Goal: Transaction & Acquisition: Obtain resource

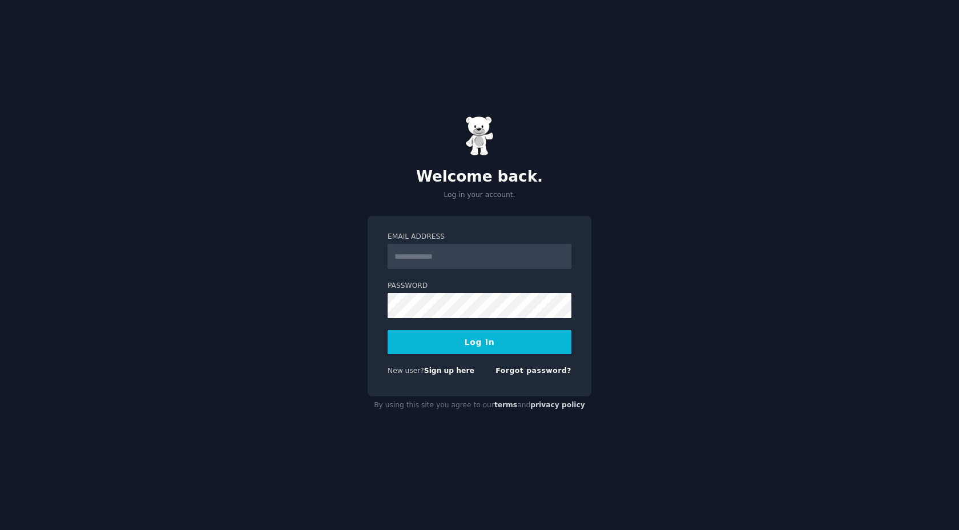
click at [502, 255] on input "Email Address" at bounding box center [480, 256] width 184 height 25
type input "**********"
click at [475, 340] on button "Log In" at bounding box center [480, 342] width 184 height 24
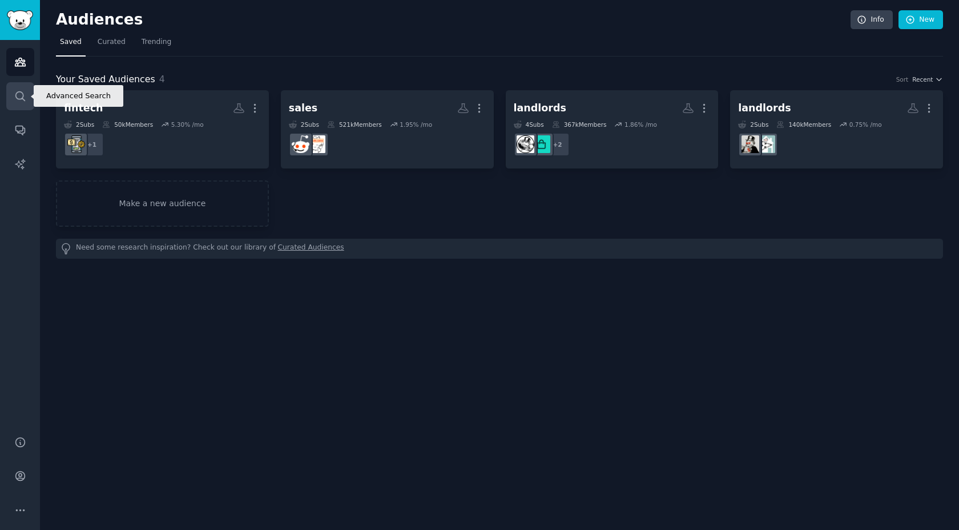
click at [24, 94] on icon "Sidebar" at bounding box center [20, 96] width 12 height 12
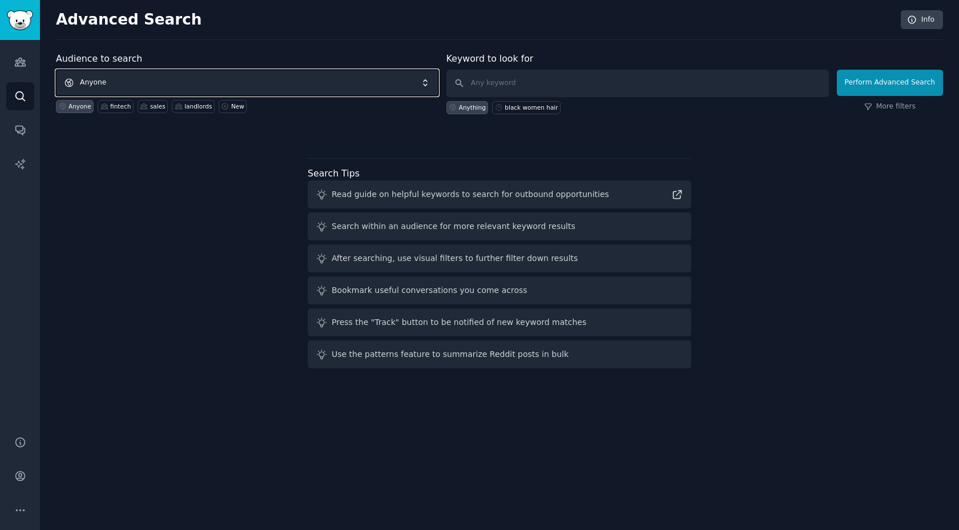
click at [256, 82] on span "Anyone" at bounding box center [247, 83] width 383 height 26
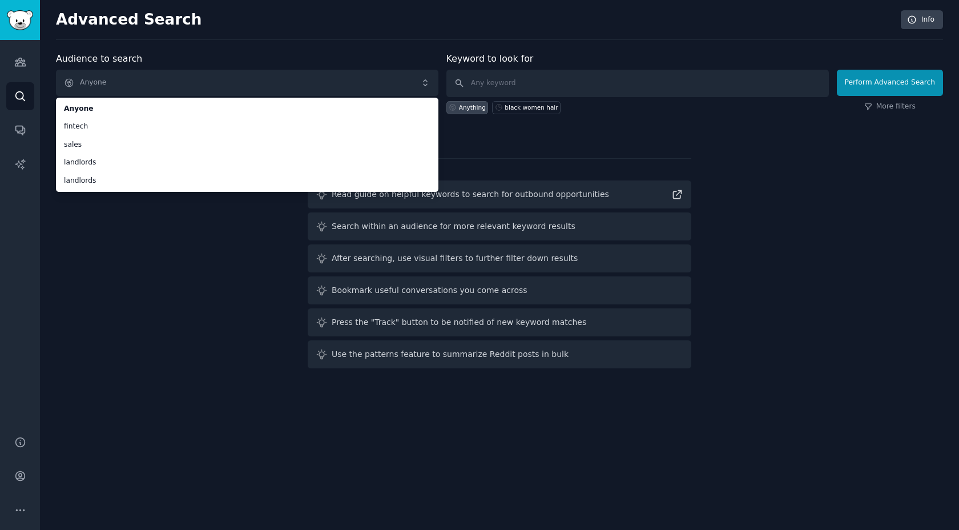
drag, startPoint x: 129, startPoint y: 377, endPoint x: 130, endPoint y: 369, distance: 8.6
click at [129, 377] on div "Advanced Search Info Audience to search Anyone Anyone fintech sales landlords l…" at bounding box center [499, 265] width 919 height 530
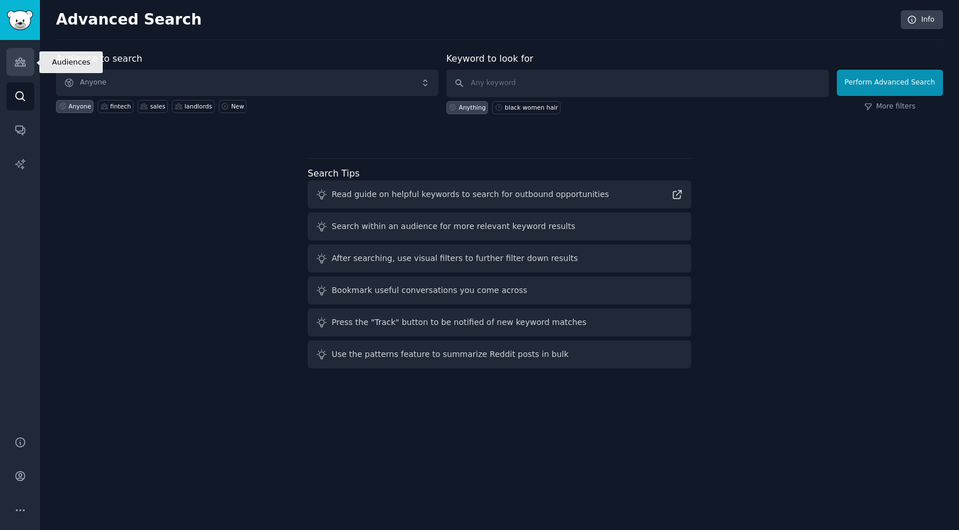
click at [18, 59] on icon "Sidebar" at bounding box center [20, 62] width 10 height 8
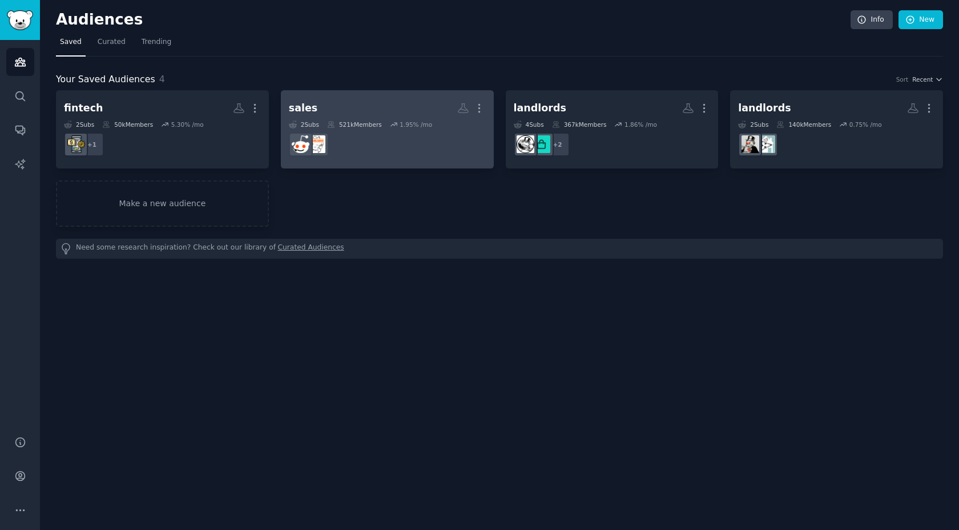
click at [412, 139] on dd at bounding box center [387, 144] width 197 height 32
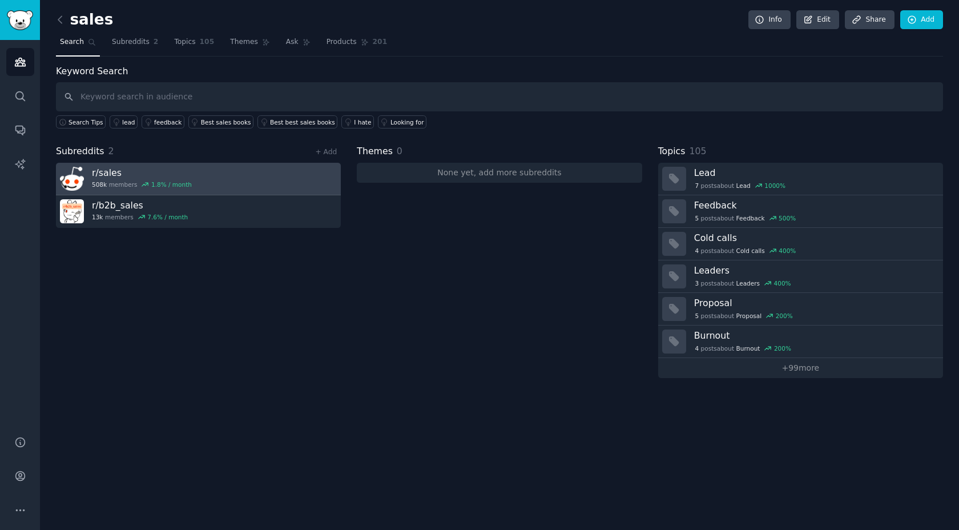
click at [223, 170] on link "r/ sales 508k members 1.8 % / month" at bounding box center [198, 179] width 285 height 33
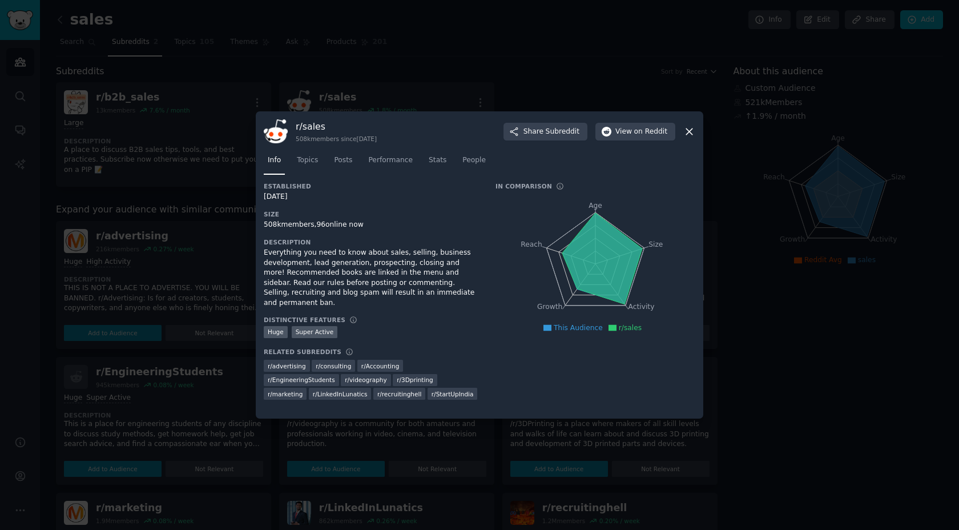
click at [689, 137] on div "r/ sales 508k members since [DATE] Share Subreddit View on Reddit" at bounding box center [480, 131] width 432 height 24
click at [689, 133] on icon at bounding box center [690, 132] width 12 height 12
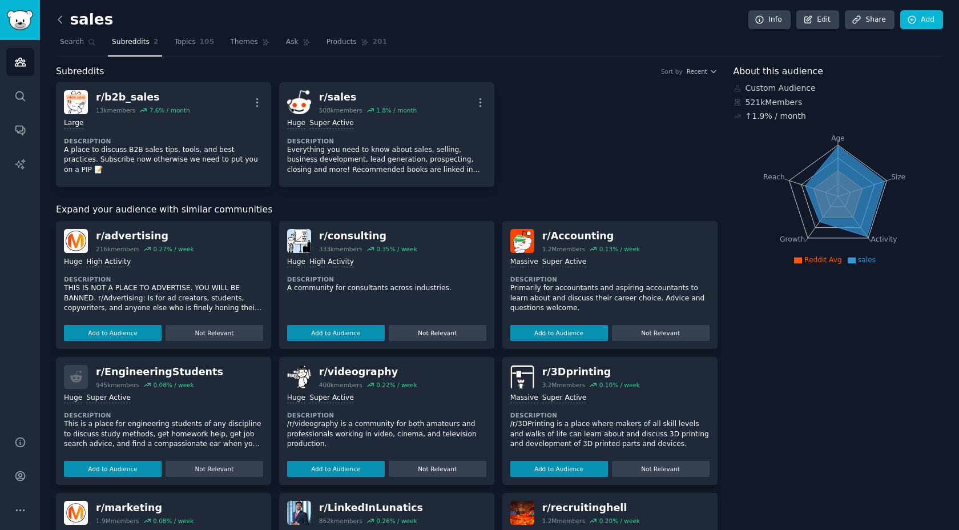
click at [61, 19] on icon at bounding box center [60, 20] width 12 height 12
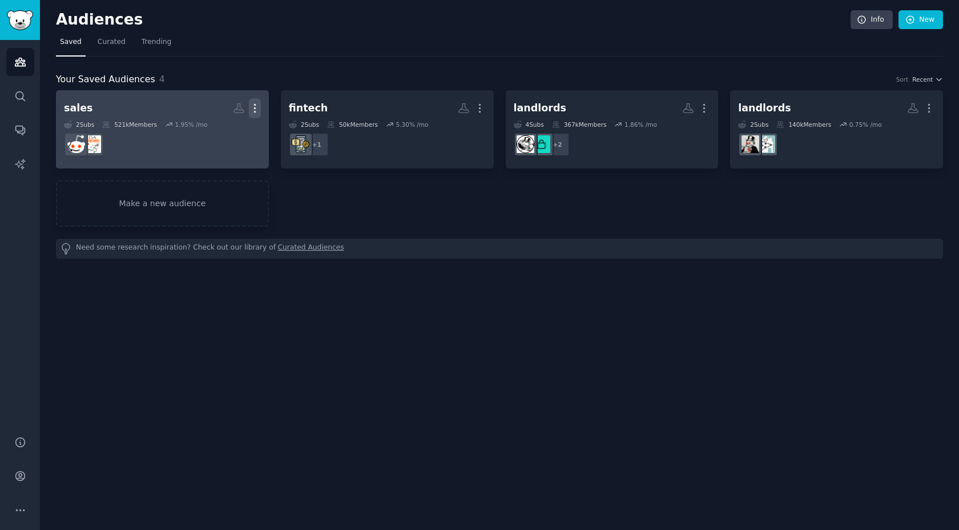
click at [252, 105] on icon "button" at bounding box center [255, 108] width 12 height 12
click at [226, 134] on p "Delete" at bounding box center [224, 132] width 26 height 12
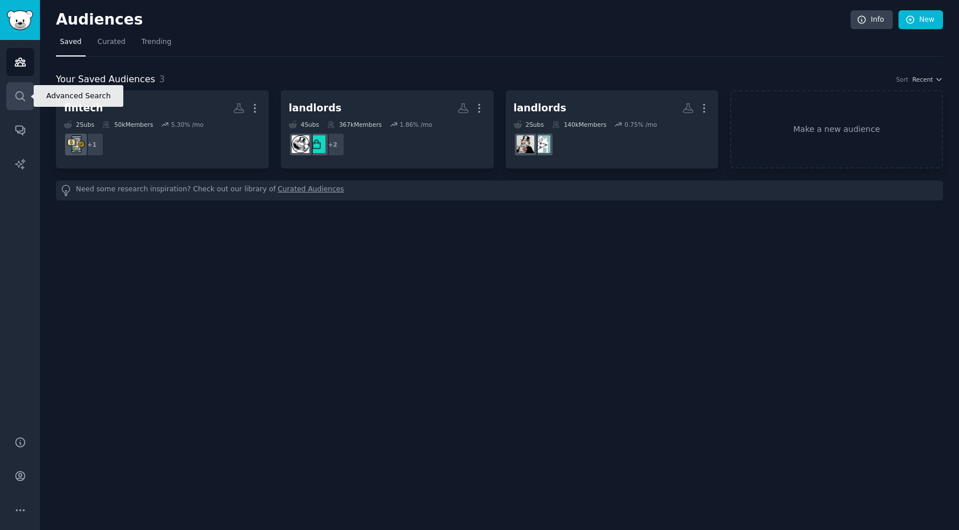
click at [24, 94] on icon "Sidebar" at bounding box center [20, 96] width 12 height 12
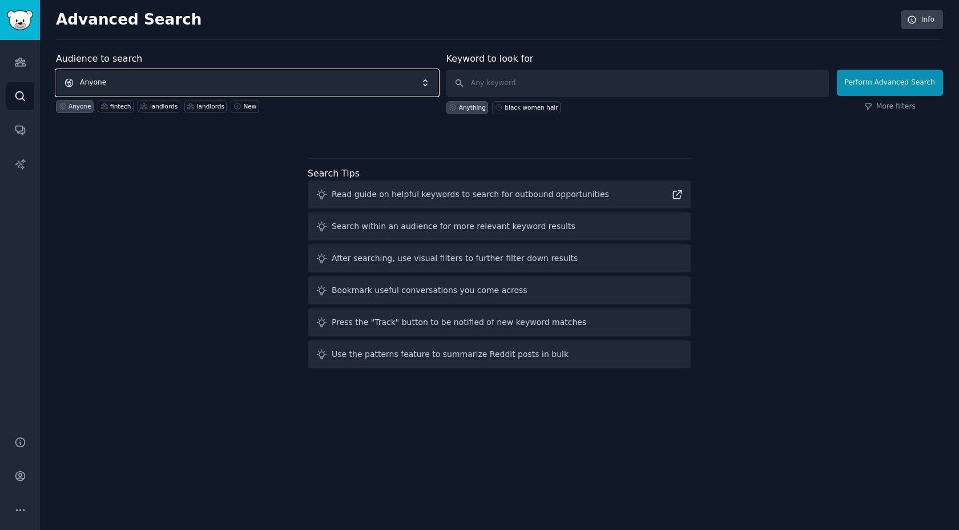
click at [232, 80] on span "Anyone" at bounding box center [247, 83] width 383 height 26
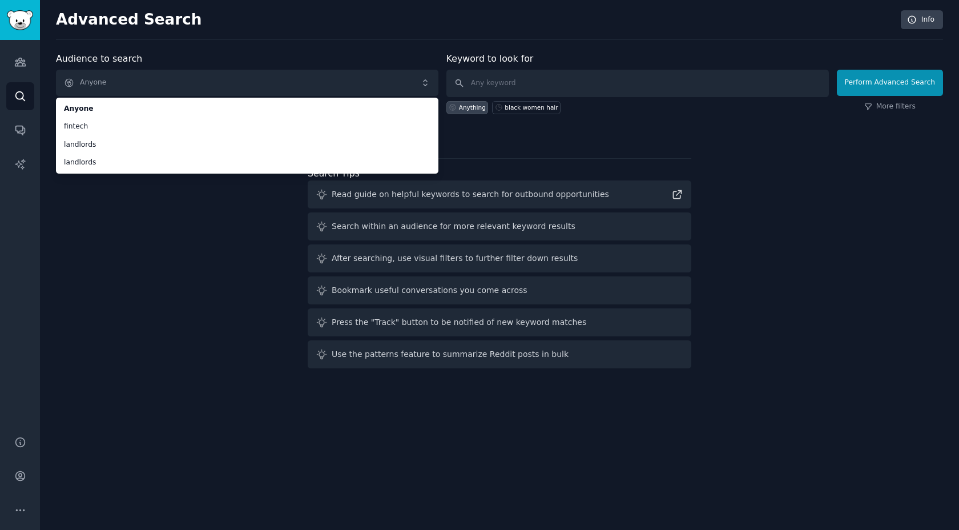
click at [144, 318] on div "Audience to search Anyone Anyone fintech landlords landlords Anyone fintech lan…" at bounding box center [499, 212] width 887 height 321
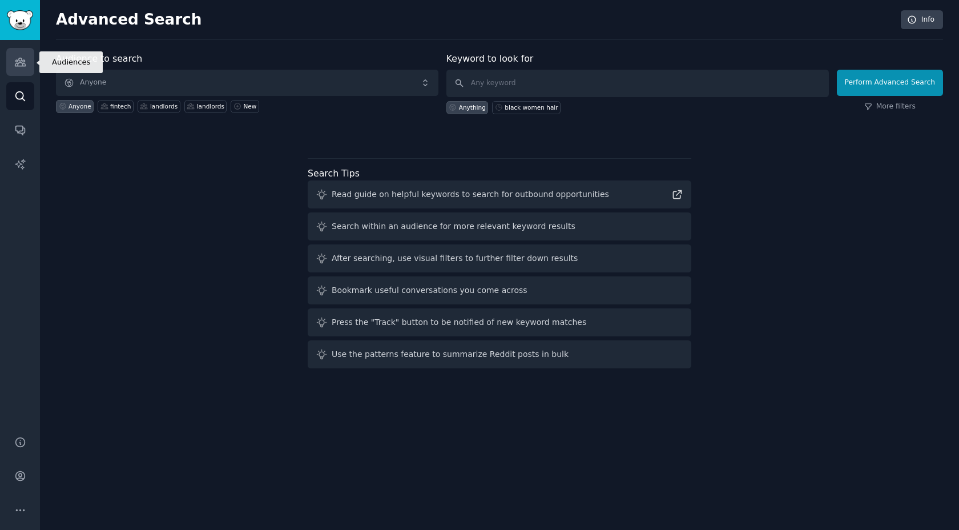
click at [17, 73] on link "Audiences" at bounding box center [20, 62] width 28 height 28
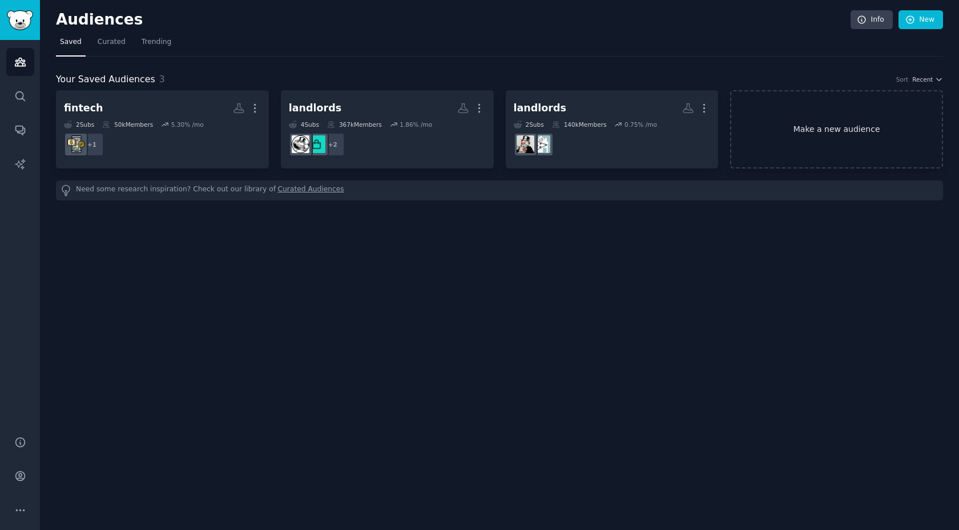
click at [830, 131] on link "Make a new audience" at bounding box center [836, 129] width 213 height 78
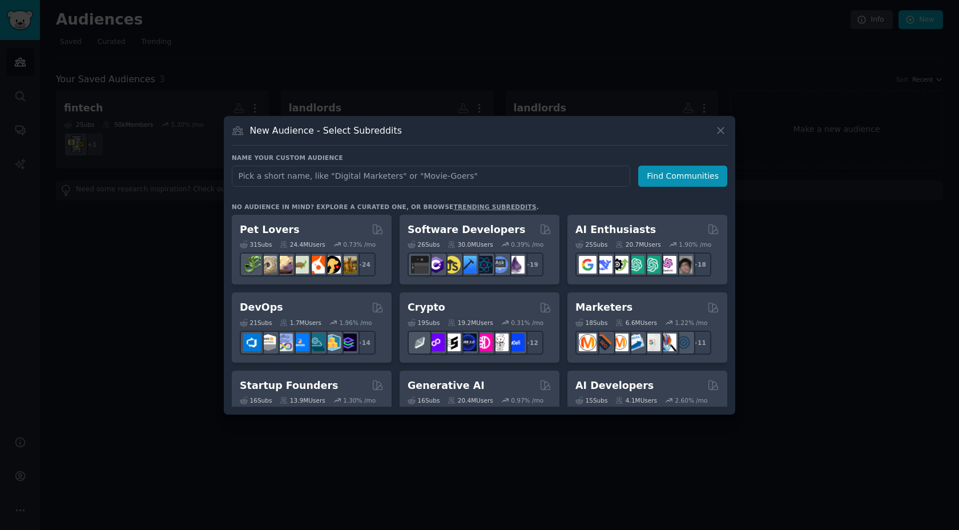
click at [543, 168] on input "text" at bounding box center [431, 176] width 399 height 21
type input "contracting"
click at [685, 179] on button "Find Communities" at bounding box center [682, 176] width 89 height 21
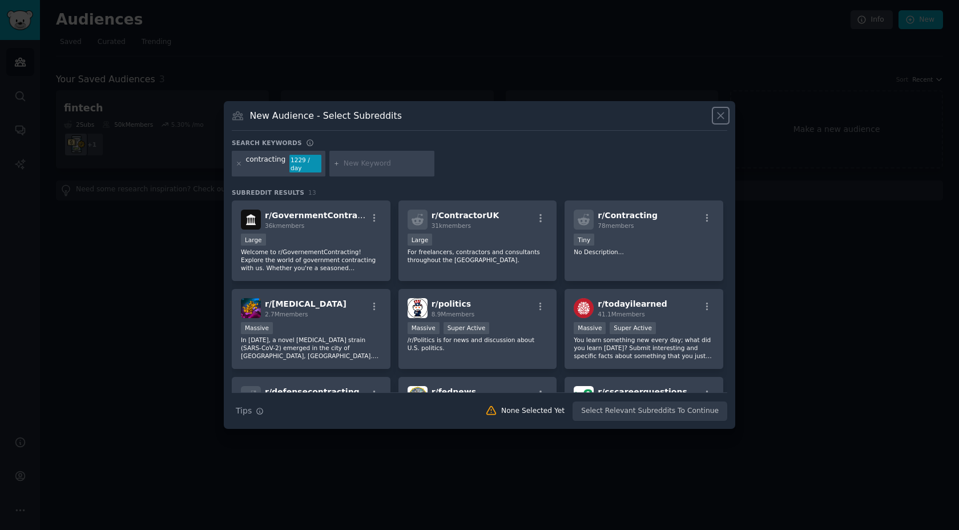
click at [721, 122] on icon at bounding box center [721, 116] width 12 height 12
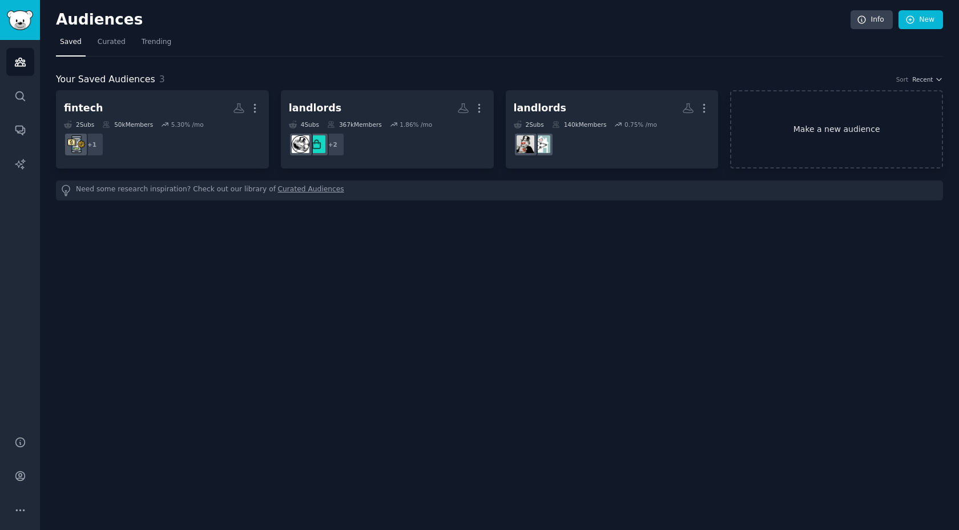
click at [818, 127] on link "Make a new audience" at bounding box center [836, 129] width 213 height 78
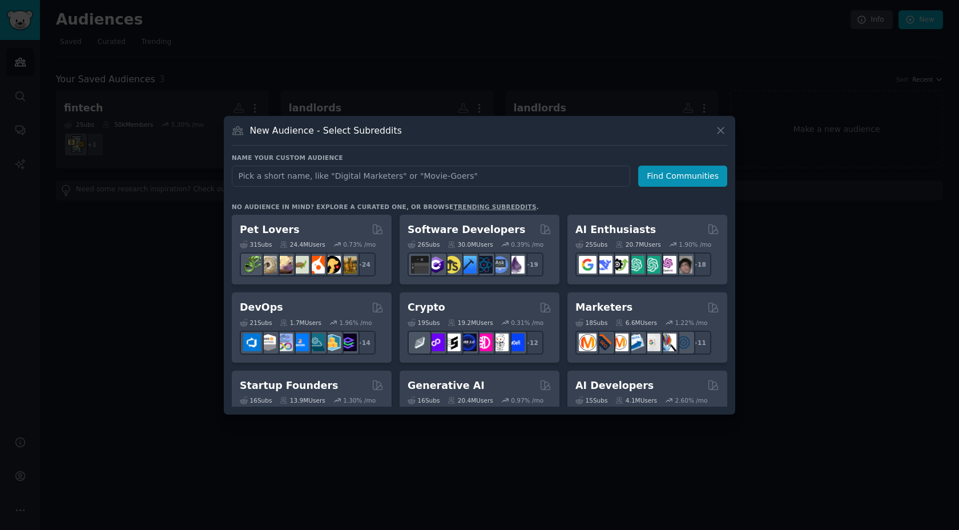
click at [381, 178] on input "text" at bounding box center [431, 176] width 399 height 21
type input "t"
type input "technology sales"
click at [687, 175] on button "Find Communities" at bounding box center [682, 176] width 89 height 21
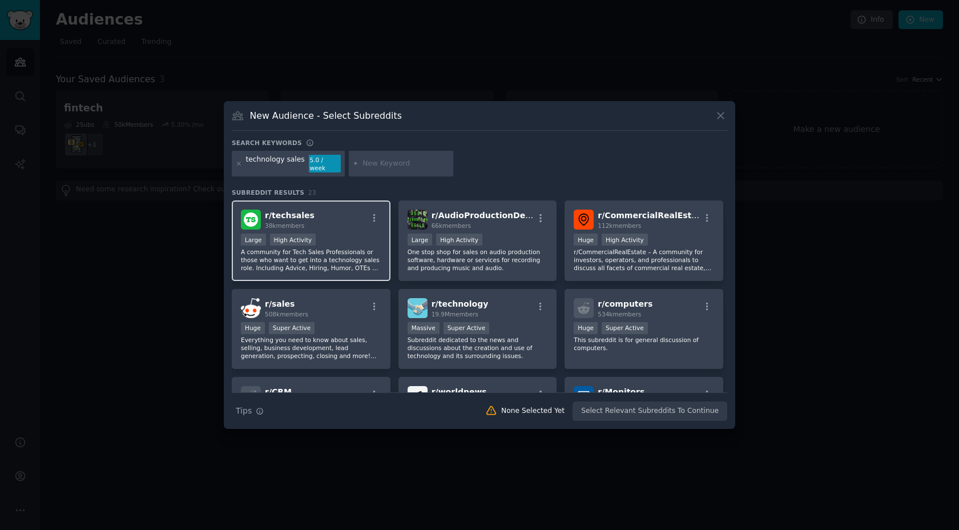
click at [355, 223] on div "r/ techsales 38k members" at bounding box center [311, 220] width 140 height 20
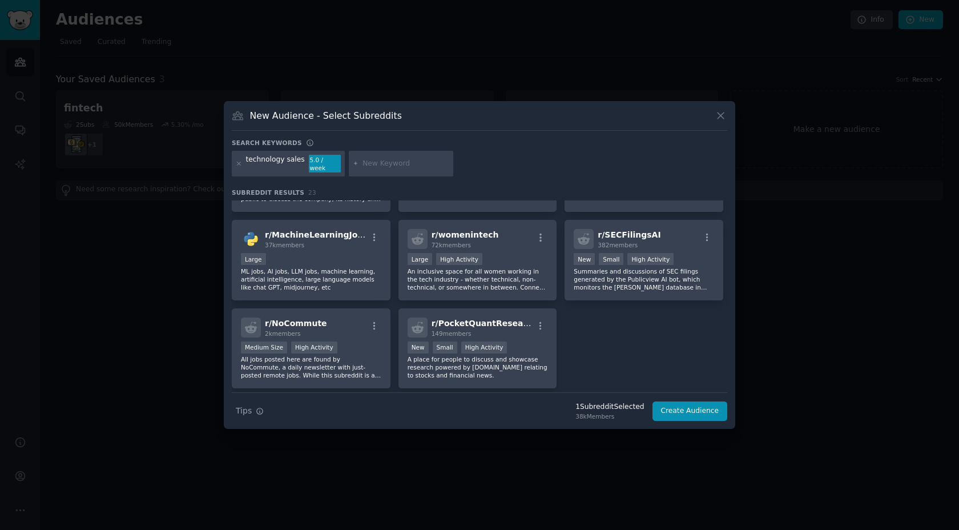
scroll to position [546, 0]
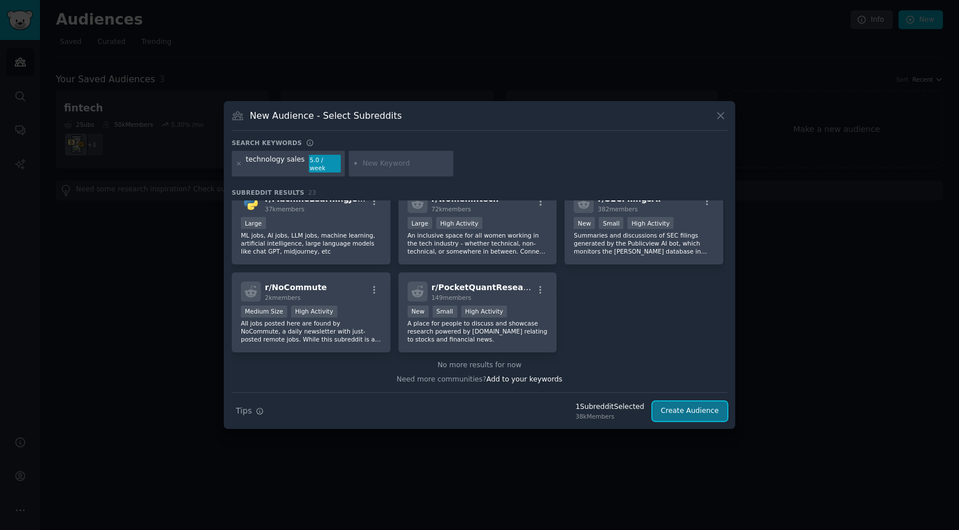
click at [690, 405] on button "Create Audience" at bounding box center [690, 410] width 75 height 19
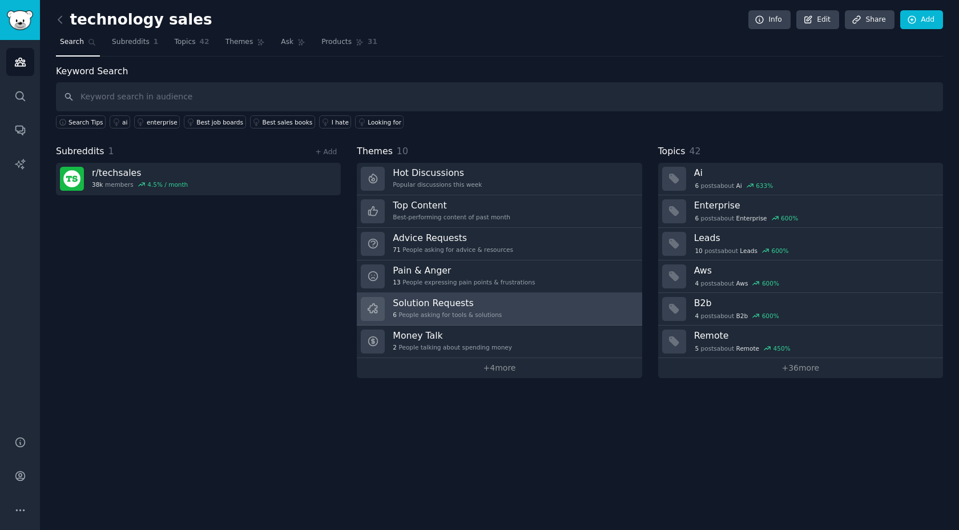
click at [492, 311] on div "6 People asking for tools & solutions" at bounding box center [447, 315] width 109 height 8
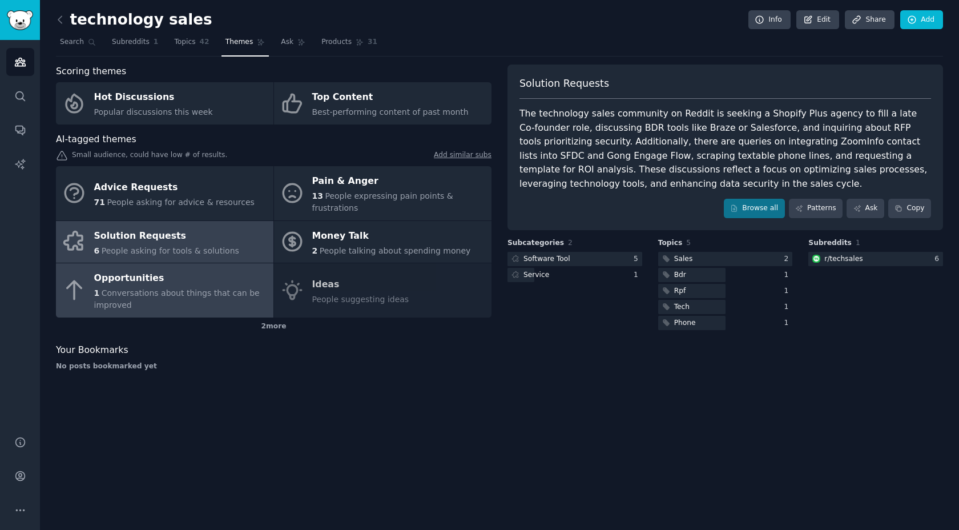
click at [180, 281] on div "Opportunities" at bounding box center [181, 279] width 174 height 18
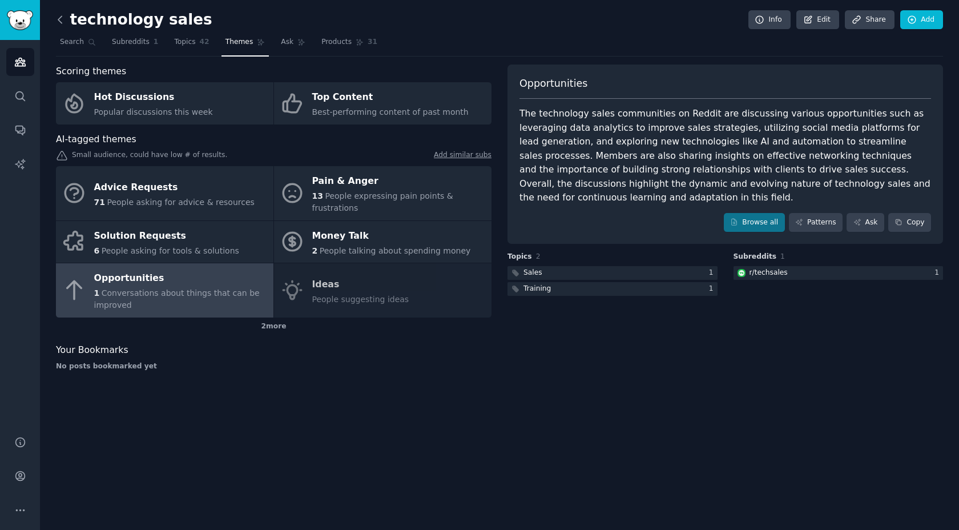
click at [55, 16] on icon at bounding box center [60, 20] width 12 height 12
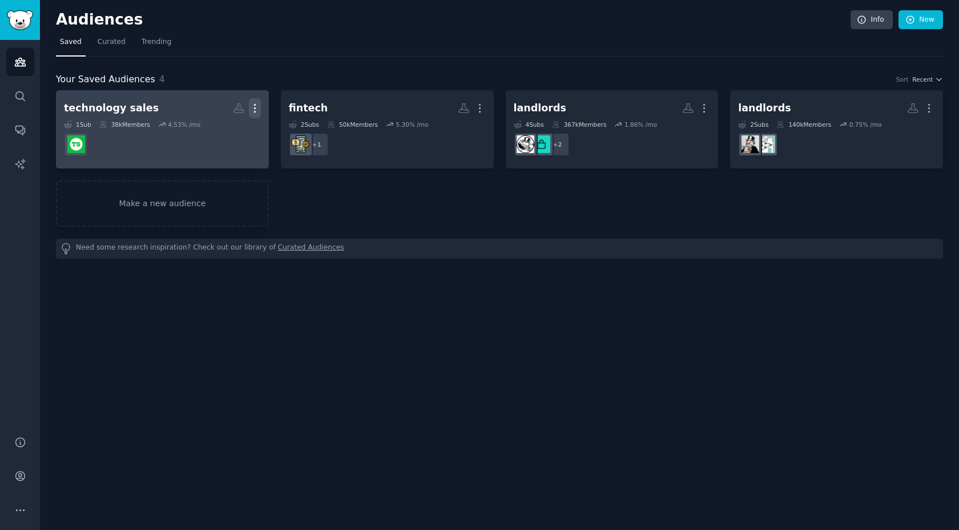
click at [254, 105] on icon "button" at bounding box center [254, 109] width 1 height 8
click at [224, 131] on p "Delete" at bounding box center [224, 132] width 26 height 12
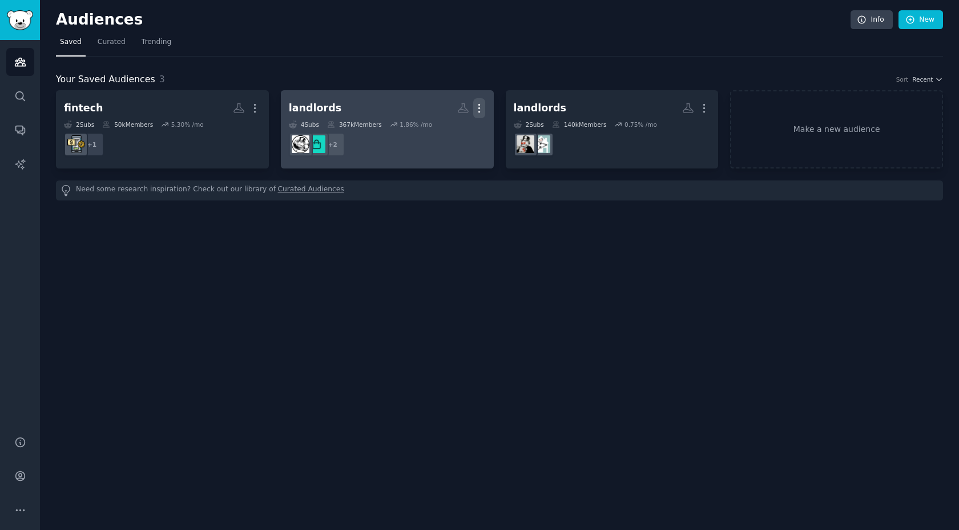
click at [483, 105] on icon "button" at bounding box center [479, 108] width 12 height 12
click at [444, 133] on p "Delete" at bounding box center [448, 132] width 26 height 12
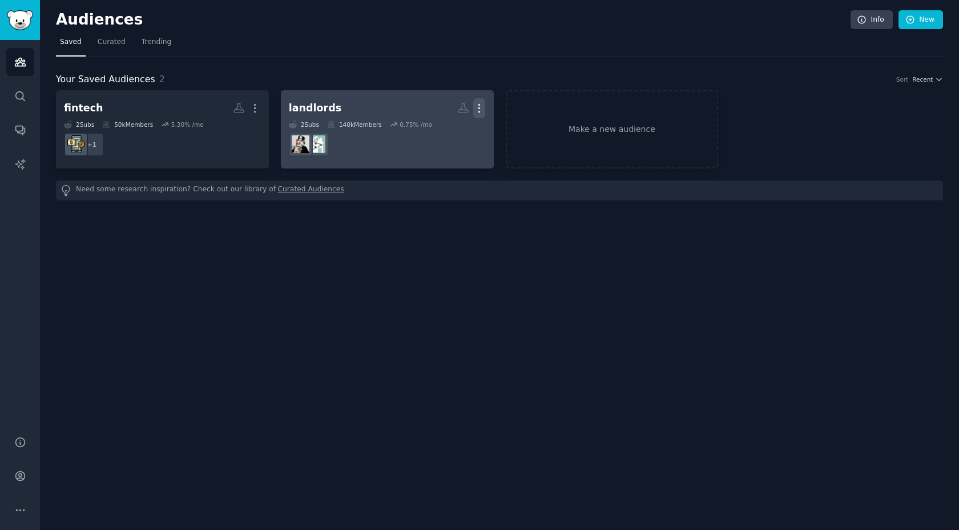
click at [481, 105] on icon "button" at bounding box center [479, 108] width 12 height 12
click at [447, 134] on p "Delete" at bounding box center [448, 132] width 26 height 12
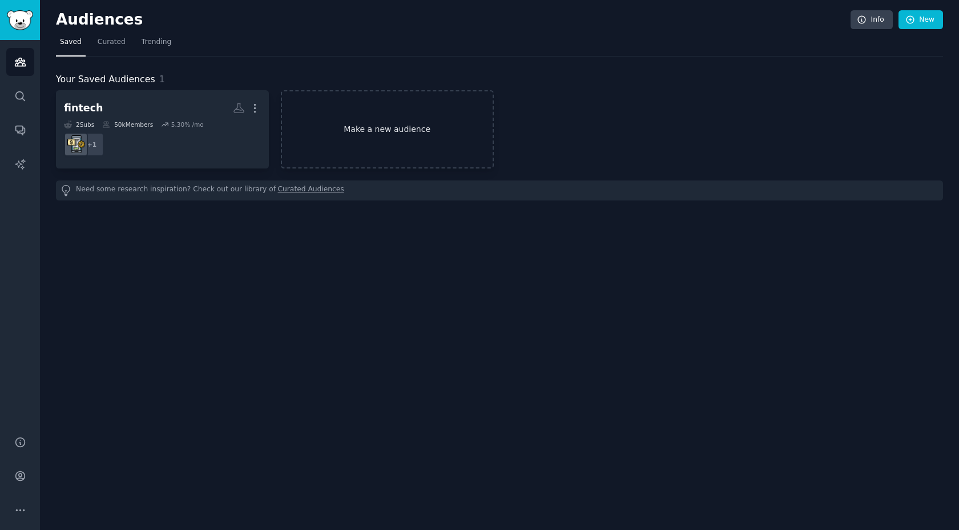
click at [431, 122] on link "Make a new audience" at bounding box center [387, 129] width 213 height 78
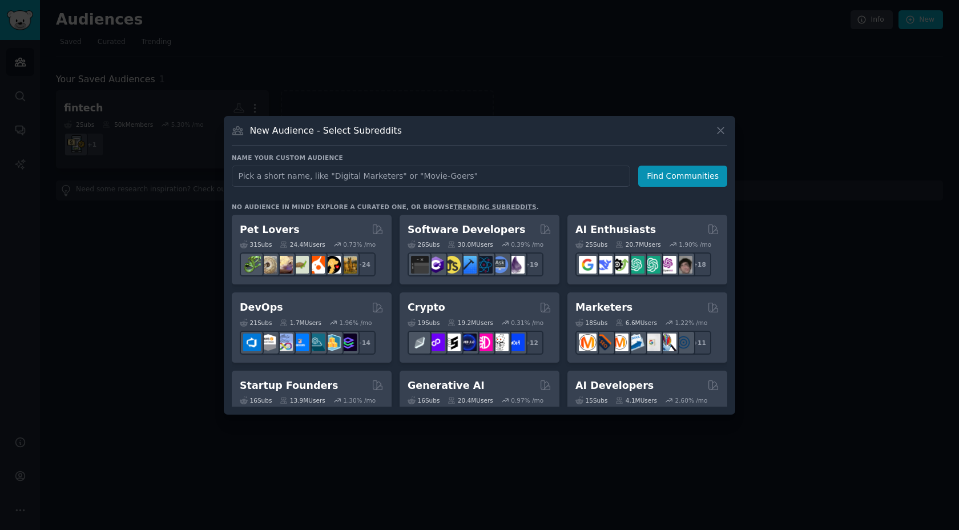
click at [446, 174] on input "text" at bounding box center [431, 176] width 399 height 21
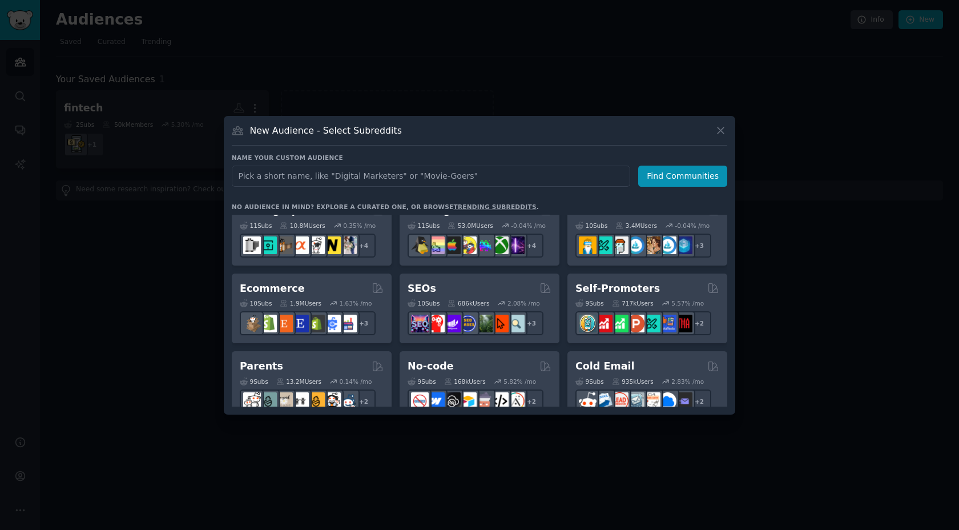
scroll to position [415, 0]
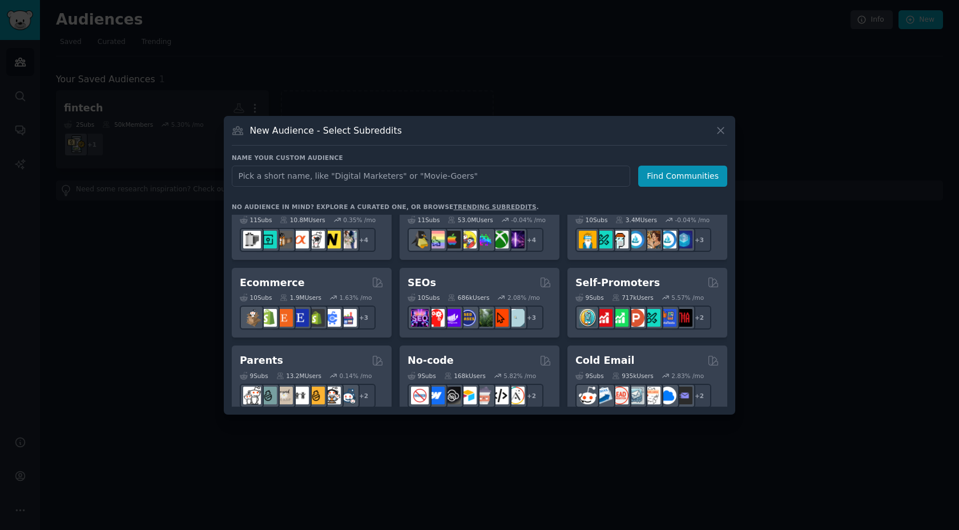
click at [407, 179] on input "text" at bounding box center [431, 176] width 399 height 21
type input "r"
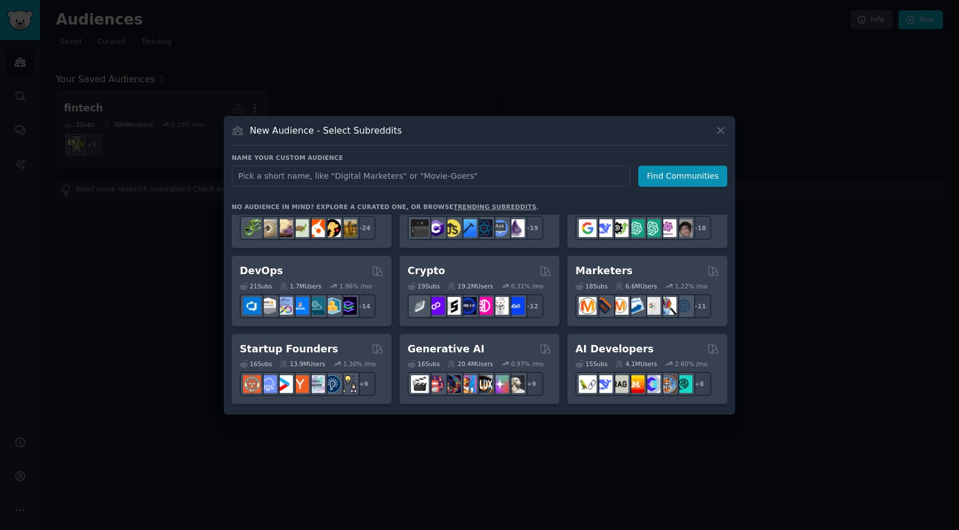
scroll to position [0, 0]
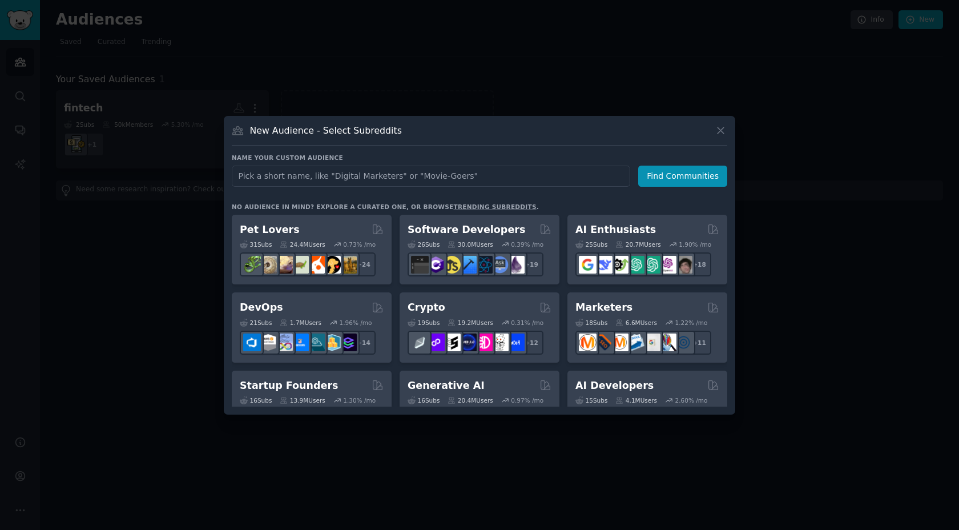
click at [433, 178] on input "text" at bounding box center [431, 176] width 399 height 21
type input "i"
type input "business idea"
click at [682, 184] on button "Find Communities" at bounding box center [682, 176] width 89 height 21
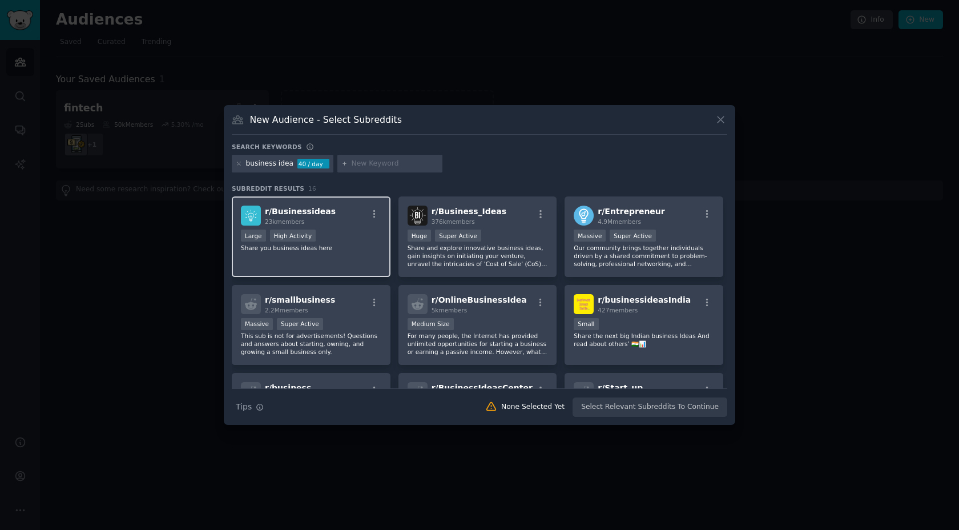
click at [367, 244] on p "Share you business ideas here" at bounding box center [311, 248] width 140 height 8
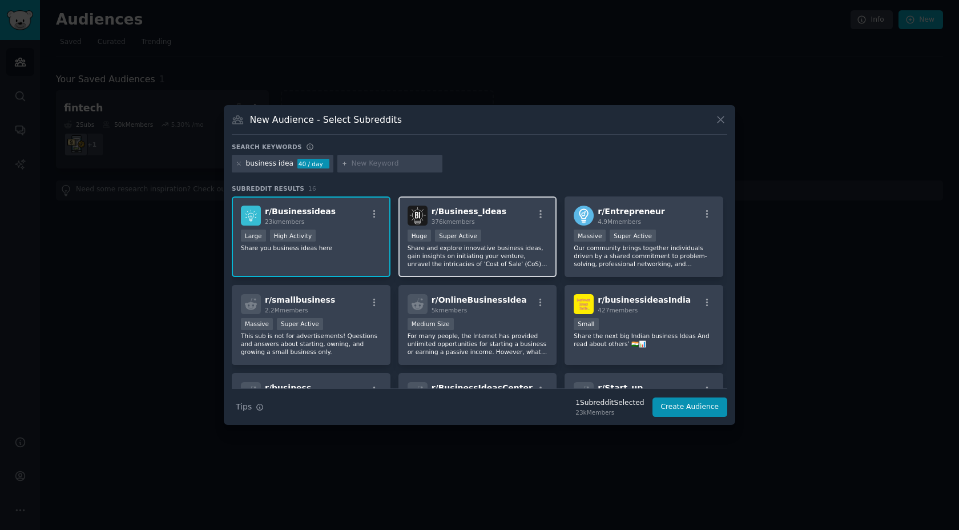
click at [497, 232] on div ">= 95th percentile for submissions / day Huge Super Active" at bounding box center [478, 237] width 140 height 14
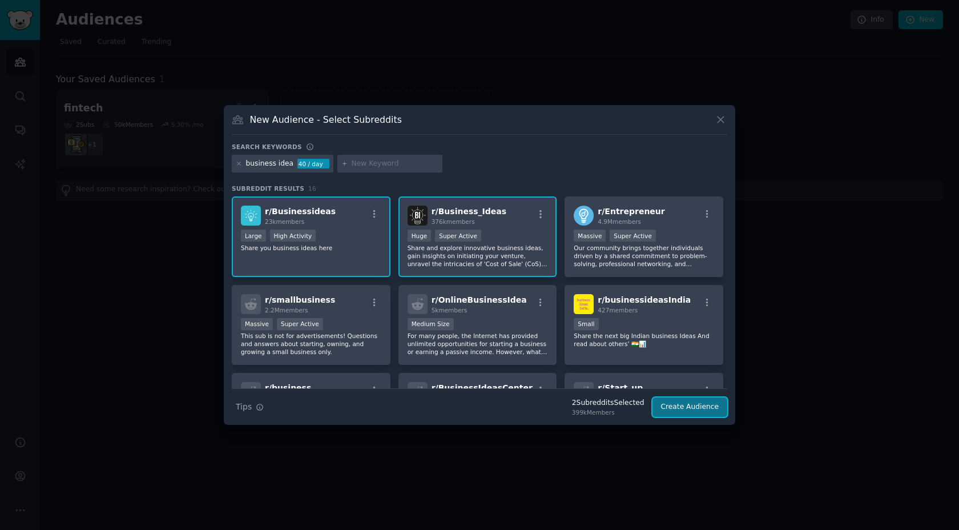
click at [696, 407] on button "Create Audience" at bounding box center [690, 406] width 75 height 19
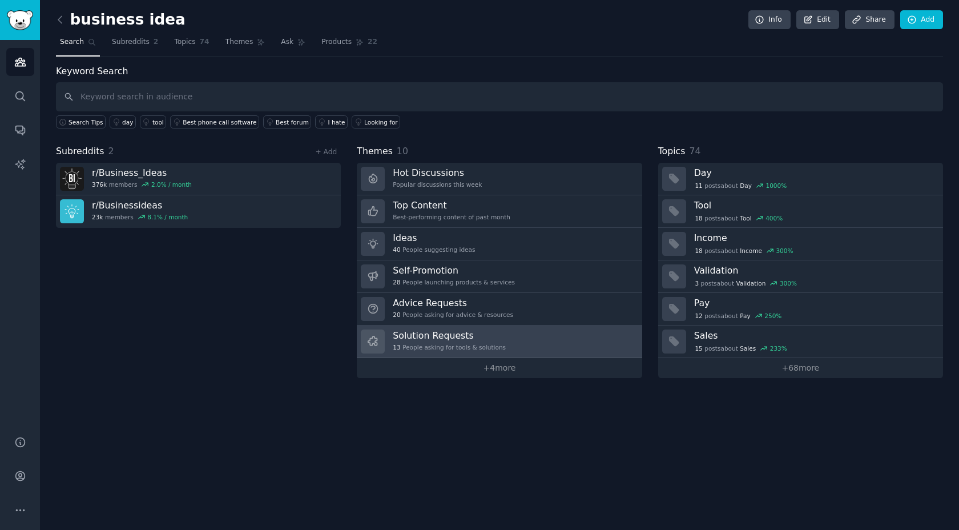
click at [482, 335] on h3 "Solution Requests" at bounding box center [449, 336] width 113 height 12
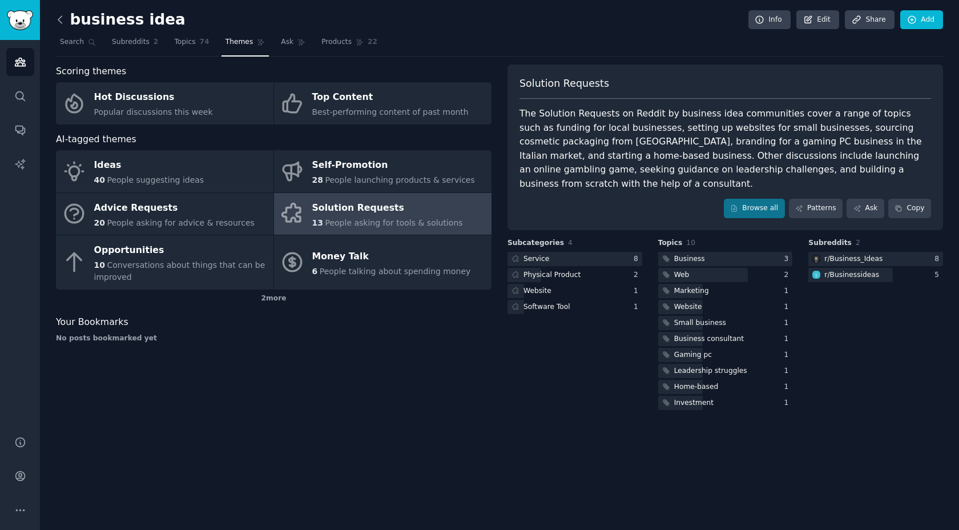
click at [59, 18] on icon at bounding box center [59, 19] width 3 height 7
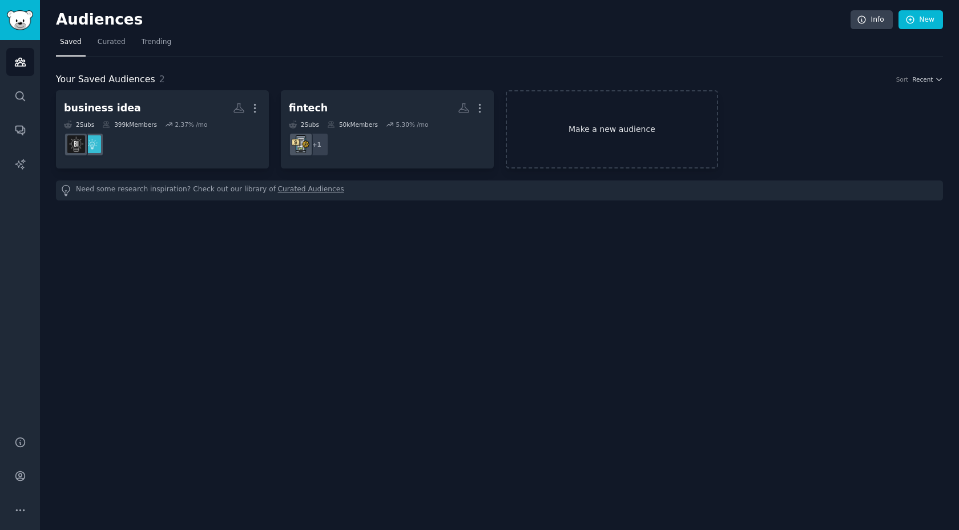
click at [610, 109] on link "Make a new audience" at bounding box center [612, 129] width 213 height 78
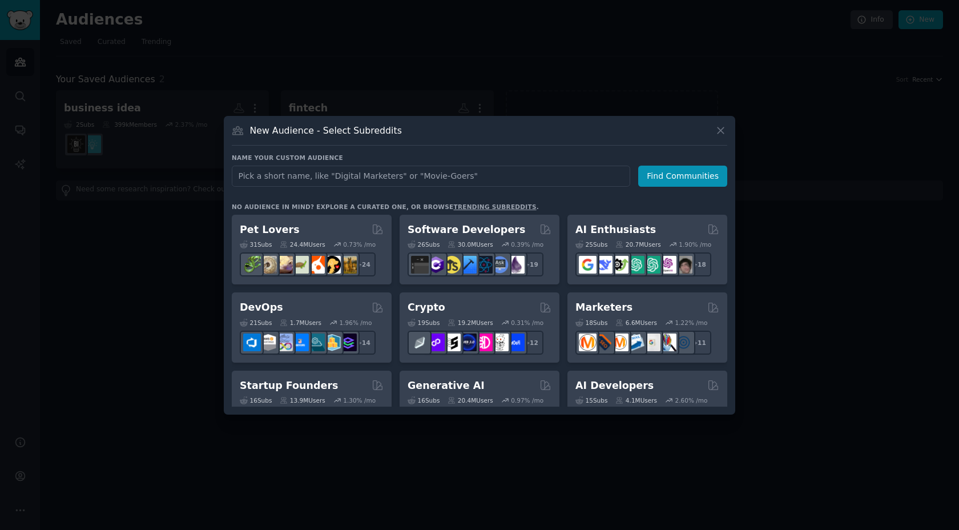
click at [385, 173] on input "text" at bounding box center [431, 176] width 399 height 21
type input "podcast"
click at [669, 171] on button "Find Communities" at bounding box center [682, 176] width 89 height 21
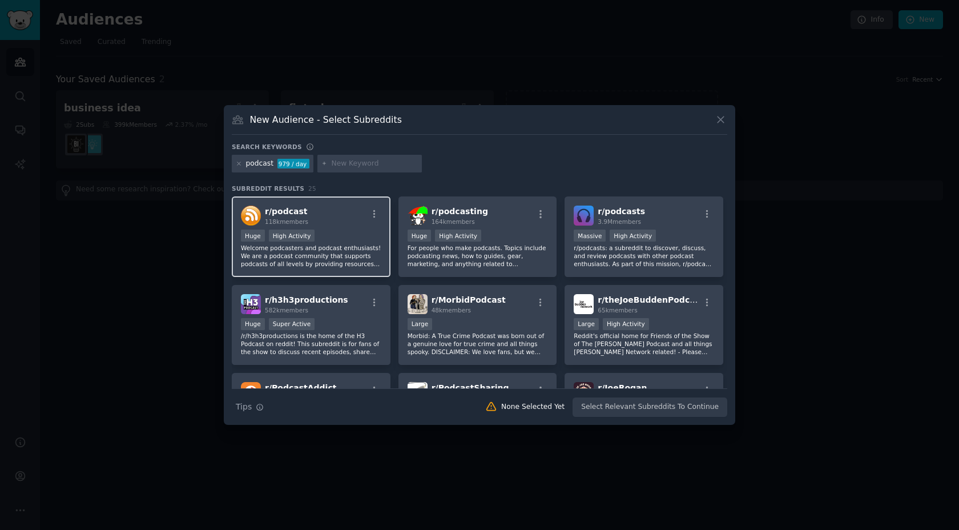
click at [360, 204] on div "r/ podcast 118k members Huge High Activity Welcome podcasters and podcast enthu…" at bounding box center [311, 236] width 159 height 81
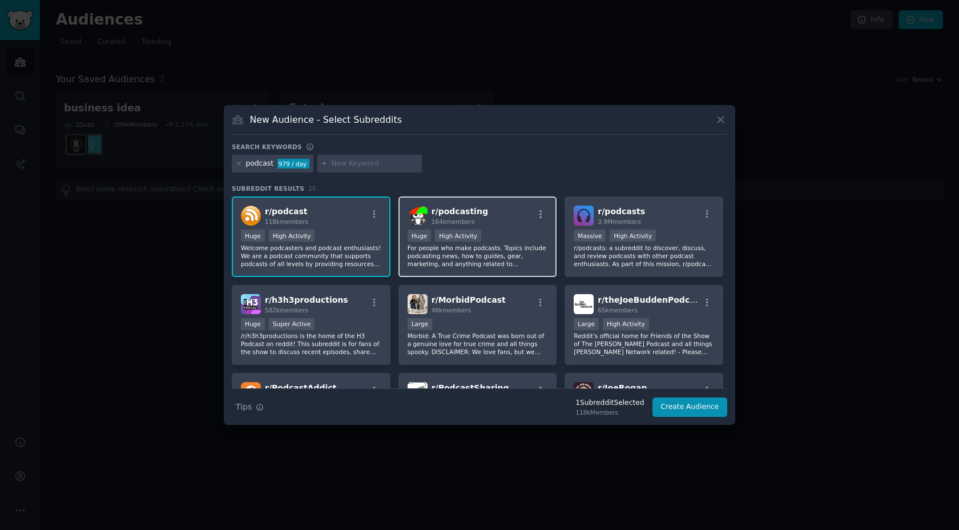
click at [463, 219] on span "164k members" at bounding box center [453, 221] width 43 height 7
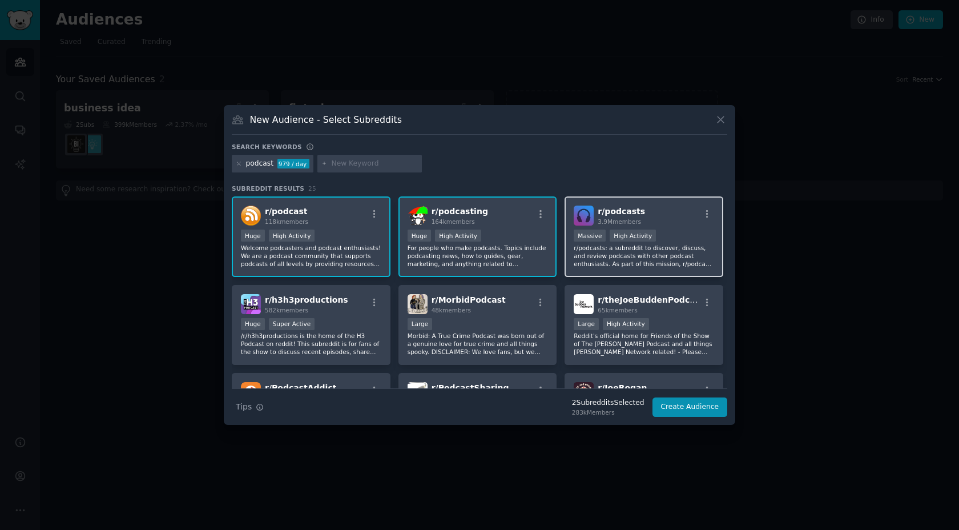
click at [625, 226] on div "3.9M members" at bounding box center [621, 222] width 47 height 8
click at [697, 404] on button "Create Audience" at bounding box center [690, 406] width 75 height 19
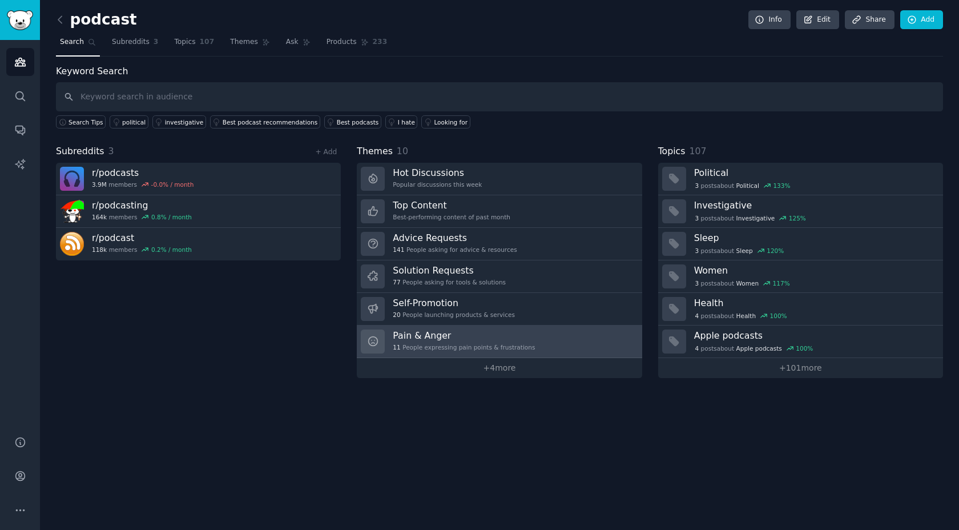
click at [509, 341] on h3 "Pain & Anger" at bounding box center [464, 336] width 142 height 12
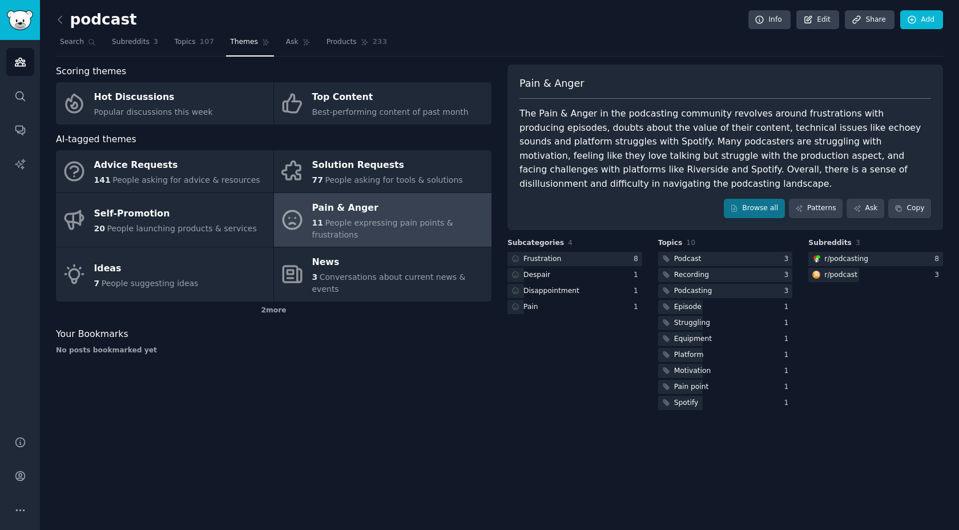
click at [378, 217] on div "11 People expressing pain points & frustrations" at bounding box center [399, 229] width 174 height 24
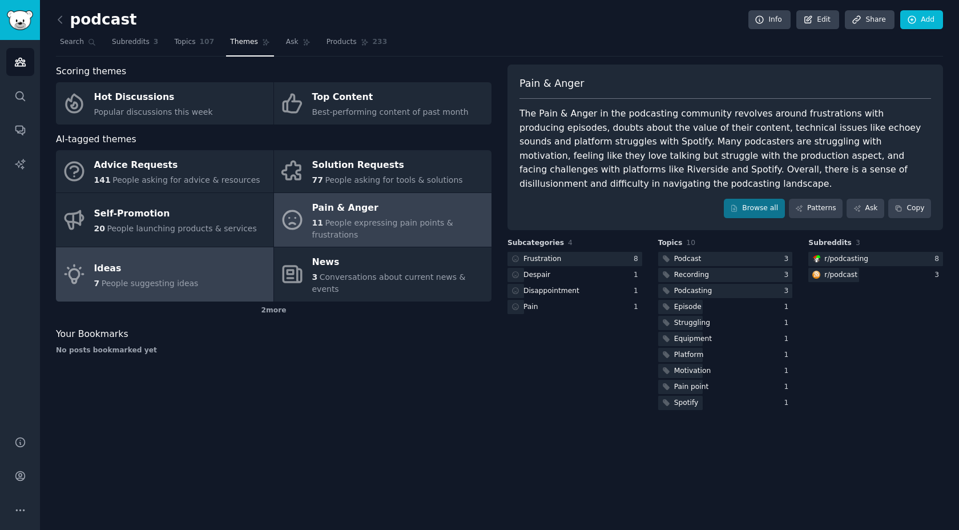
click at [173, 259] on div "Ideas" at bounding box center [146, 268] width 105 height 18
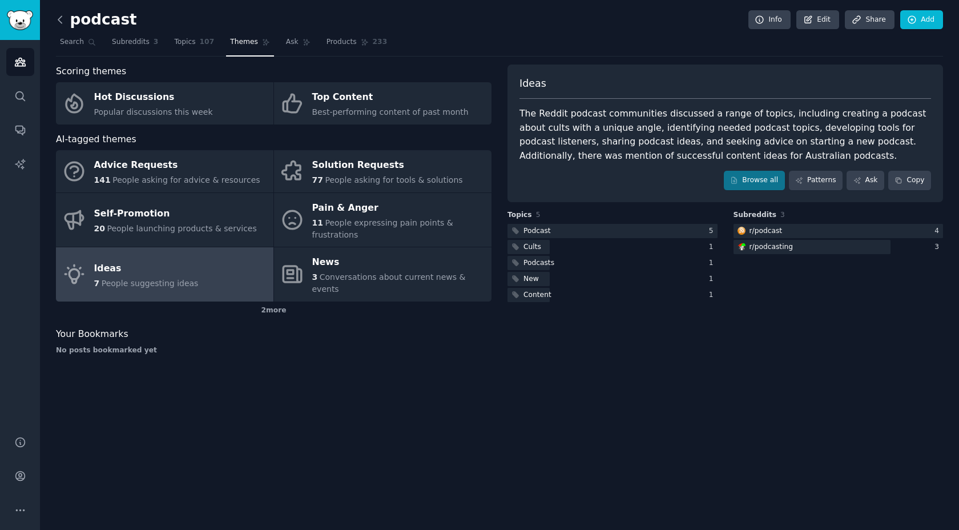
click at [61, 19] on icon at bounding box center [60, 20] width 12 height 12
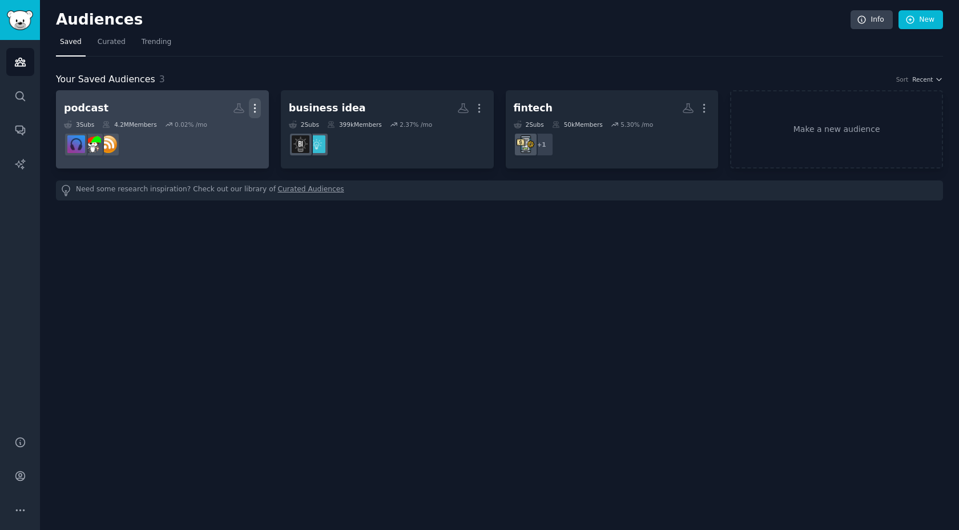
click at [254, 106] on icon "button" at bounding box center [255, 108] width 12 height 12
click at [220, 128] on p "Delete" at bounding box center [224, 132] width 26 height 12
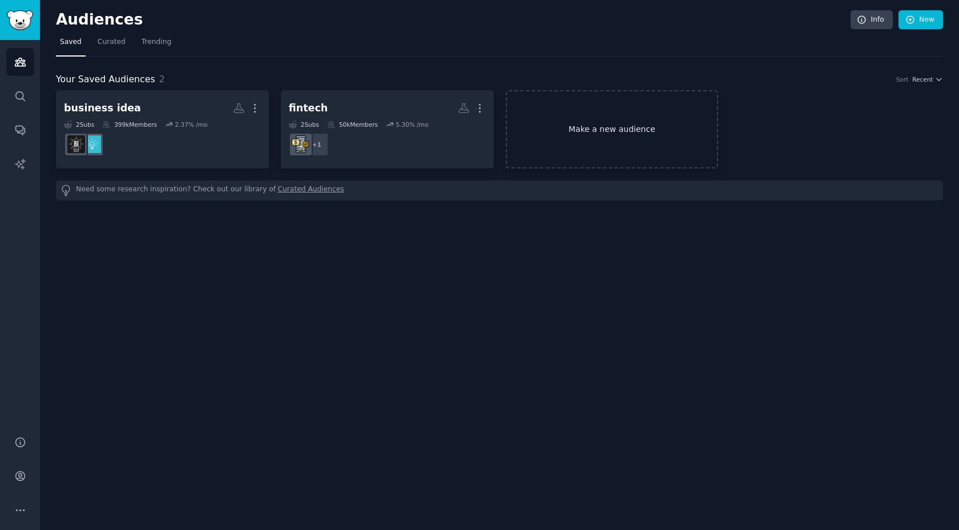
click at [658, 123] on link "Make a new audience" at bounding box center [612, 129] width 213 height 78
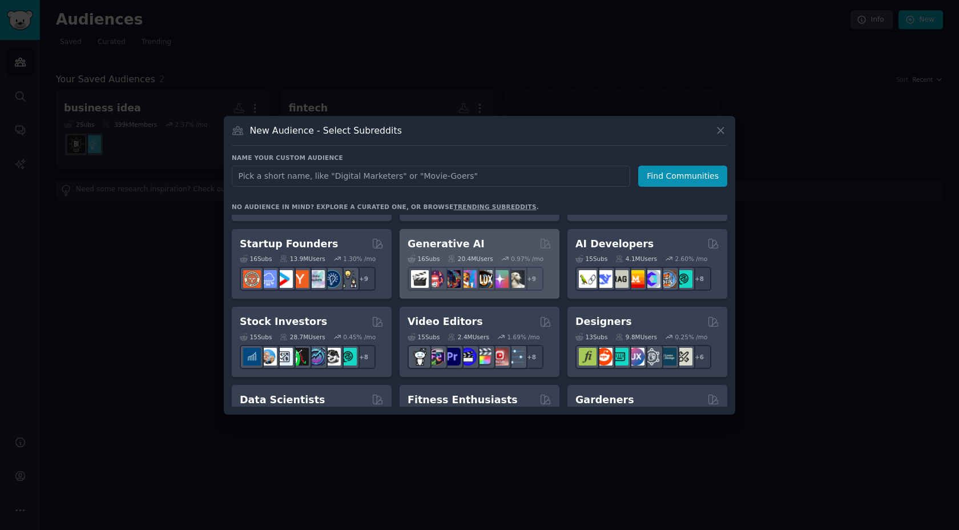
scroll to position [139, 0]
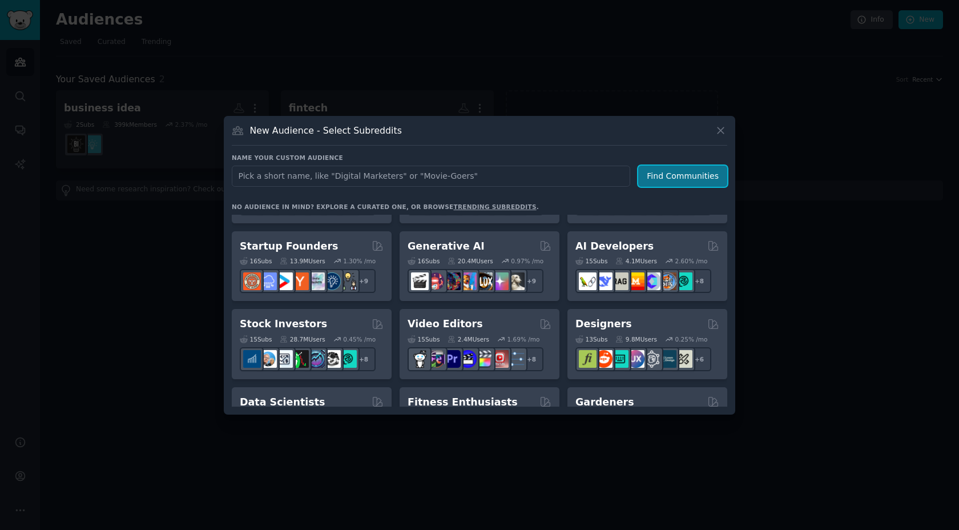
click at [694, 171] on button "Find Communities" at bounding box center [682, 176] width 89 height 21
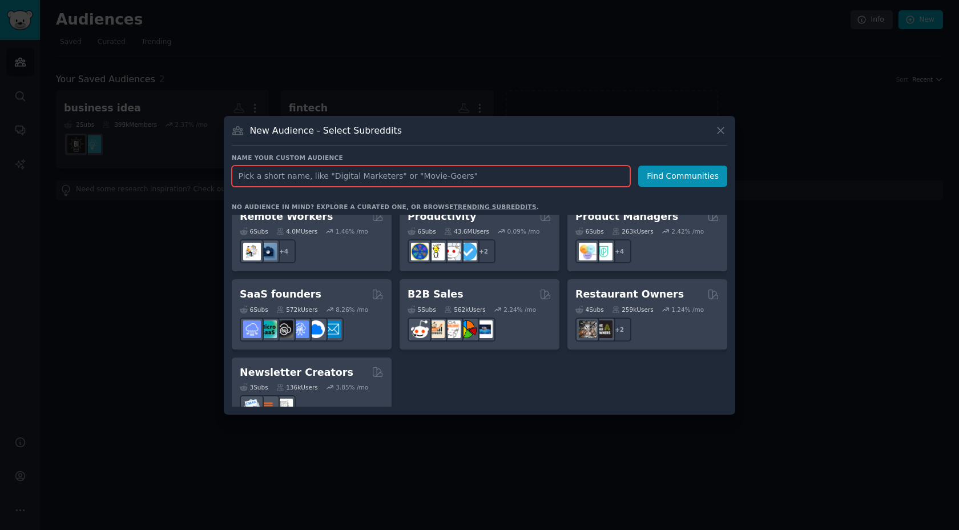
scroll to position [891, 0]
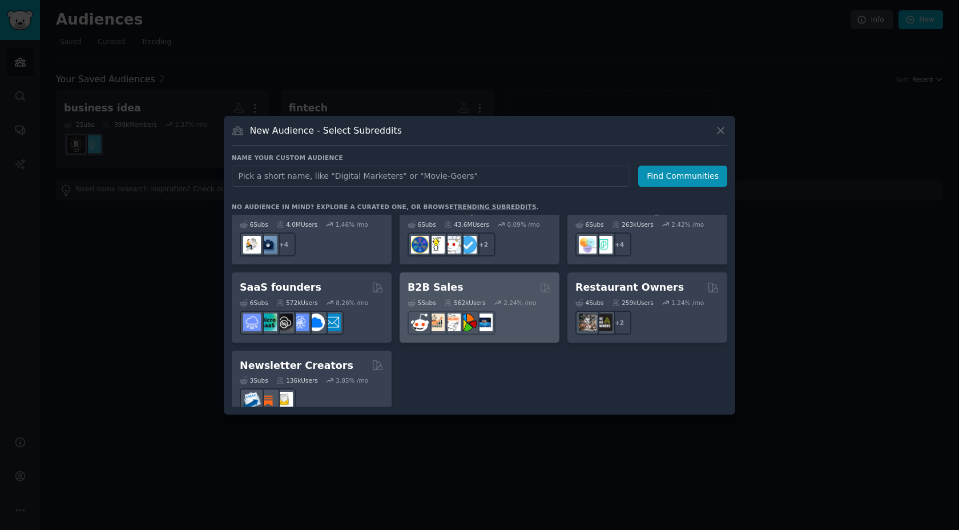
click at [494, 280] on div "B2B Sales" at bounding box center [480, 287] width 144 height 14
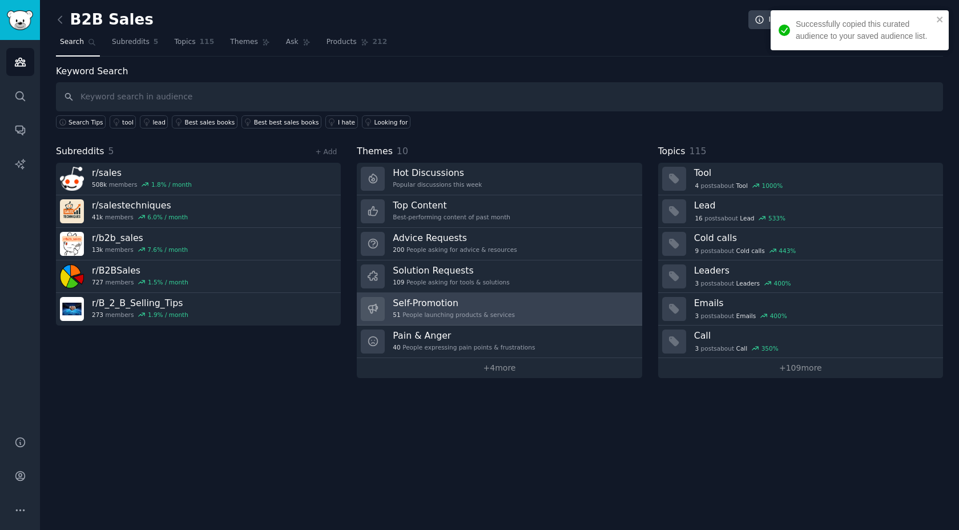
click at [481, 309] on div "Self-Promotion 51 People launching products & services" at bounding box center [454, 309] width 122 height 24
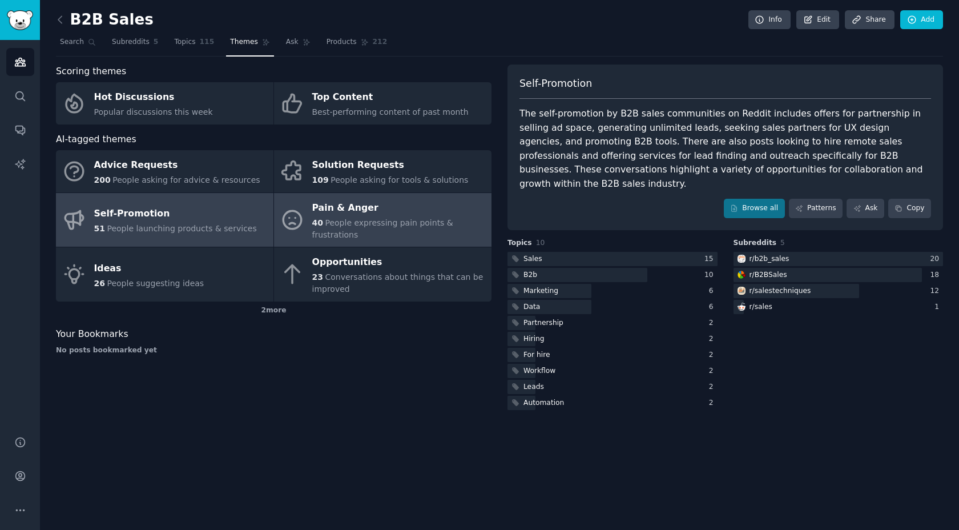
click at [362, 212] on div "Pain & Anger" at bounding box center [399, 208] width 174 height 18
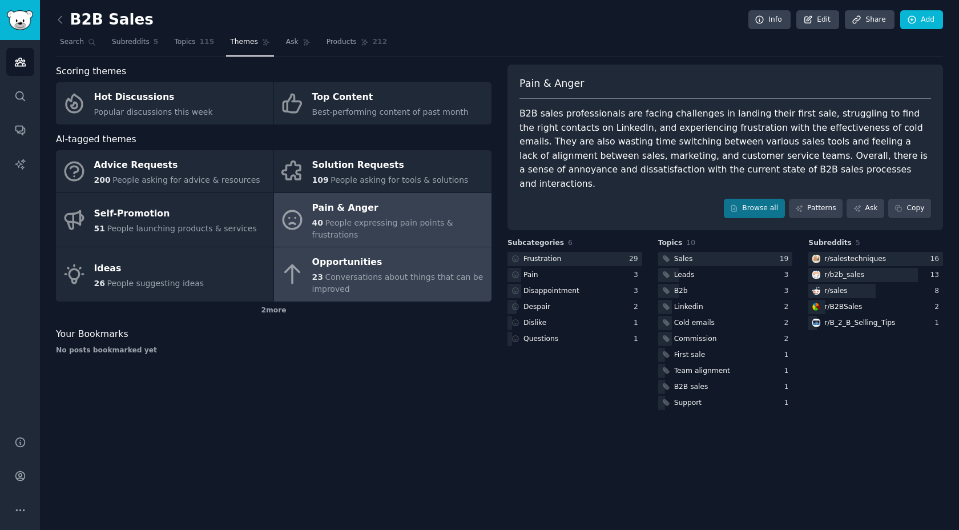
click at [361, 263] on div "Opportunities" at bounding box center [399, 263] width 174 height 18
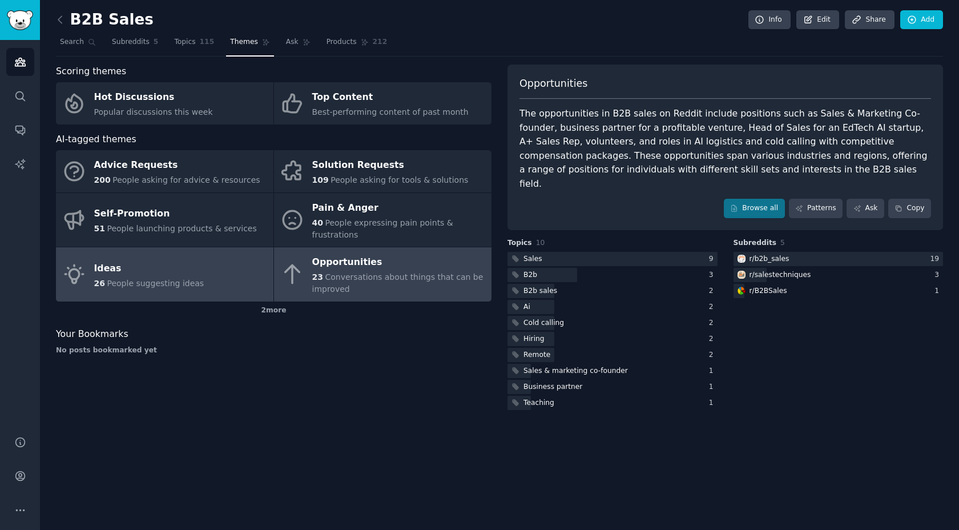
click at [221, 277] on link "Ideas 26 People suggesting ideas" at bounding box center [165, 274] width 218 height 54
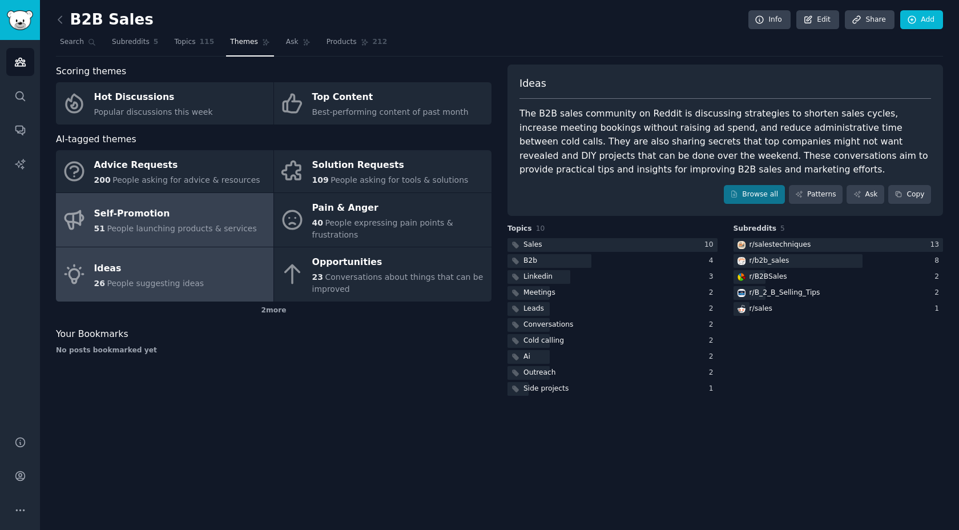
click at [184, 224] on span "People launching products & services" at bounding box center [182, 228] width 150 height 9
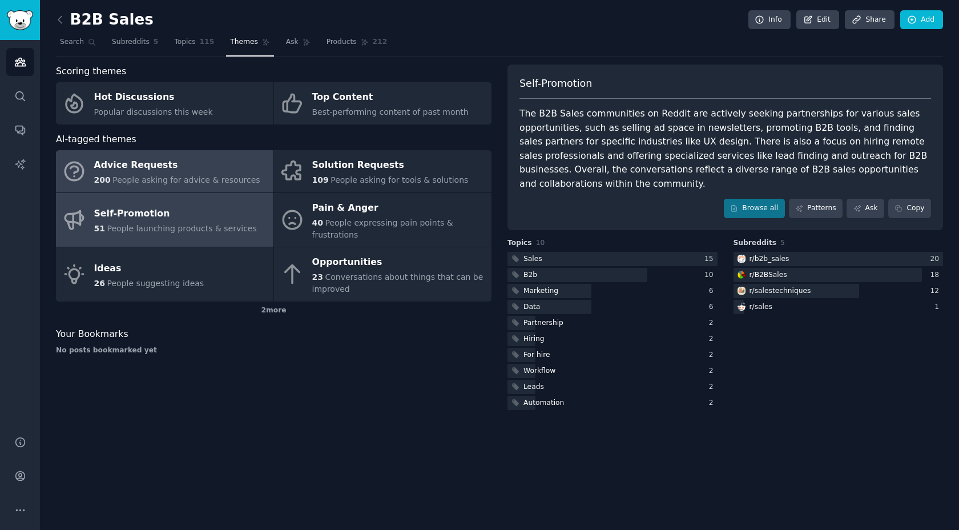
click at [186, 171] on div "Advice Requests" at bounding box center [177, 165] width 166 height 18
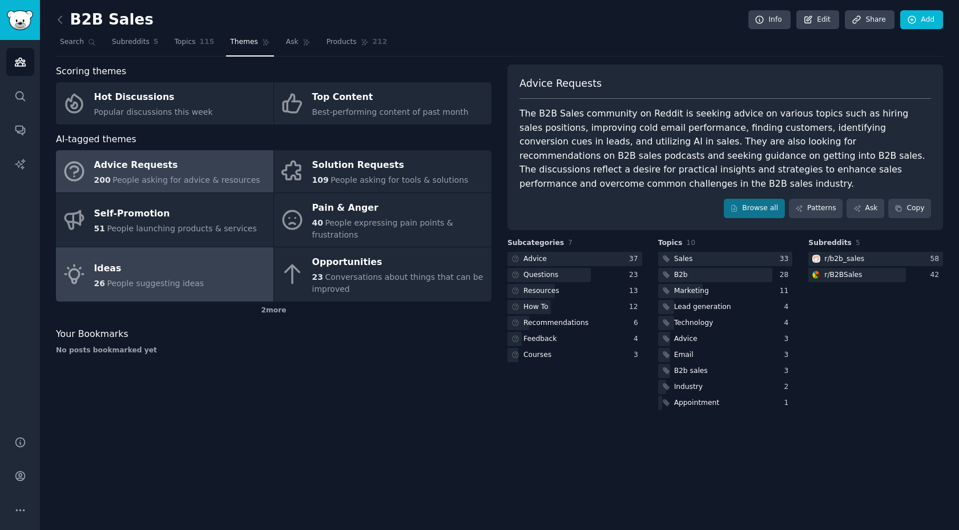
click at [184, 276] on div "Ideas" at bounding box center [149, 268] width 110 height 18
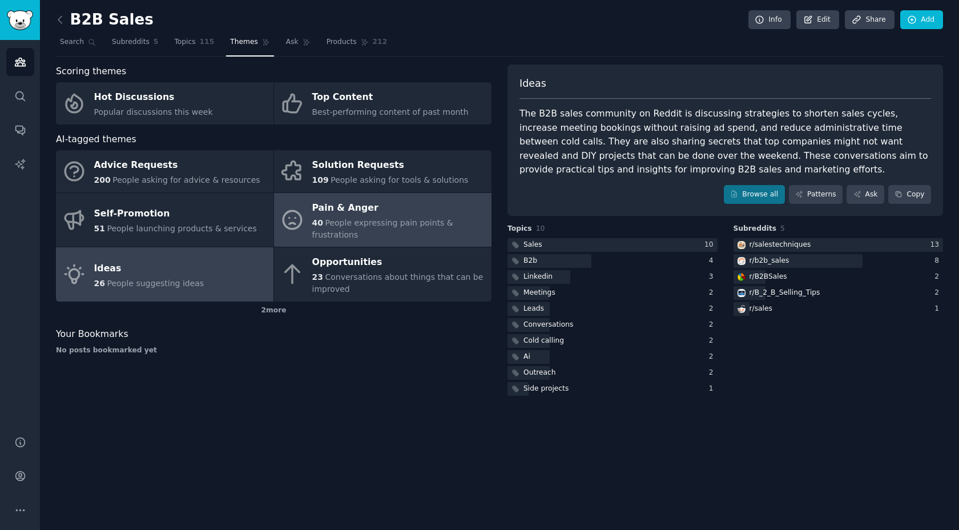
click at [348, 211] on div "Pain & Anger" at bounding box center [399, 208] width 174 height 18
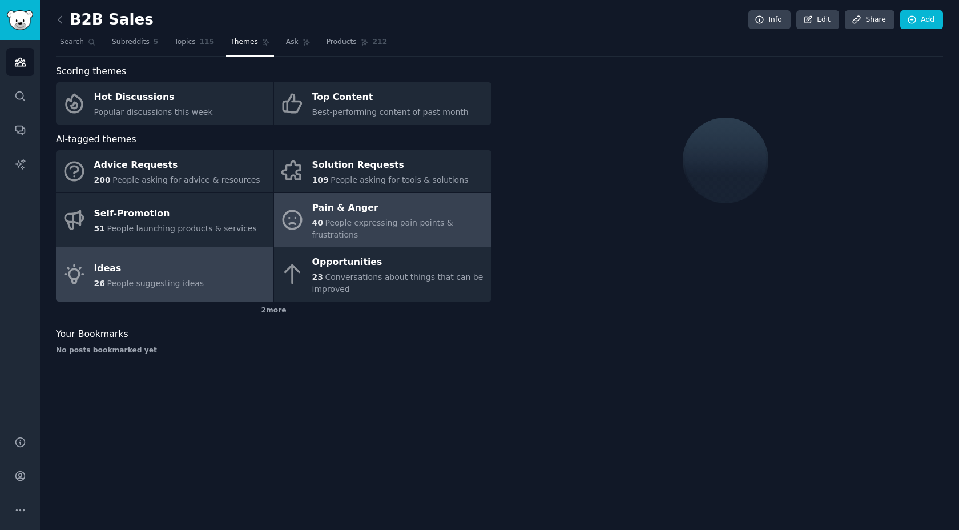
click at [135, 275] on div "Ideas" at bounding box center [149, 268] width 110 height 18
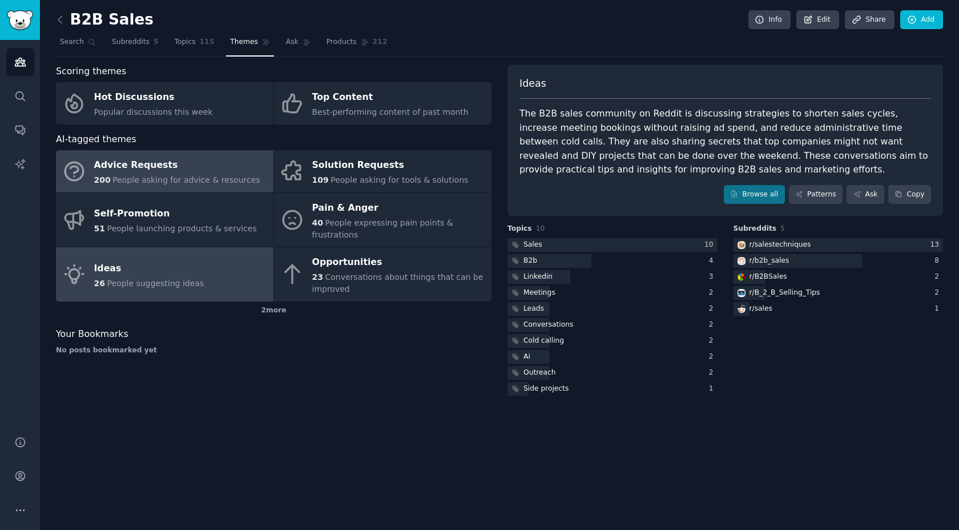
click at [222, 172] on div "Advice Requests" at bounding box center [177, 165] width 166 height 18
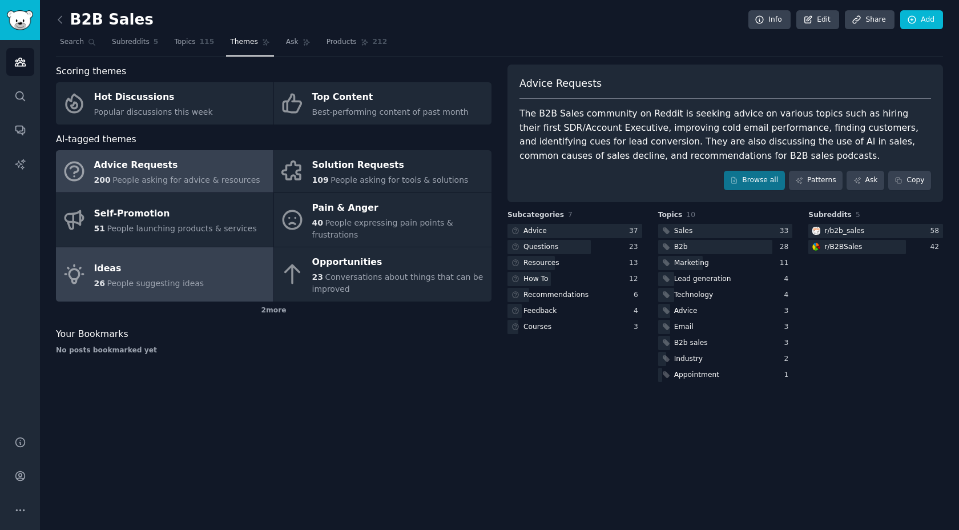
click at [119, 261] on div "Ideas" at bounding box center [149, 268] width 110 height 18
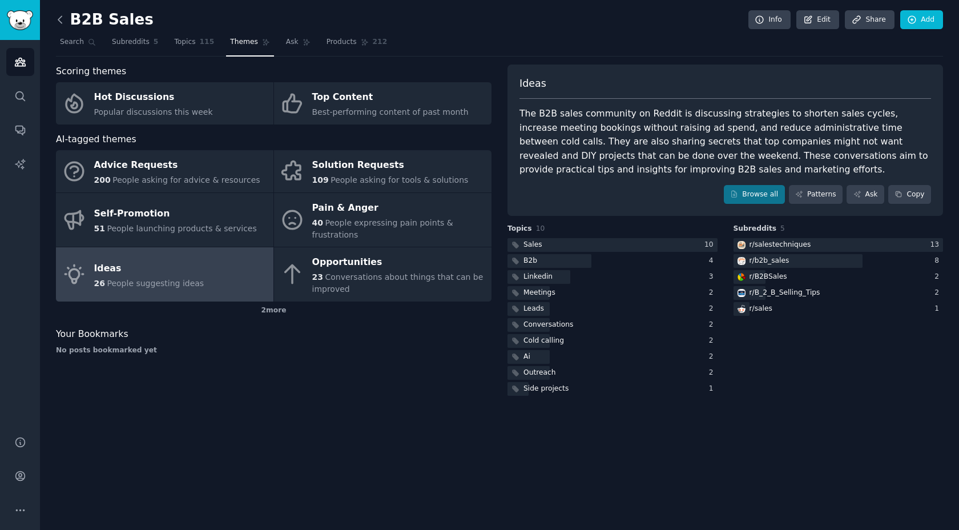
click at [57, 19] on icon at bounding box center [60, 20] width 12 height 12
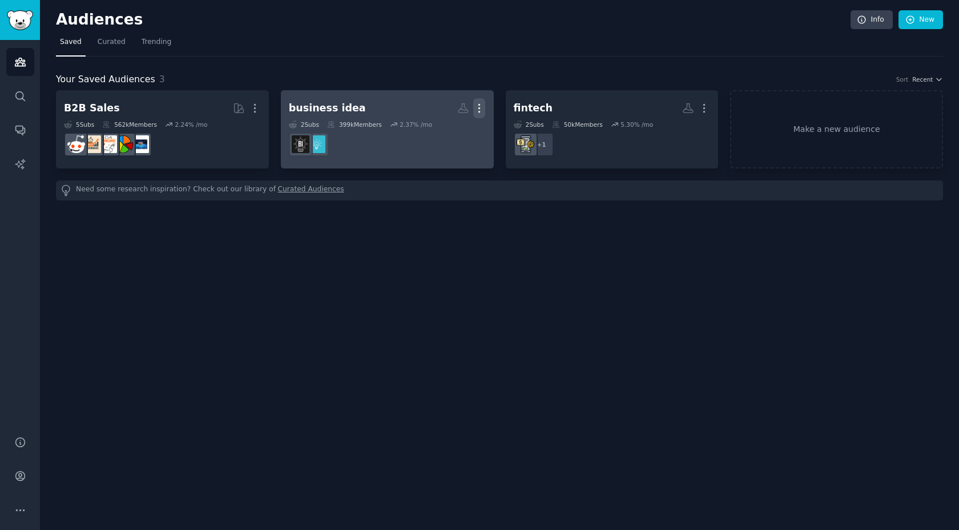
click at [480, 113] on icon "button" at bounding box center [479, 108] width 12 height 12
click at [375, 144] on dd at bounding box center [387, 144] width 197 height 32
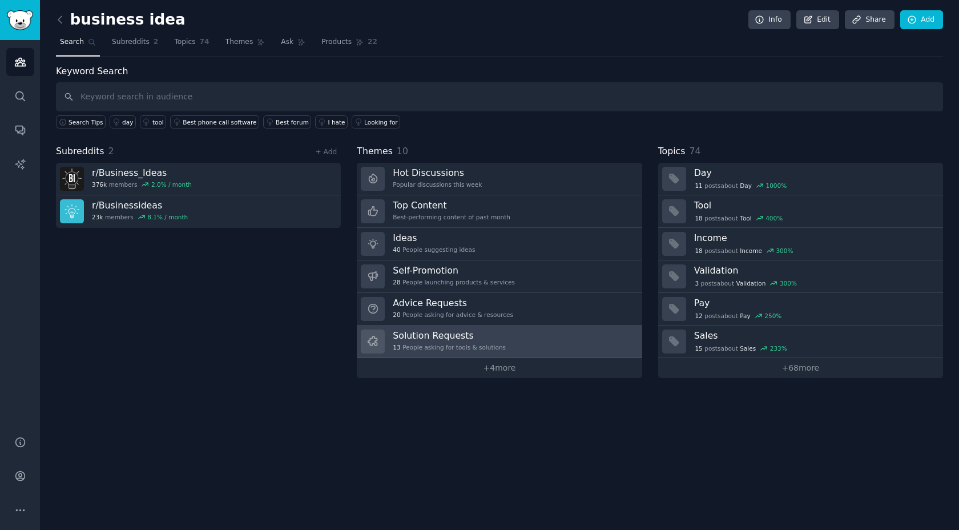
click at [396, 348] on span "13" at bounding box center [396, 347] width 7 height 8
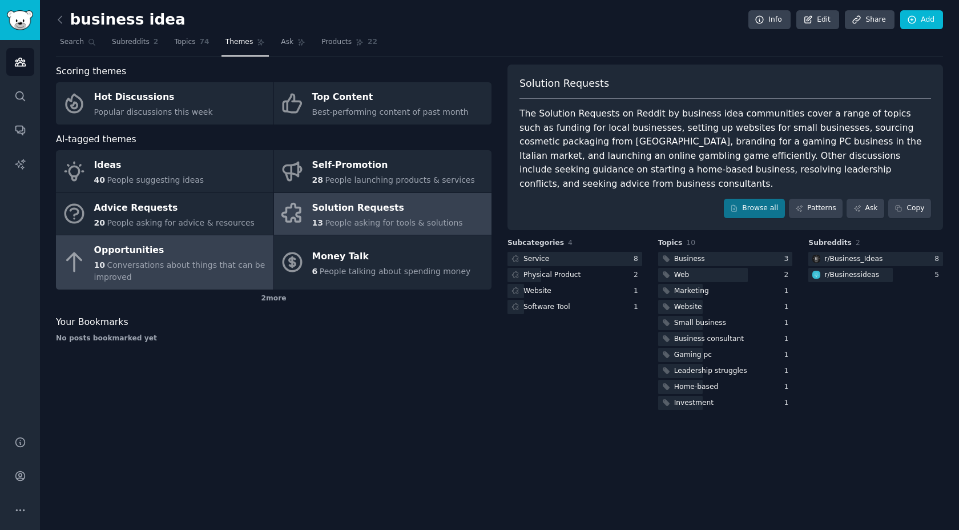
click at [177, 252] on div "Opportunities" at bounding box center [181, 251] width 174 height 18
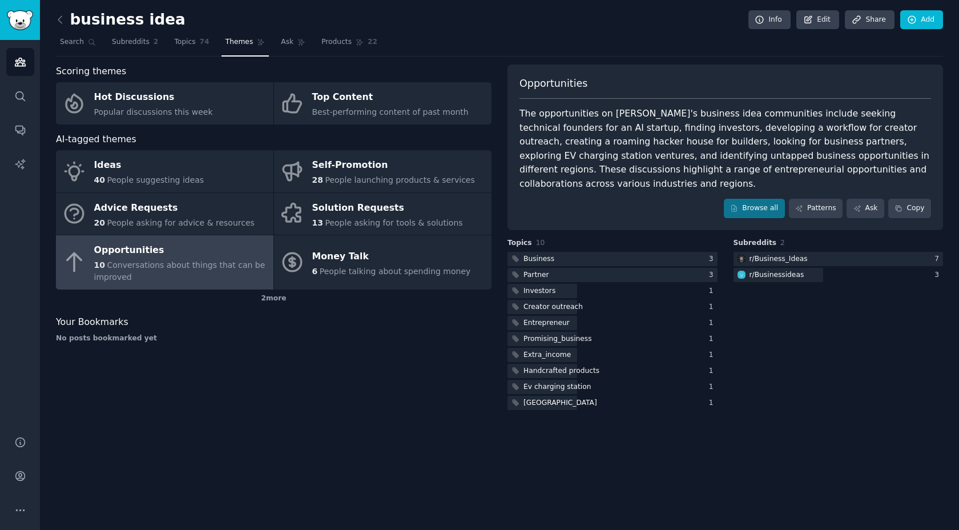
click at [180, 250] on div "Opportunities" at bounding box center [181, 251] width 174 height 18
click at [61, 16] on icon at bounding box center [59, 19] width 3 height 7
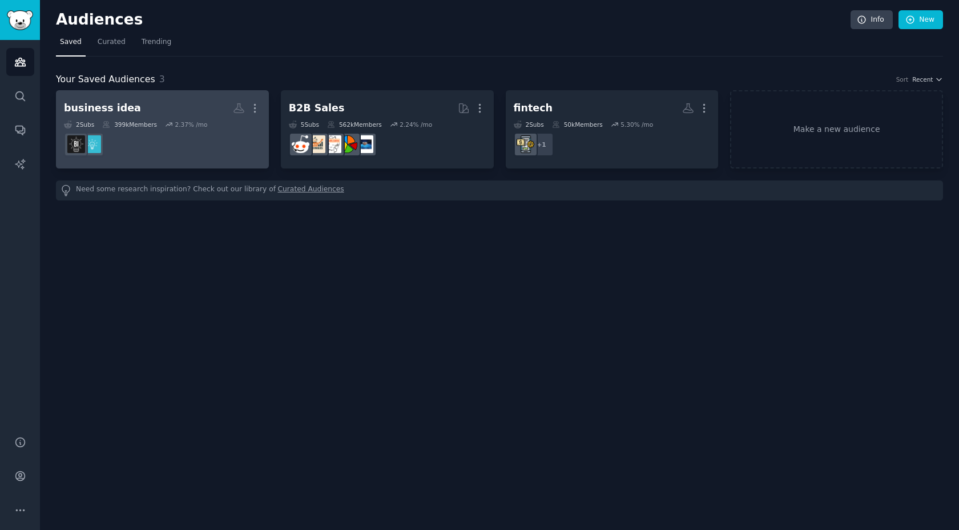
click at [262, 103] on link "business idea More 2 Sub s 399k Members 2.37 % /mo" at bounding box center [162, 129] width 213 height 78
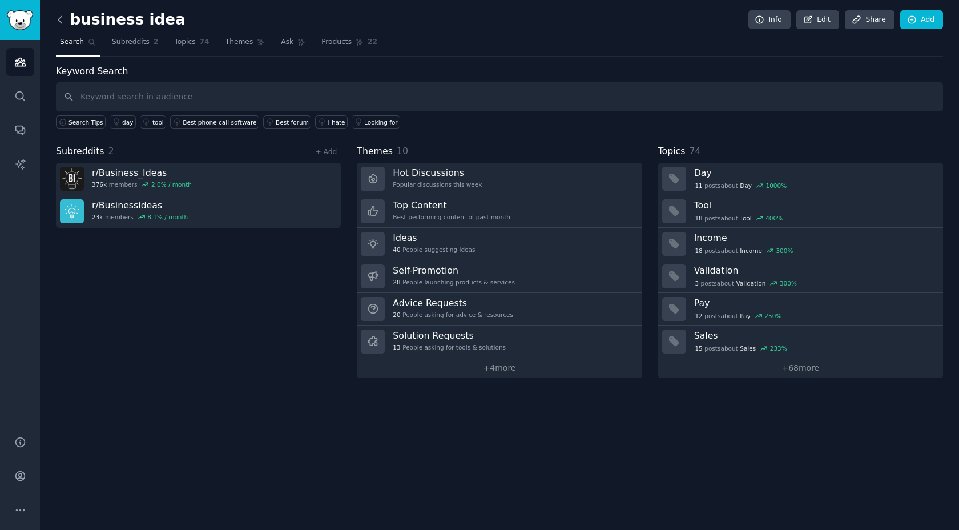
click at [60, 18] on icon at bounding box center [60, 20] width 12 height 12
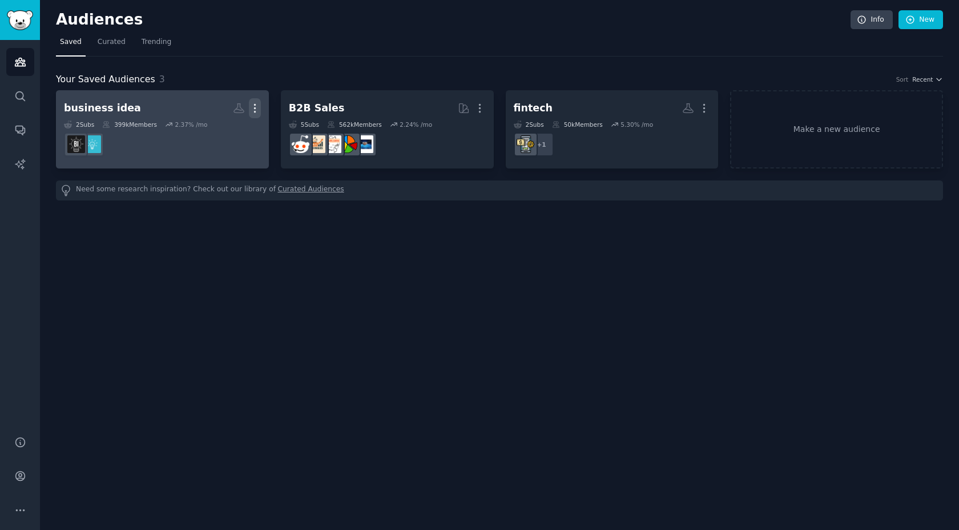
click at [260, 105] on icon "button" at bounding box center [255, 108] width 12 height 12
click at [212, 136] on p "Delete" at bounding box center [224, 132] width 26 height 12
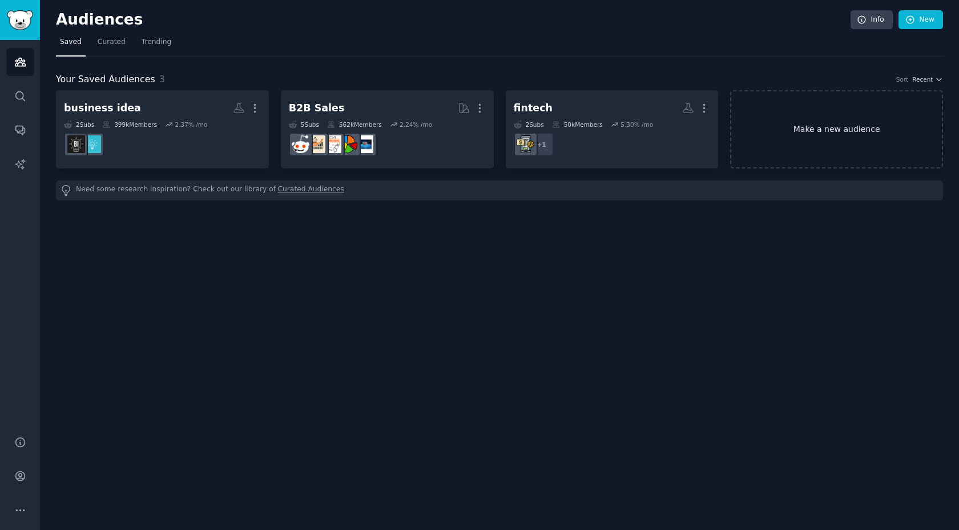
click at [786, 120] on link "Make a new audience" at bounding box center [836, 129] width 213 height 78
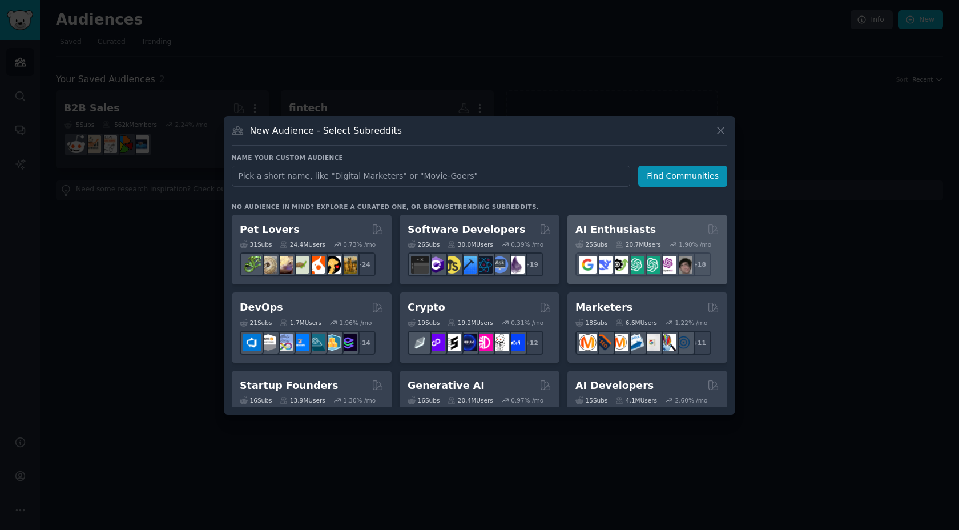
click at [640, 235] on h2 "AI Enthusiasts" at bounding box center [616, 230] width 81 height 14
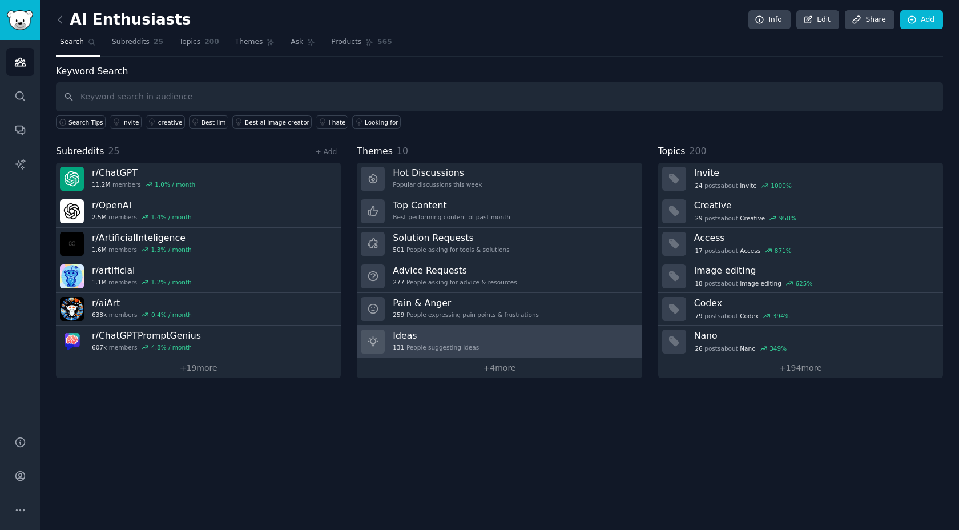
click at [440, 340] on h3 "Ideas" at bounding box center [436, 336] width 86 height 12
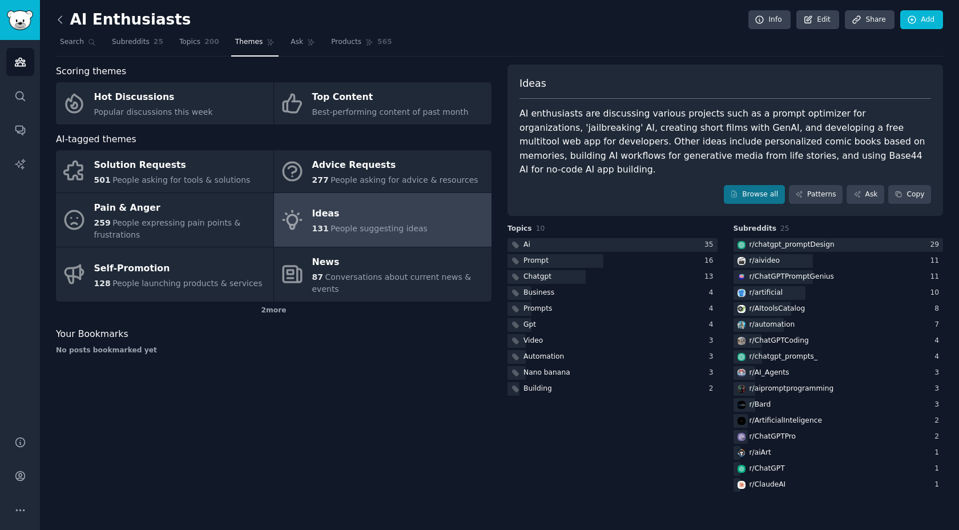
click at [61, 19] on icon at bounding box center [60, 20] width 12 height 12
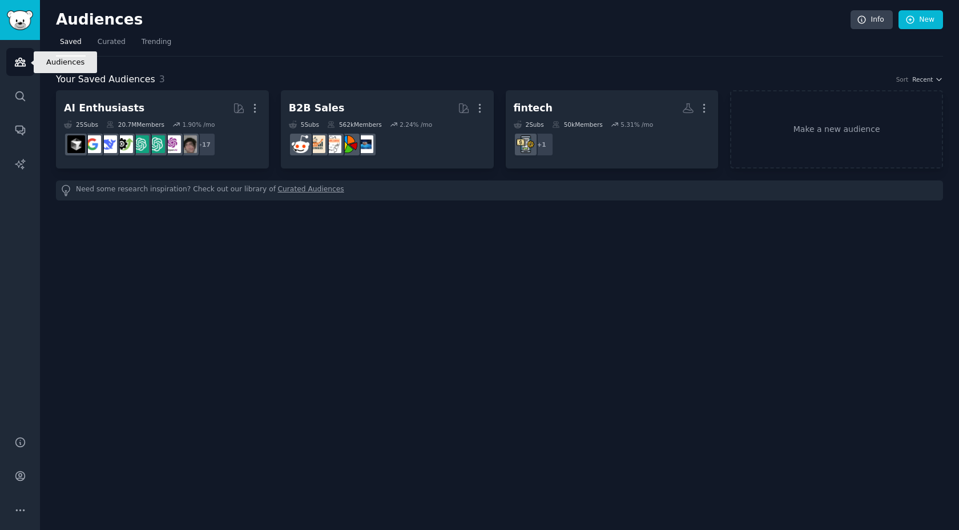
click at [15, 66] on icon "Sidebar" at bounding box center [20, 62] width 10 height 8
click at [830, 111] on link "Make a new audience" at bounding box center [836, 129] width 213 height 78
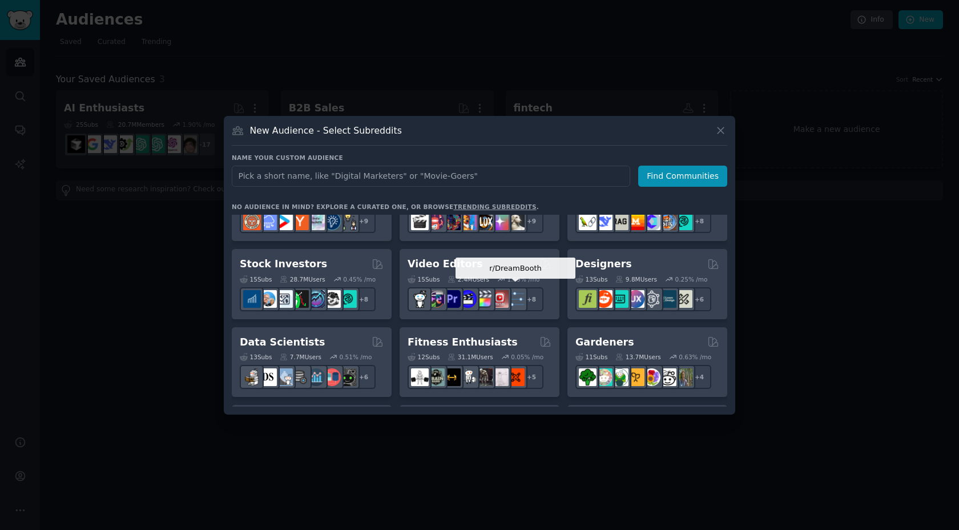
scroll to position [200, 0]
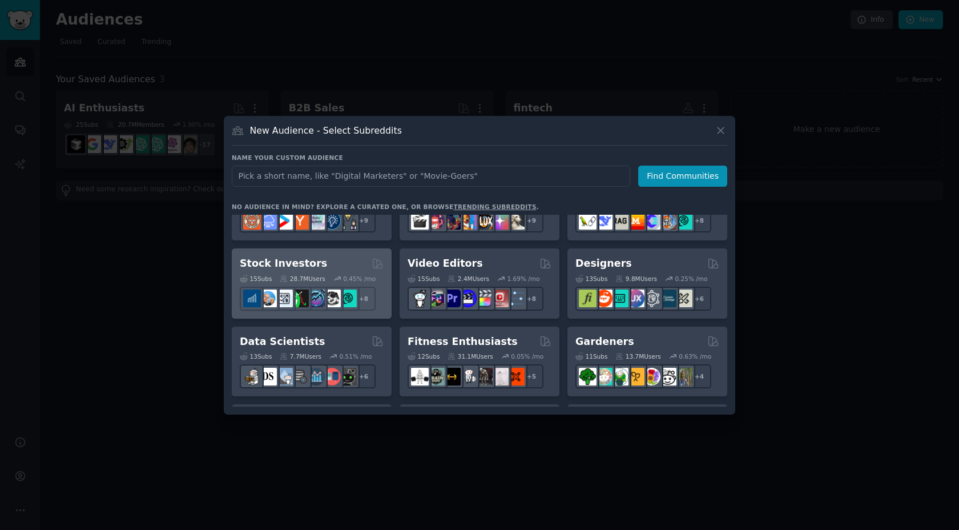
click at [332, 262] on div "Stock Investors" at bounding box center [312, 263] width 144 height 14
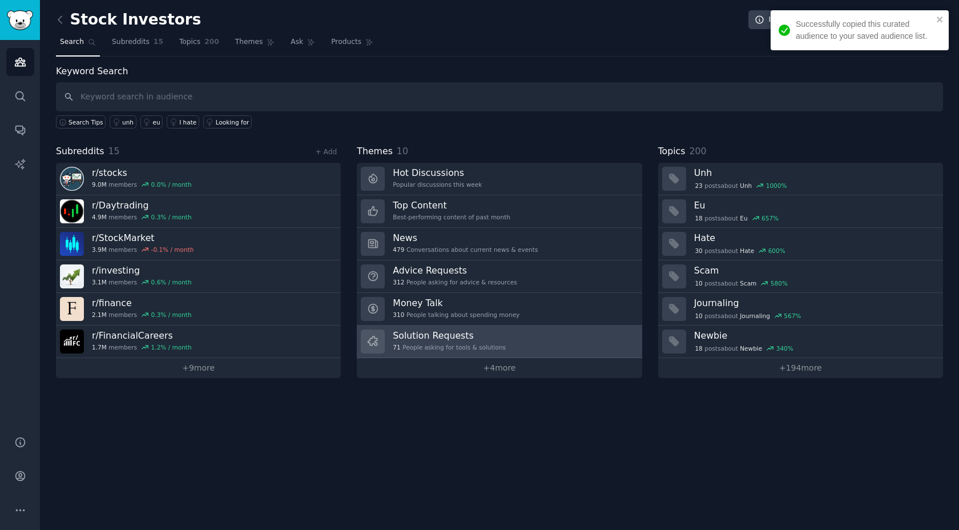
click at [442, 351] on div "Solution Requests 71 People asking for tools & solutions" at bounding box center [449, 342] width 113 height 24
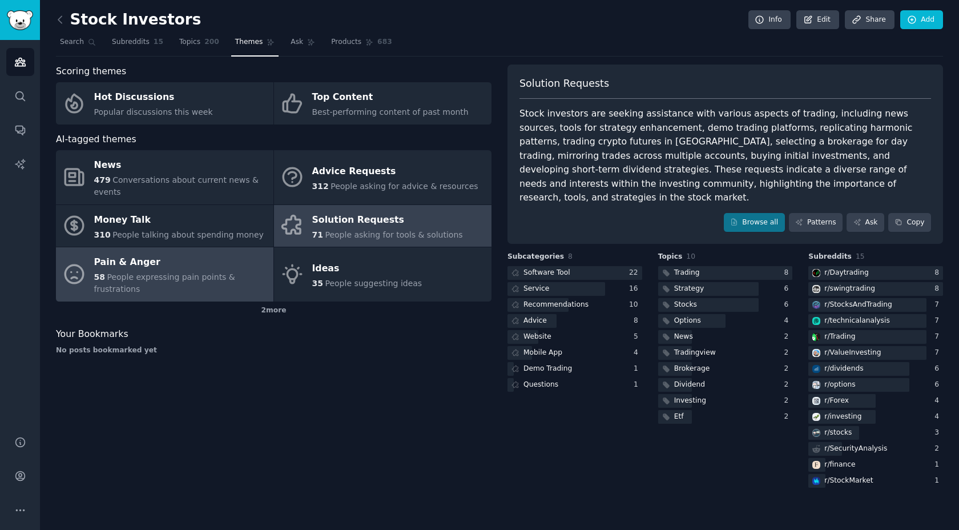
click at [194, 262] on div "Pain & Anger" at bounding box center [181, 263] width 174 height 18
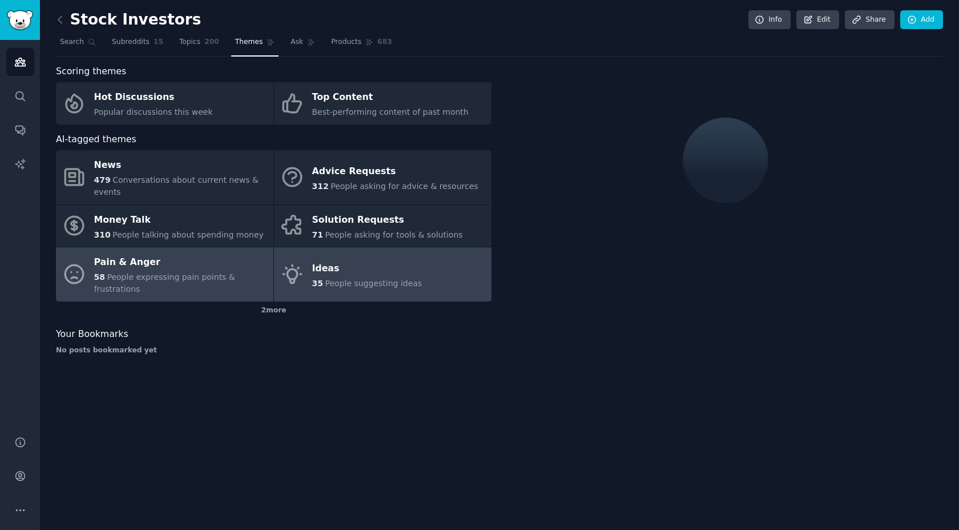
click at [388, 270] on div "Ideas" at bounding box center [367, 268] width 110 height 18
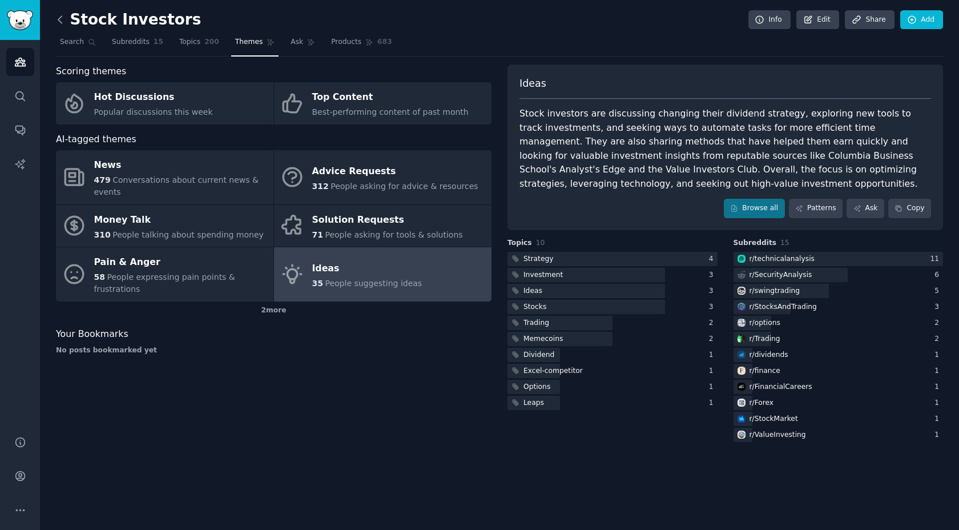
click at [58, 18] on icon at bounding box center [59, 19] width 3 height 7
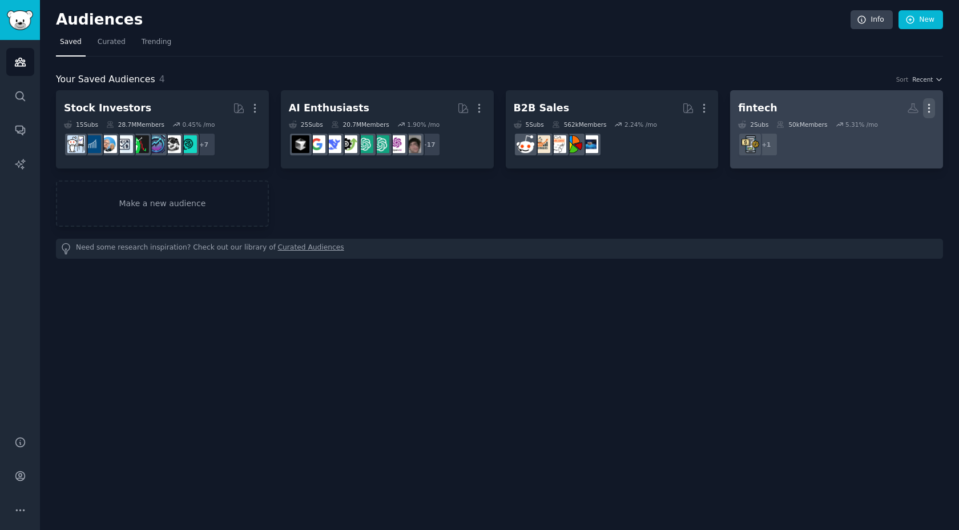
click at [929, 105] on icon "button" at bounding box center [929, 109] width 1 height 8
click at [905, 128] on p "Delete" at bounding box center [898, 132] width 26 height 12
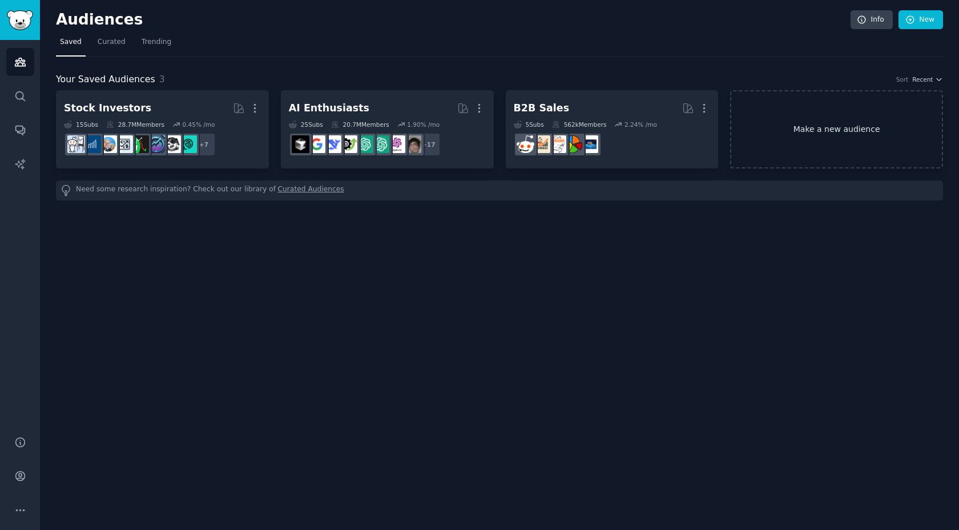
click at [782, 119] on link "Make a new audience" at bounding box center [836, 129] width 213 height 78
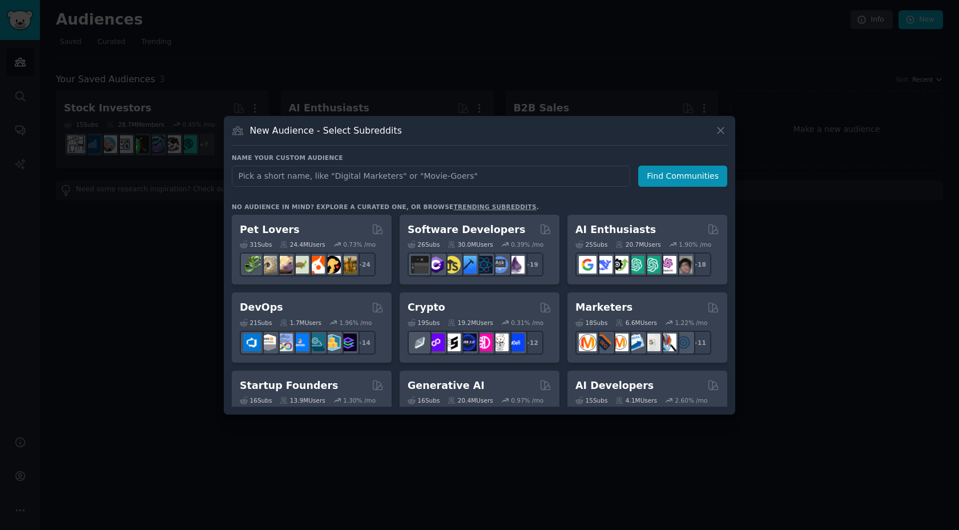
click at [492, 176] on input "text" at bounding box center [431, 176] width 399 height 21
type input "landlords"
click button "Find Communities" at bounding box center [682, 176] width 89 height 21
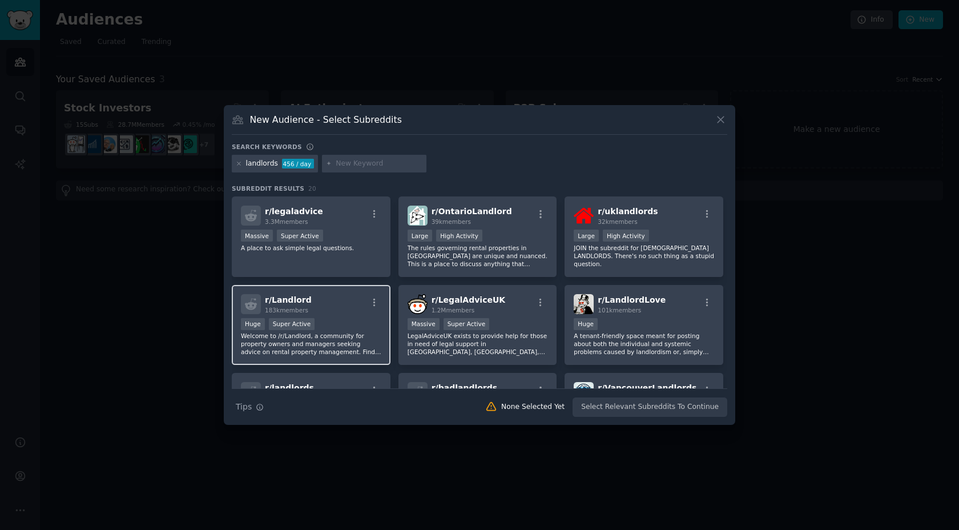
click at [336, 308] on div "r/ Landlord 183k members" at bounding box center [311, 304] width 140 height 20
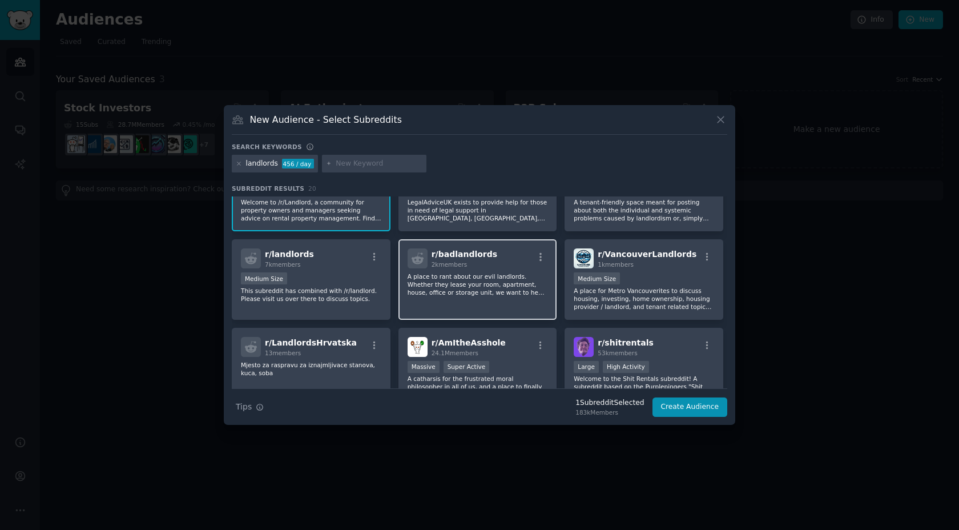
scroll to position [136, 0]
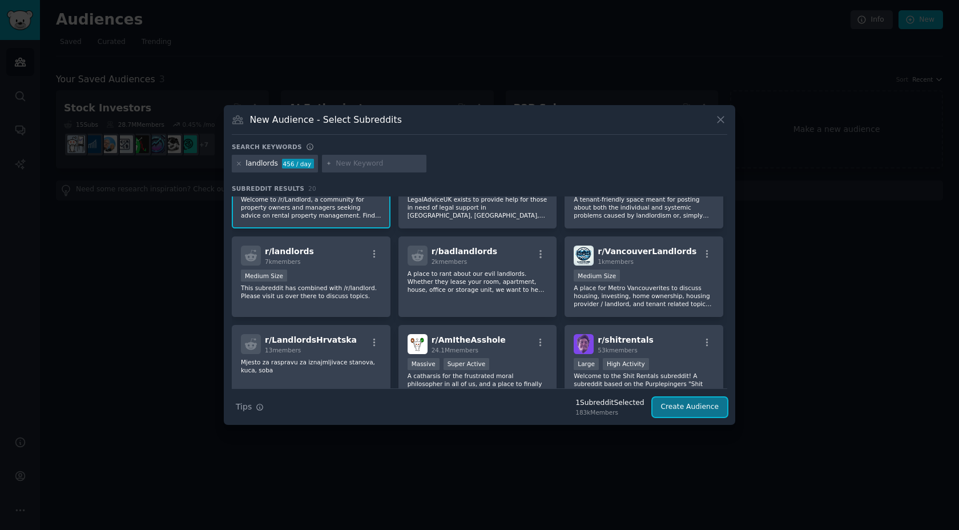
click at [687, 408] on button "Create Audience" at bounding box center [690, 406] width 75 height 19
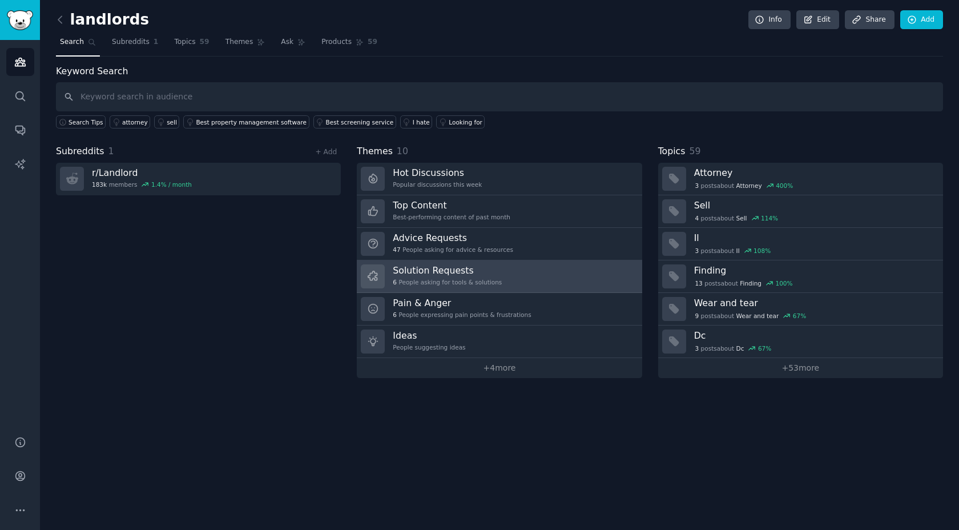
click at [465, 287] on div "Solution Requests 6 People asking for tools & solutions" at bounding box center [447, 276] width 109 height 24
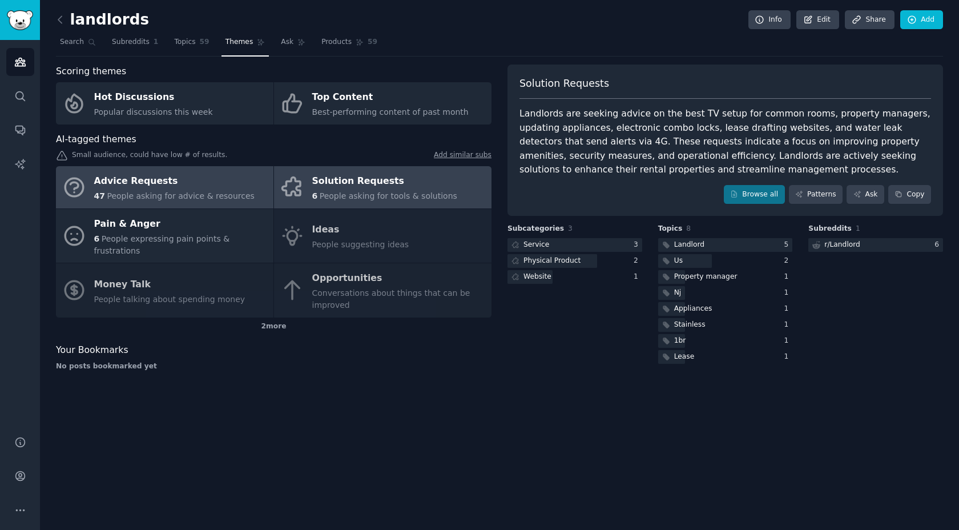
click at [138, 181] on div "Advice Requests" at bounding box center [174, 181] width 160 height 18
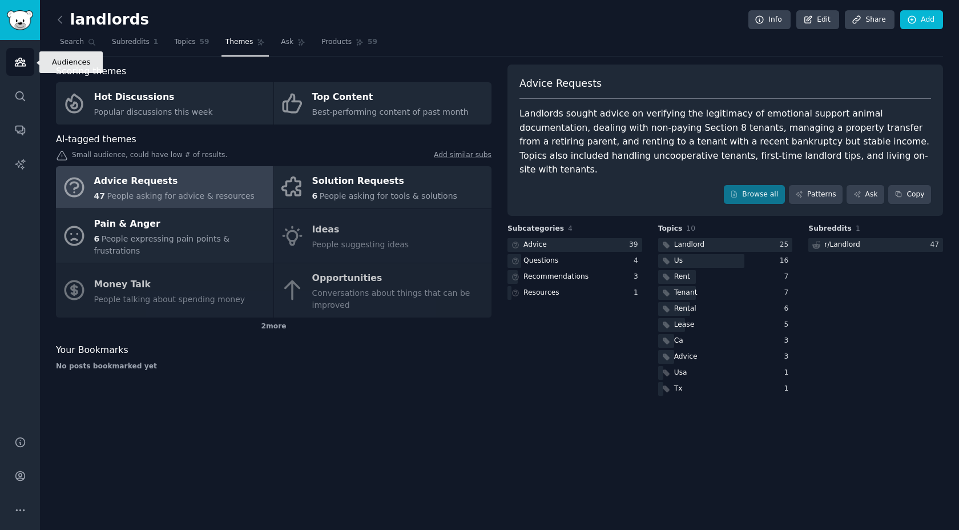
click at [29, 58] on link "Audiences" at bounding box center [20, 62] width 28 height 28
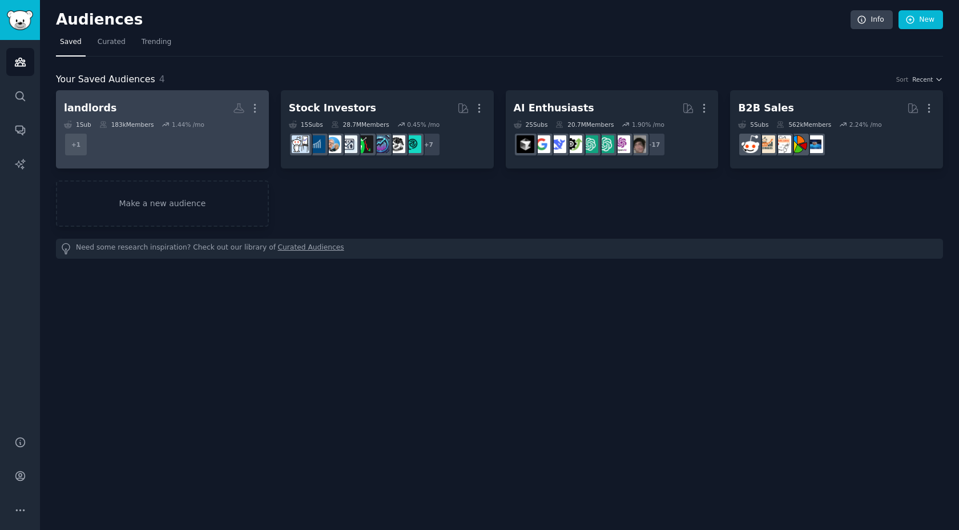
click at [223, 131] on dd "+ 1" at bounding box center [162, 144] width 197 height 32
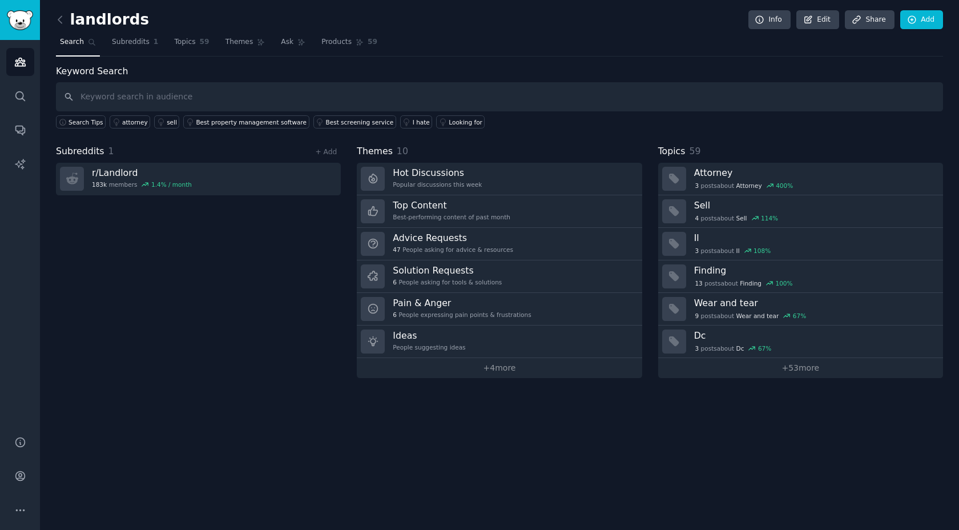
click at [136, 97] on input "text" at bounding box center [499, 96] width 887 height 29
type input "landlords"
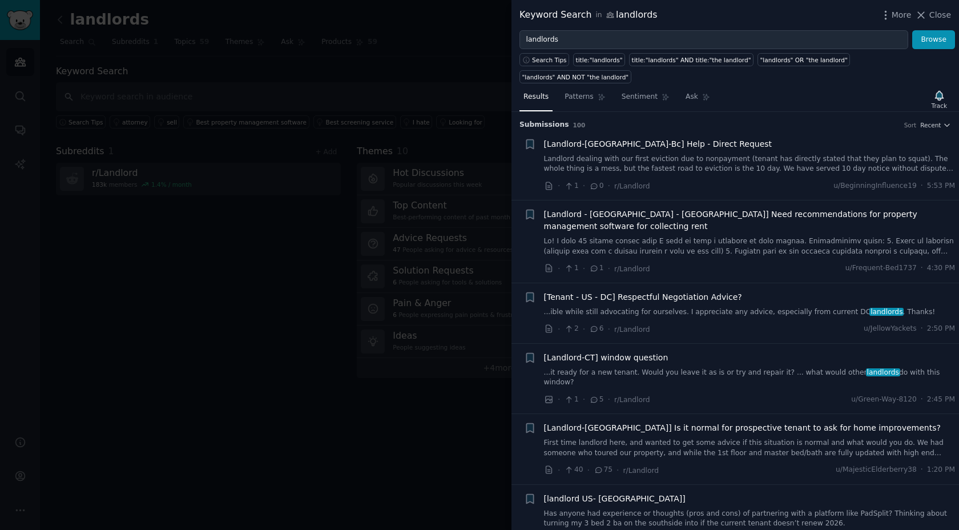
click at [954, 11] on div "Keyword Search in landlords More Close" at bounding box center [736, 15] width 448 height 30
click at [950, 14] on span "Close" at bounding box center [941, 15] width 22 height 12
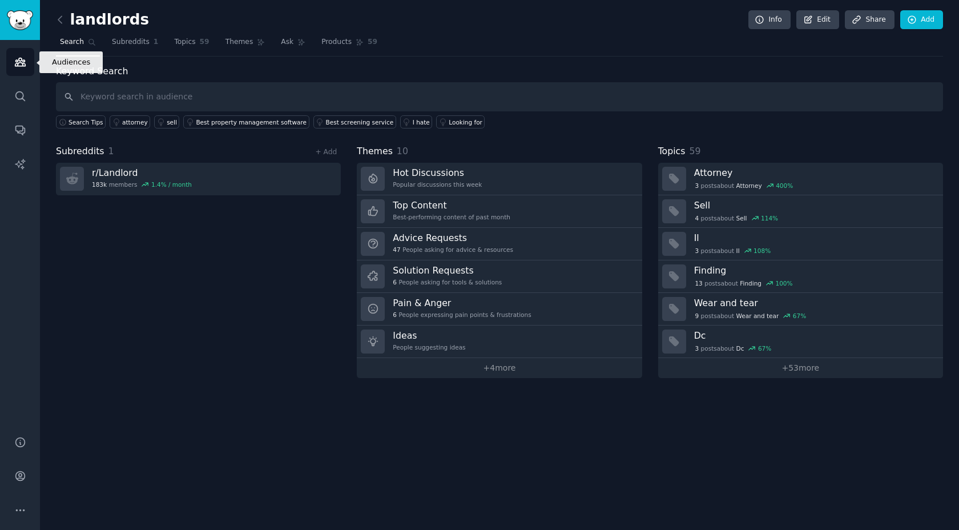
click at [24, 62] on icon "Sidebar" at bounding box center [20, 62] width 12 height 12
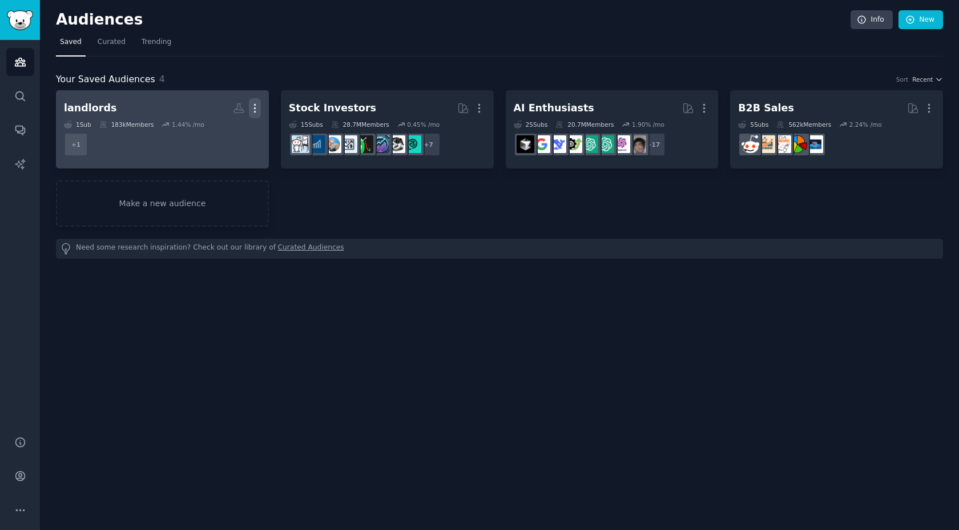
click at [254, 103] on icon "button" at bounding box center [255, 108] width 12 height 12
click at [232, 133] on p "Delete" at bounding box center [224, 132] width 26 height 12
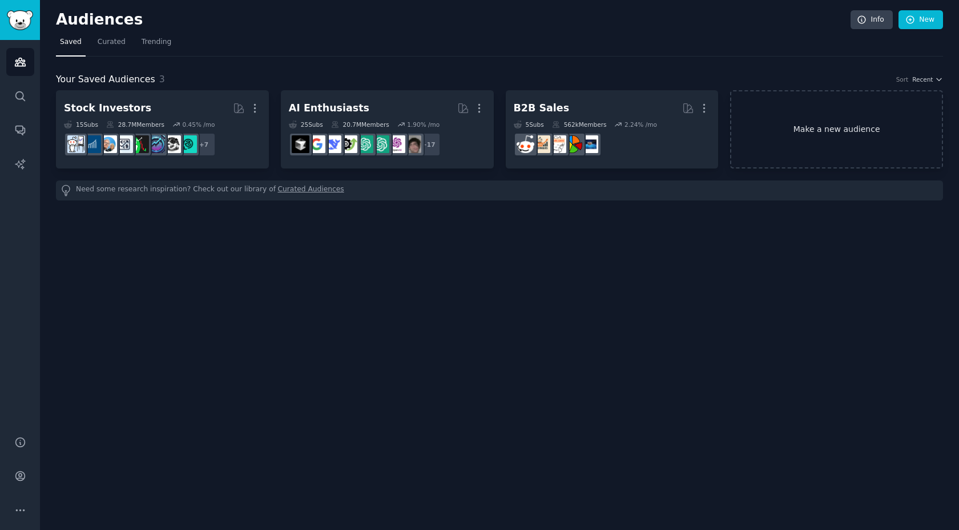
click at [786, 148] on link "Make a new audience" at bounding box center [836, 129] width 213 height 78
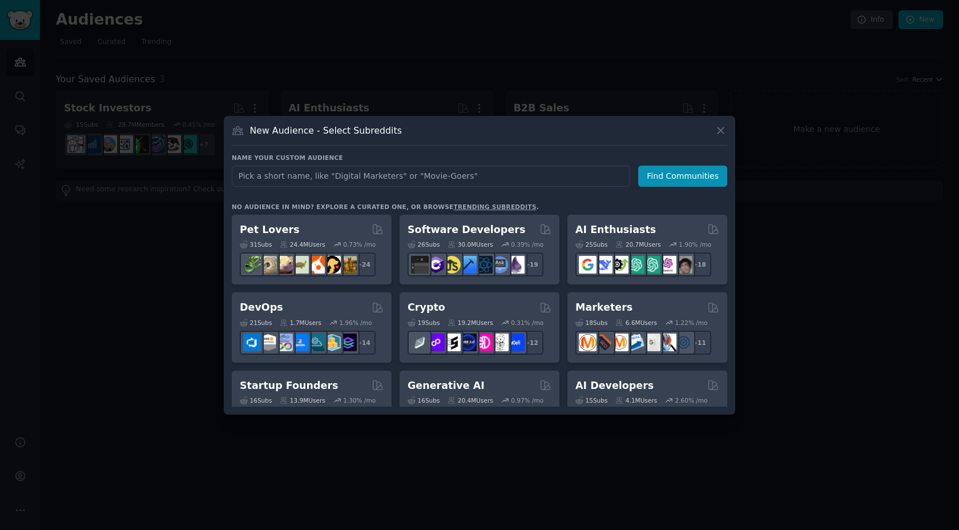
click at [413, 169] on input "text" at bounding box center [431, 176] width 399 height 21
type input "landlords"
click at [664, 178] on button "Find Communities" at bounding box center [682, 176] width 89 height 21
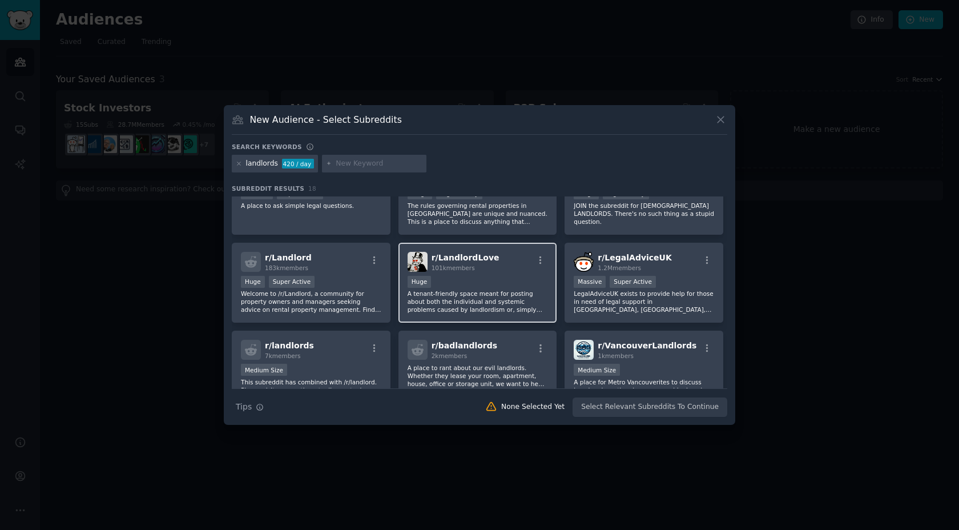
scroll to position [44, 0]
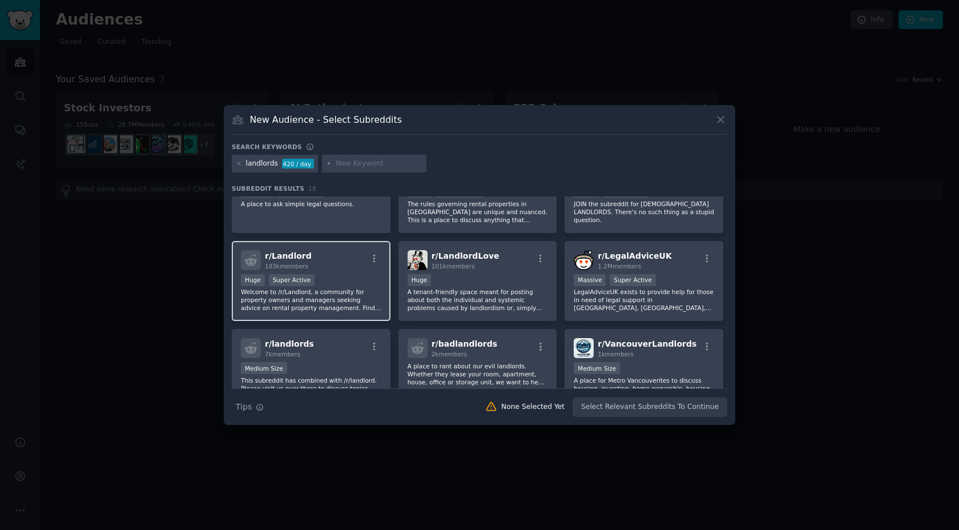
click at [314, 257] on div "r/ Landlord 183k members" at bounding box center [311, 260] width 140 height 20
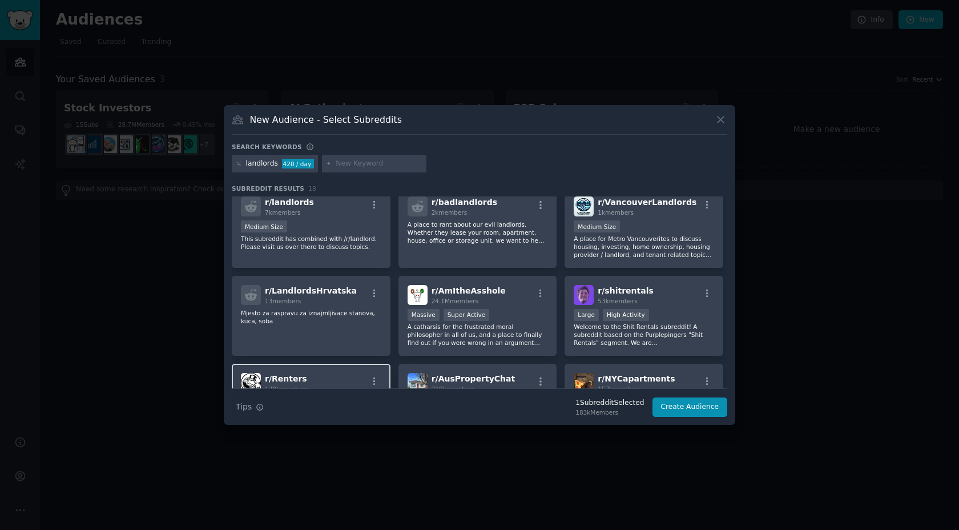
scroll to position [0, 0]
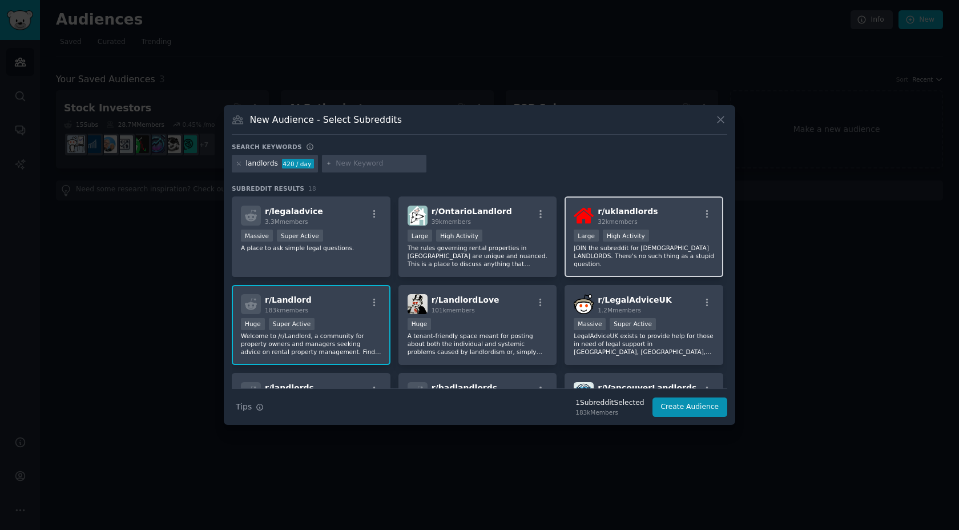
click at [668, 261] on div "r/ uklandlords 32k members >= 80th percentile for submissions / day Large High …" at bounding box center [644, 236] width 159 height 81
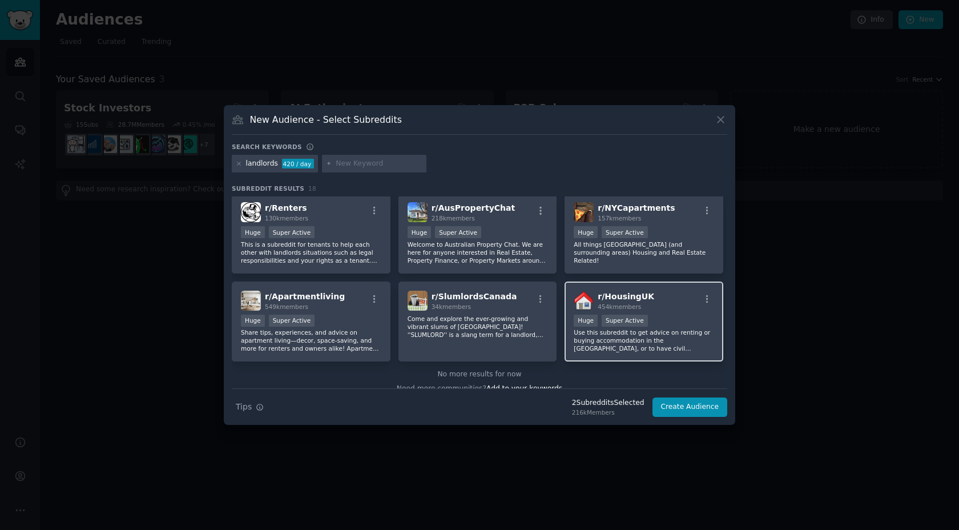
scroll to position [355, 0]
click at [669, 311] on div "r/ HousingUK 454k members" at bounding box center [644, 302] width 140 height 20
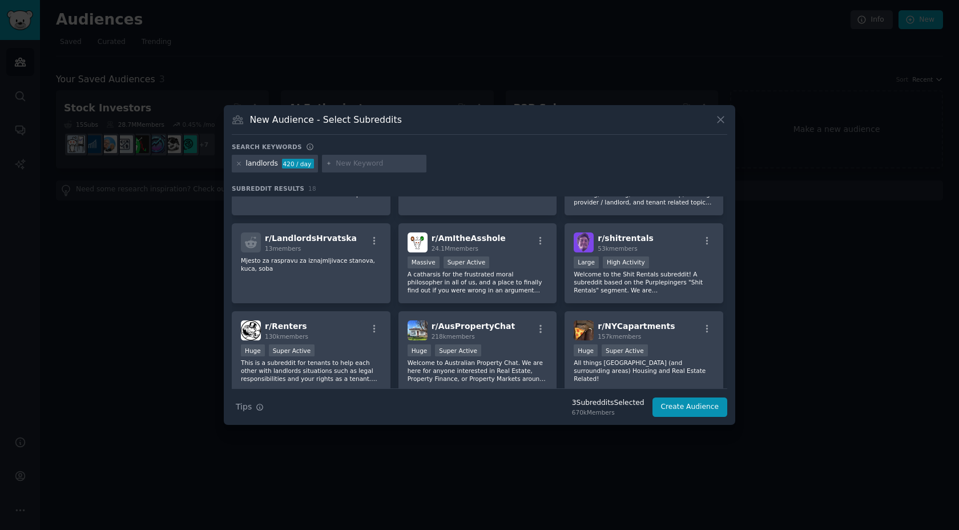
scroll to position [0, 0]
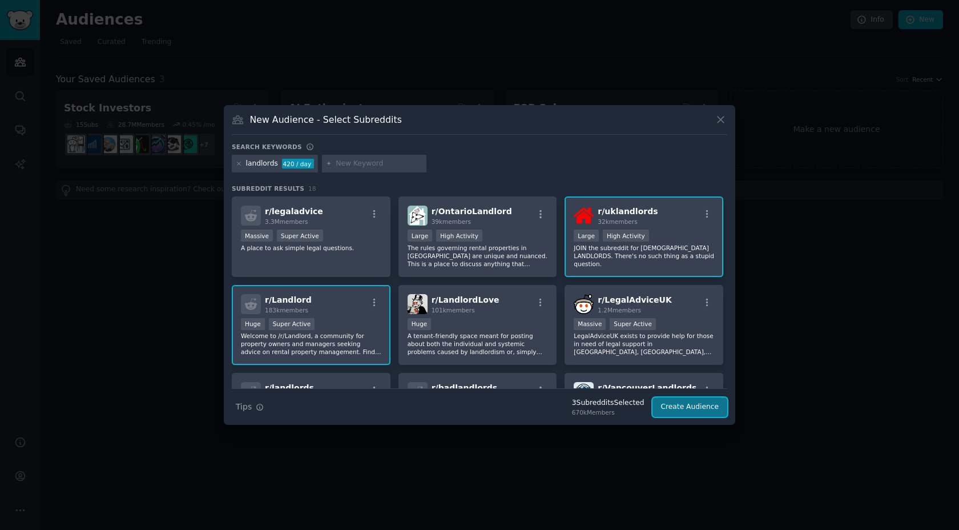
click at [666, 401] on button "Create Audience" at bounding box center [690, 406] width 75 height 19
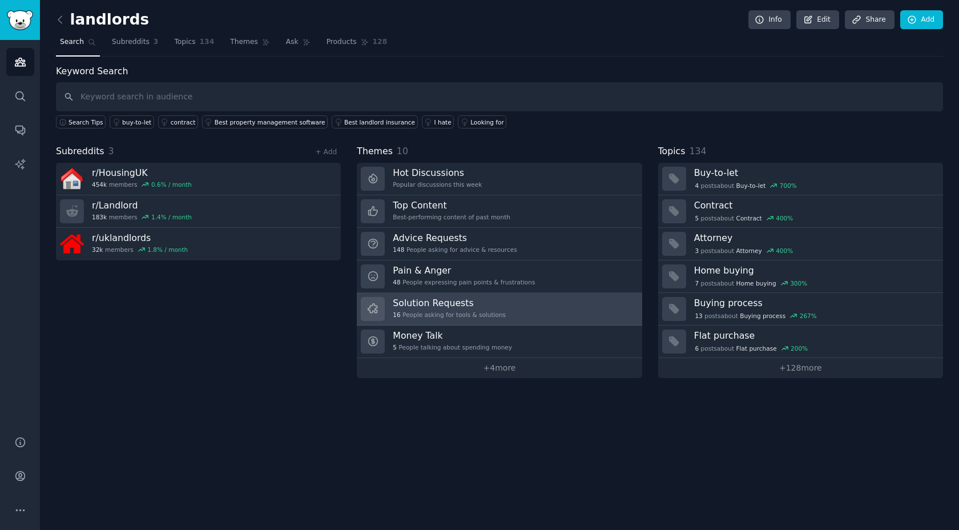
click at [482, 313] on div "16 People asking for tools & solutions" at bounding box center [449, 315] width 113 height 8
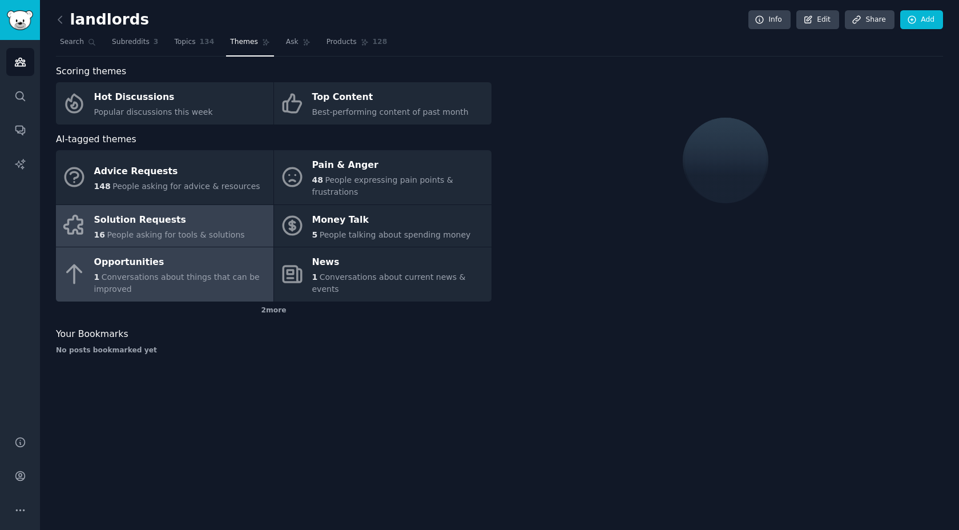
click at [163, 289] on div "1 Conversations about things that can be improved" at bounding box center [181, 283] width 174 height 24
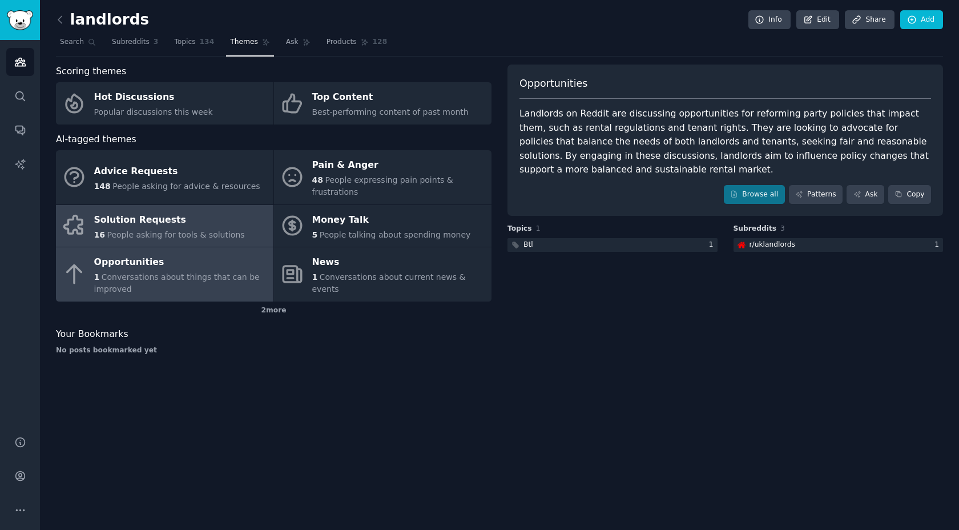
click at [160, 230] on span "People asking for tools & solutions" at bounding box center [176, 234] width 138 height 9
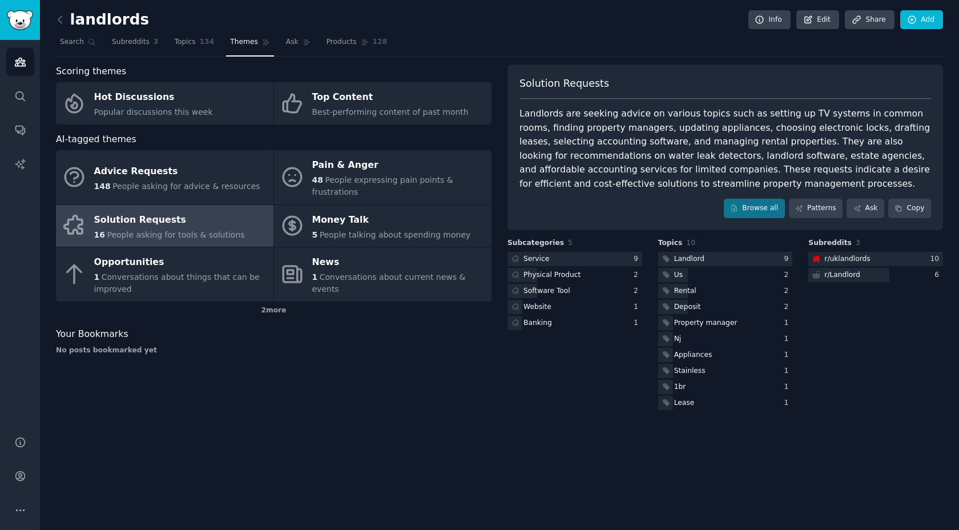
click at [155, 231] on span "People asking for tools & solutions" at bounding box center [176, 234] width 138 height 9
click at [170, 232] on span "People asking for tools & solutions" at bounding box center [176, 234] width 138 height 9
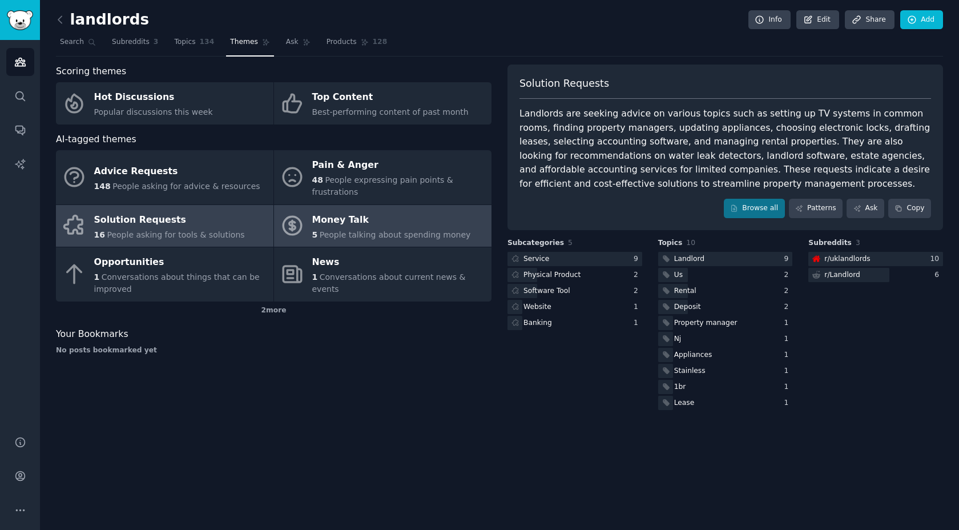
click at [348, 221] on div "Money Talk" at bounding box center [391, 220] width 159 height 18
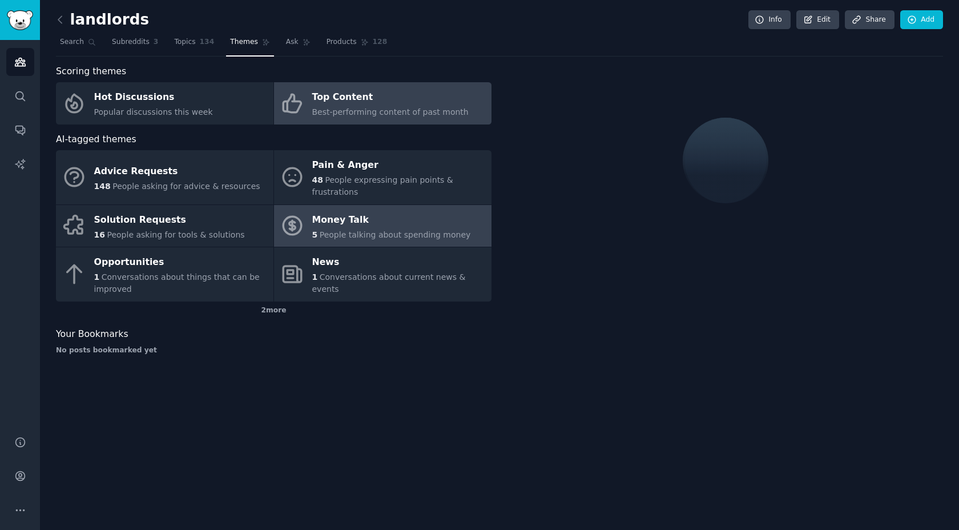
click at [376, 98] on div "Top Content" at bounding box center [390, 98] width 156 height 18
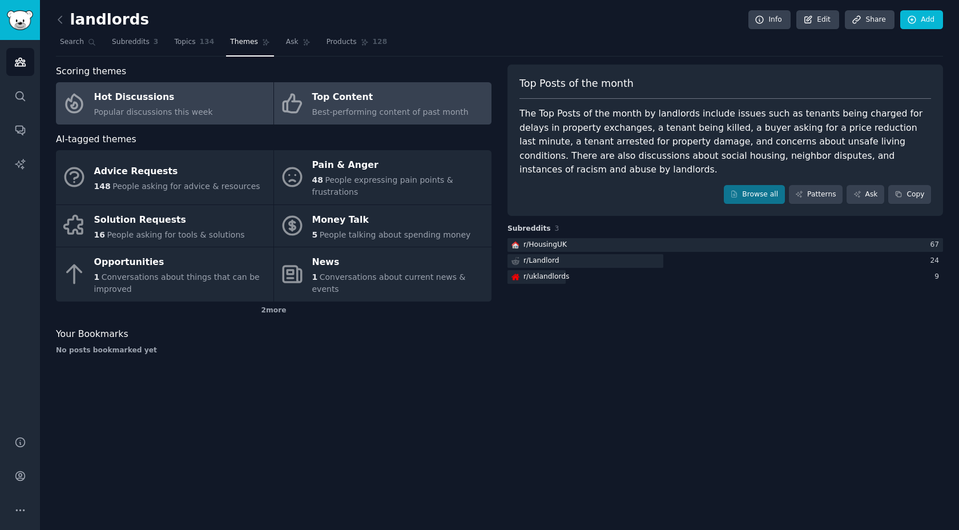
click at [194, 91] on div "Hot Discussions" at bounding box center [153, 98] width 119 height 18
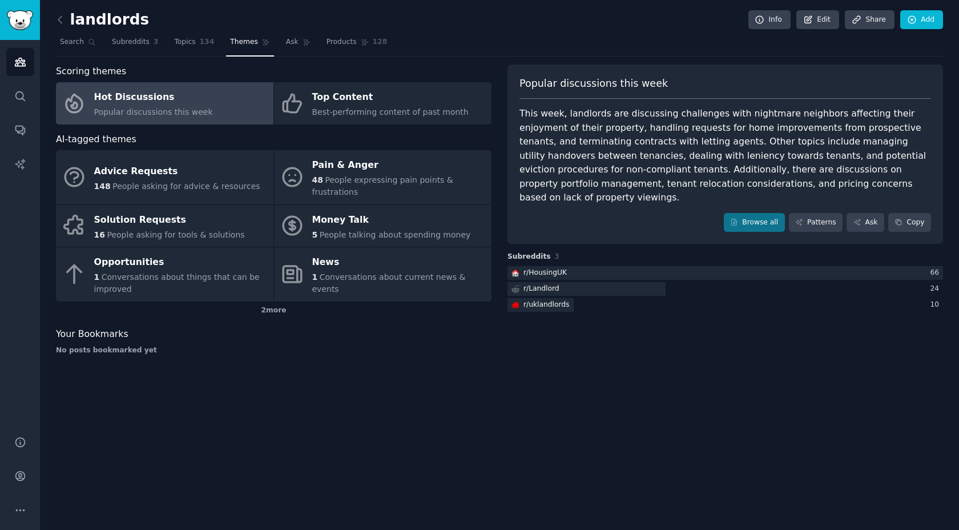
click at [209, 109] on link "Hot Discussions Popular discussions this week" at bounding box center [165, 103] width 218 height 42
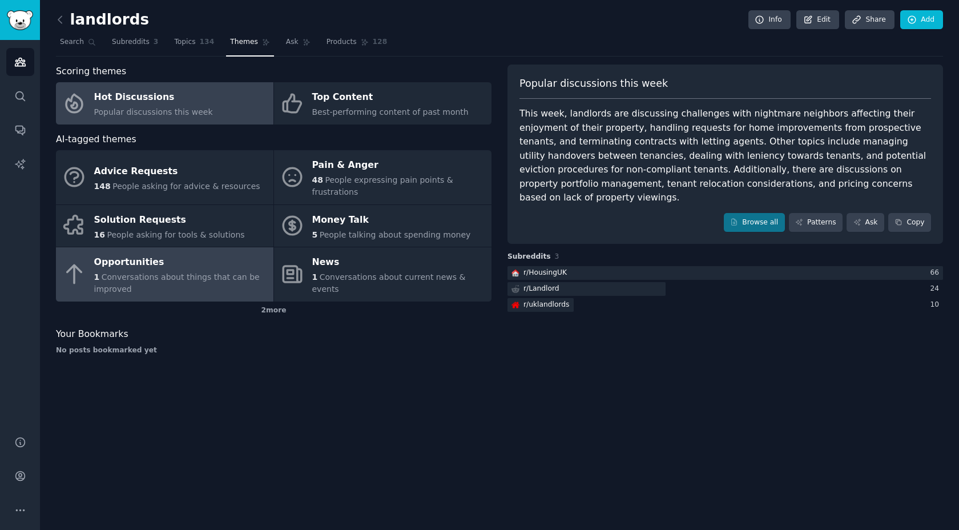
click at [195, 247] on link "Opportunities 1 Conversations about things that can be improved" at bounding box center [165, 274] width 218 height 54
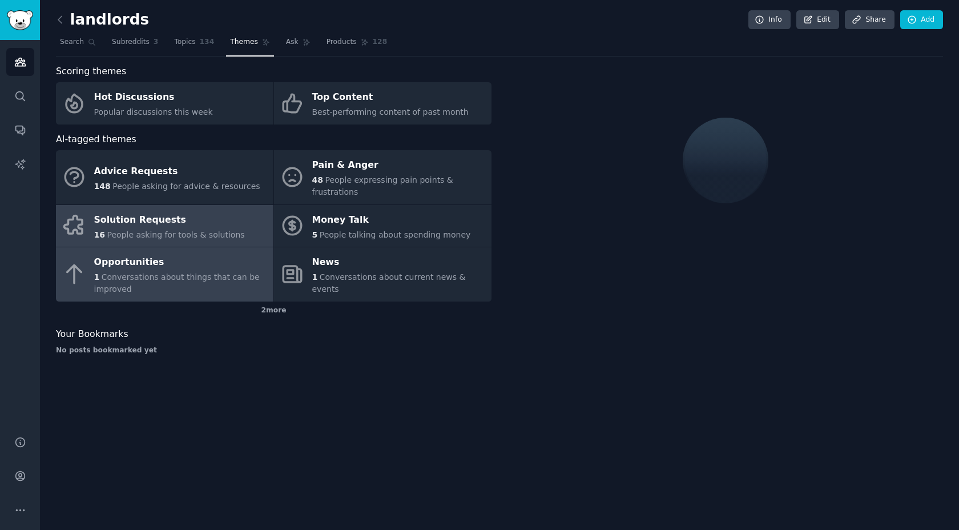
click at [196, 234] on span "People asking for tools & solutions" at bounding box center [176, 234] width 138 height 9
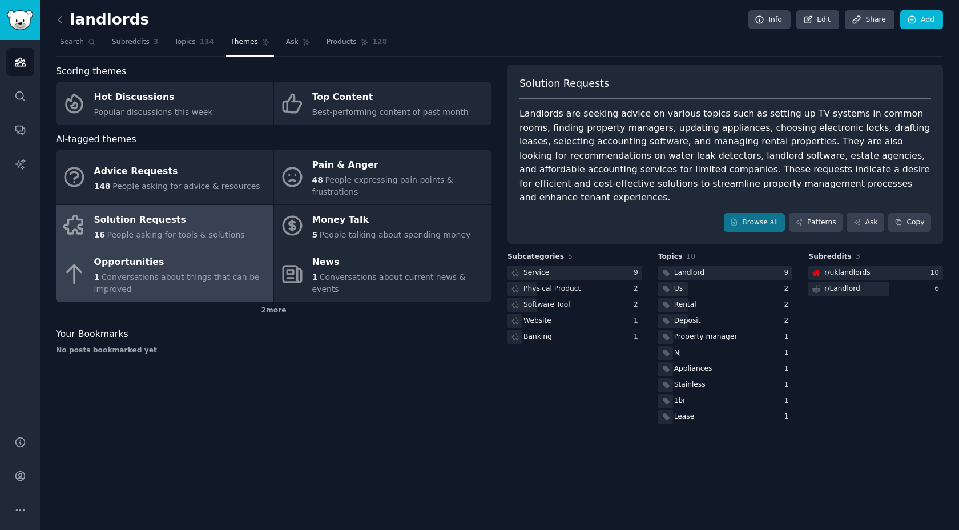
click at [131, 271] on div "Opportunities" at bounding box center [181, 263] width 174 height 18
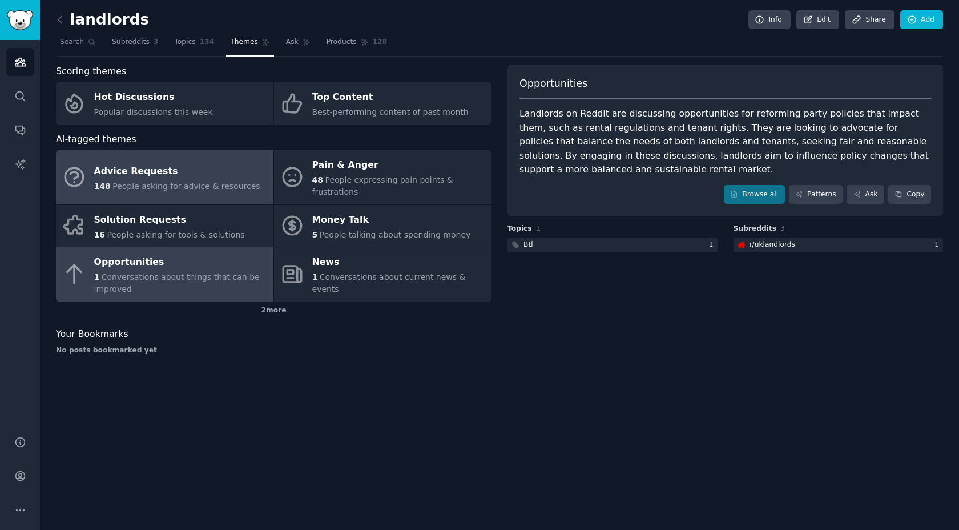
click at [244, 185] on span "People asking for advice & resources" at bounding box center [186, 186] width 147 height 9
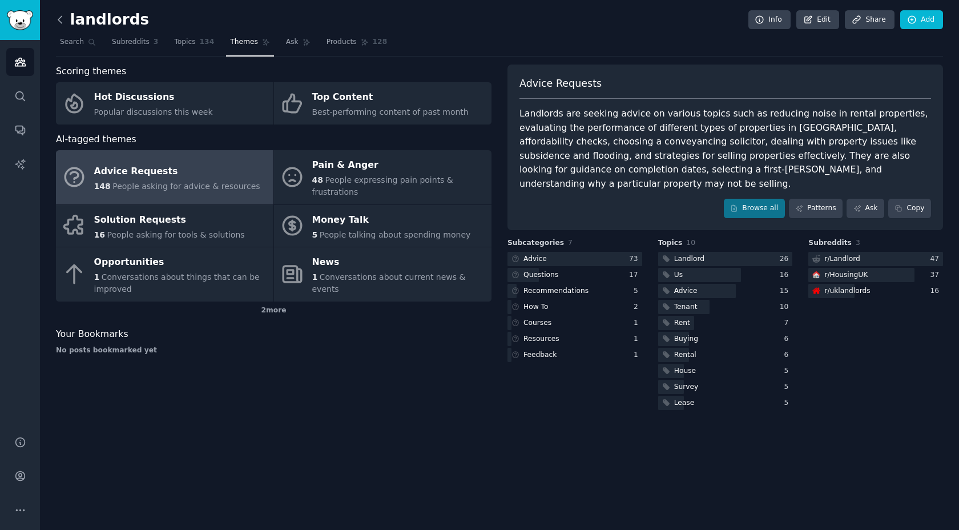
click at [65, 18] on icon at bounding box center [60, 20] width 12 height 12
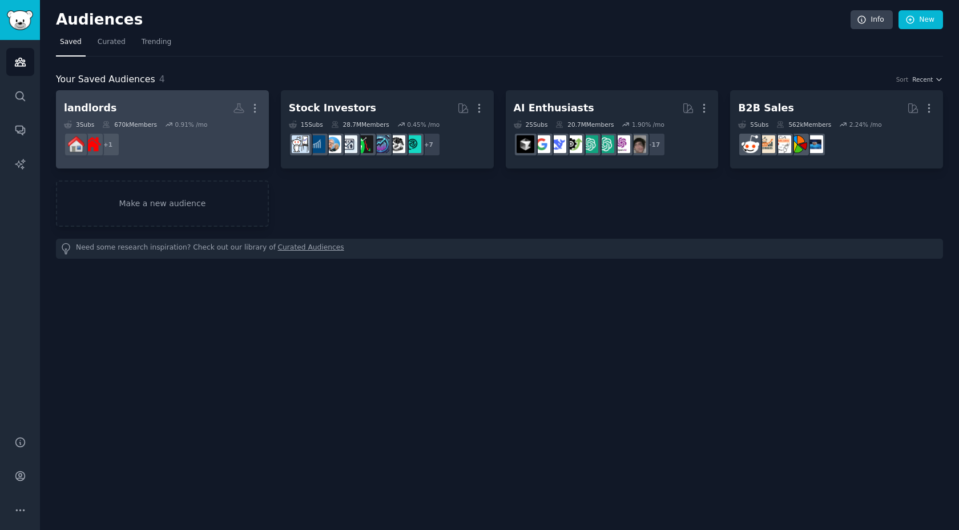
click at [149, 135] on dd "+ 1" at bounding box center [162, 144] width 197 height 32
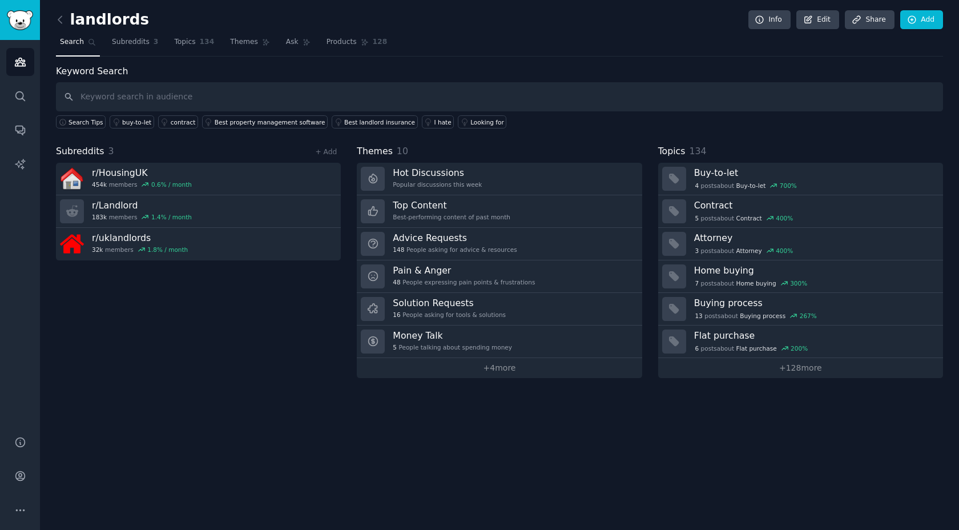
click at [89, 154] on span "Subreddits" at bounding box center [80, 151] width 49 height 14
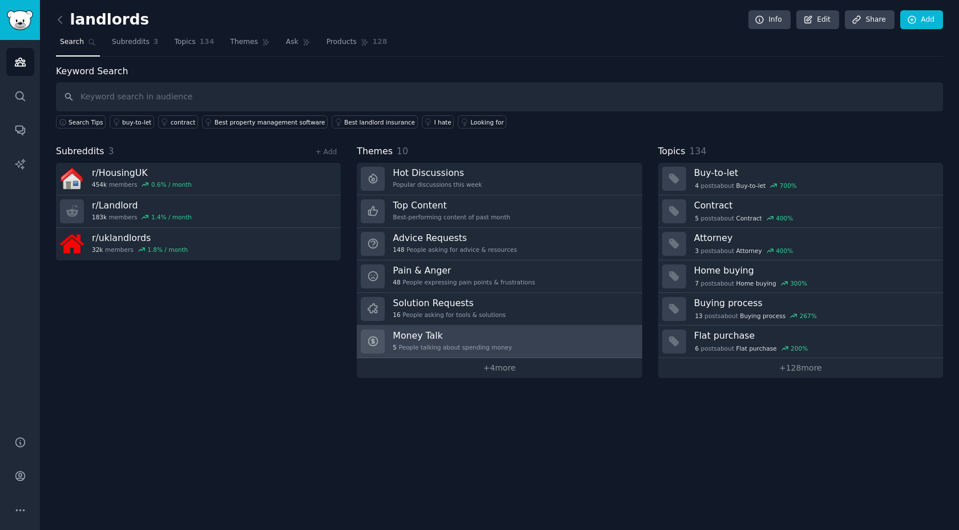
click at [448, 337] on h3 "Money Talk" at bounding box center [452, 336] width 119 height 12
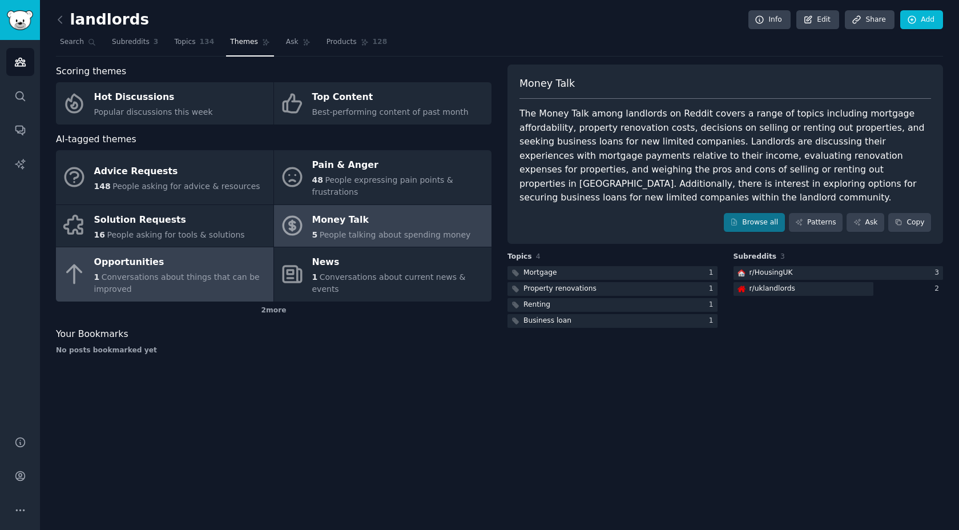
click at [228, 263] on div "Opportunities" at bounding box center [181, 263] width 174 height 18
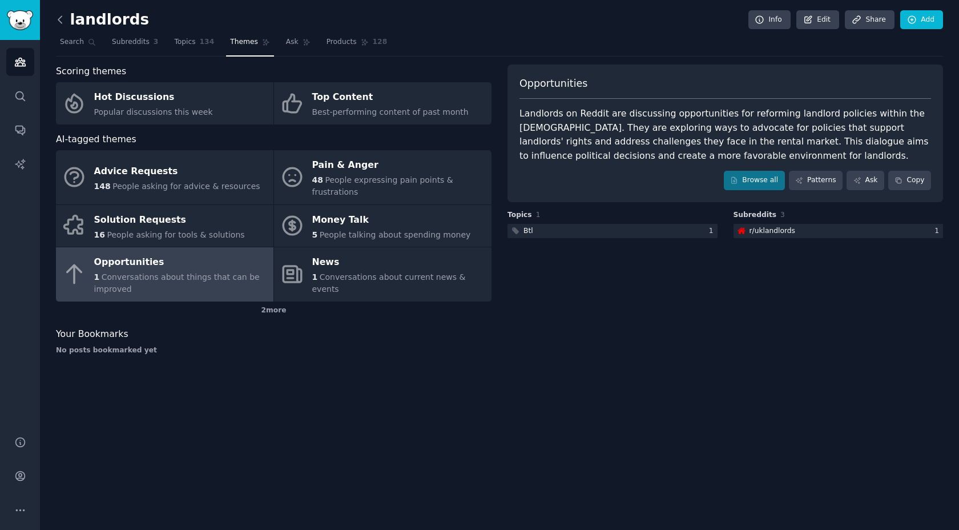
click at [62, 23] on icon at bounding box center [60, 20] width 12 height 12
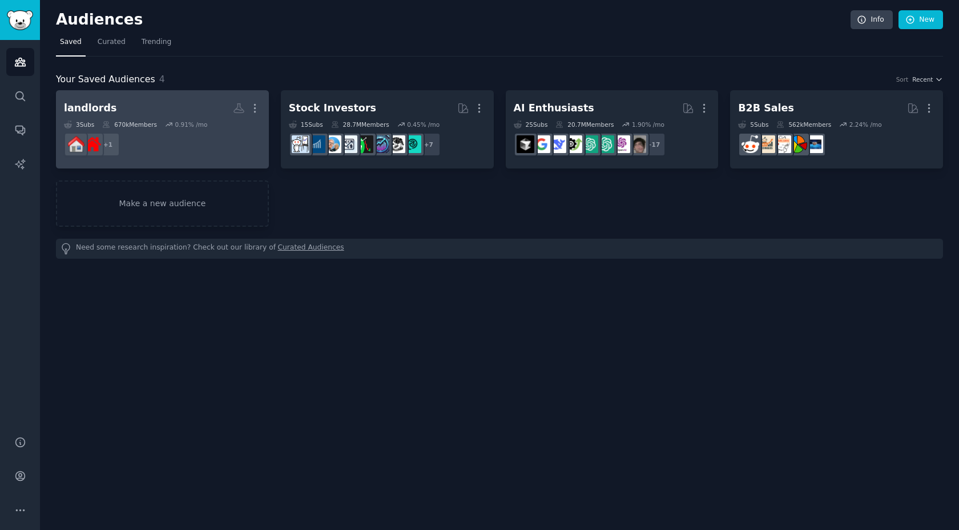
click at [210, 130] on dd "+ 1" at bounding box center [162, 144] width 197 height 32
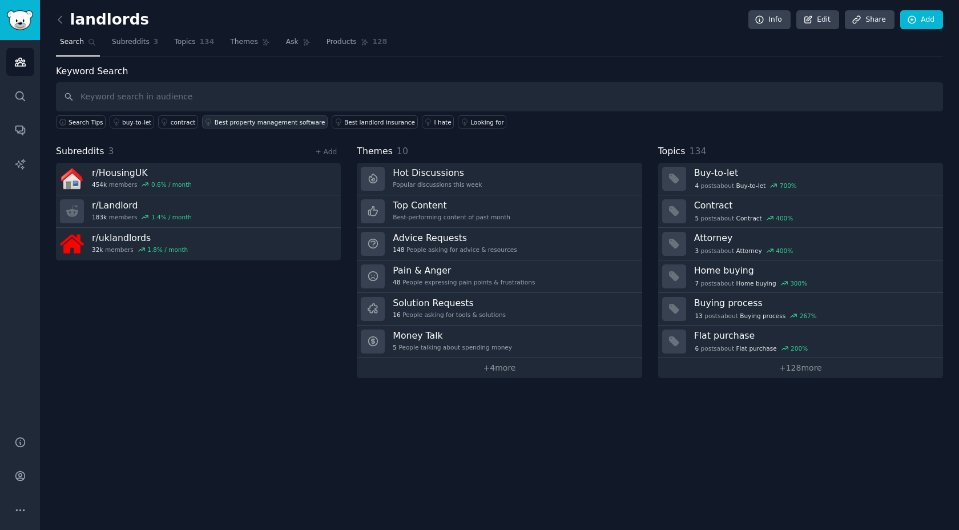
click at [252, 122] on div "Best property management software" at bounding box center [270, 122] width 111 height 8
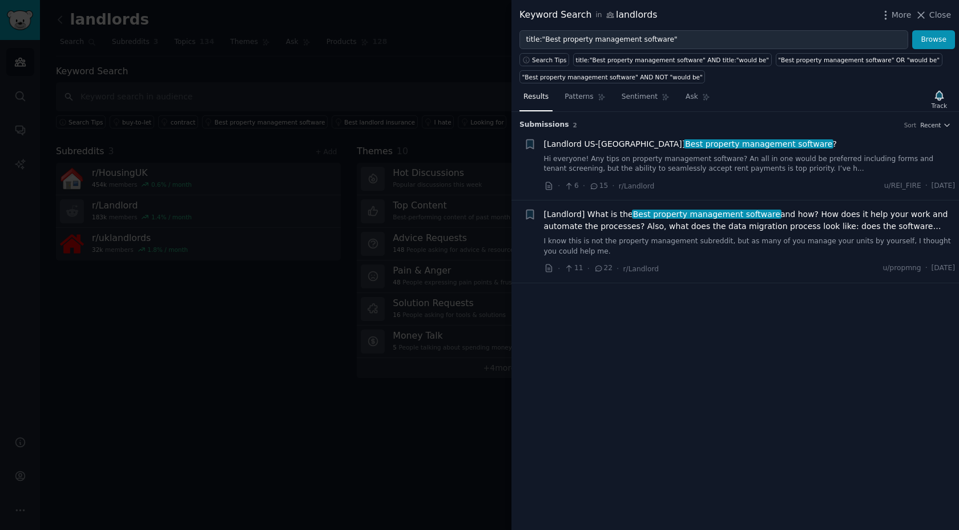
click at [684, 146] on span "Best property management software" at bounding box center [759, 143] width 150 height 9
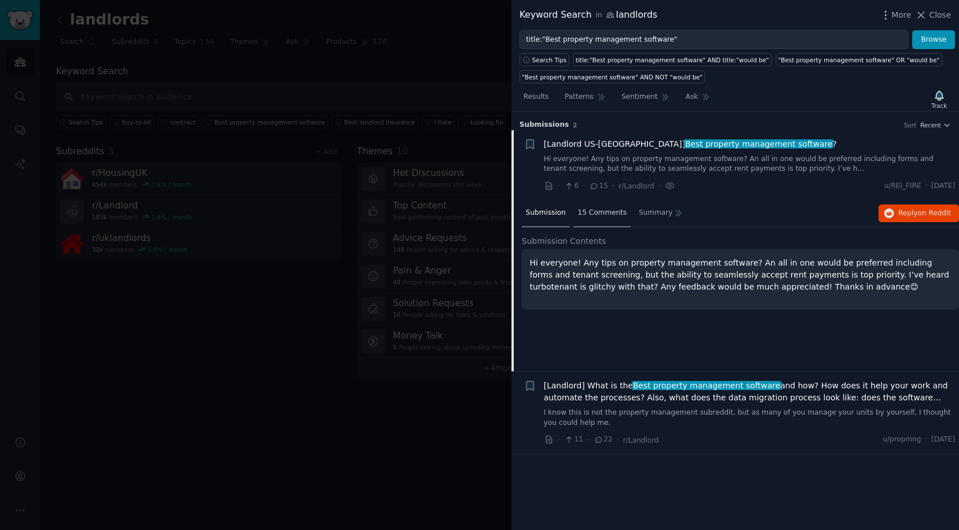
click at [610, 215] on span "15 Comments" at bounding box center [602, 213] width 49 height 10
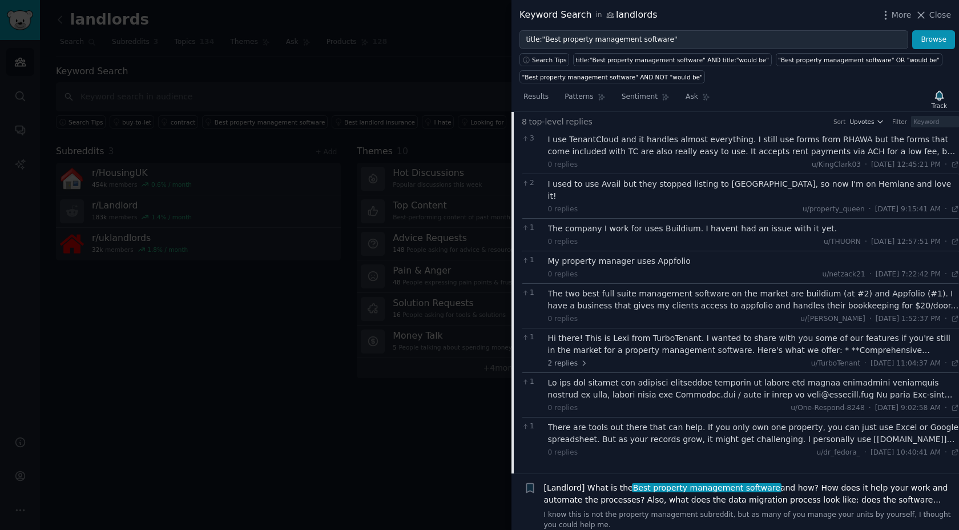
scroll to position [134, 0]
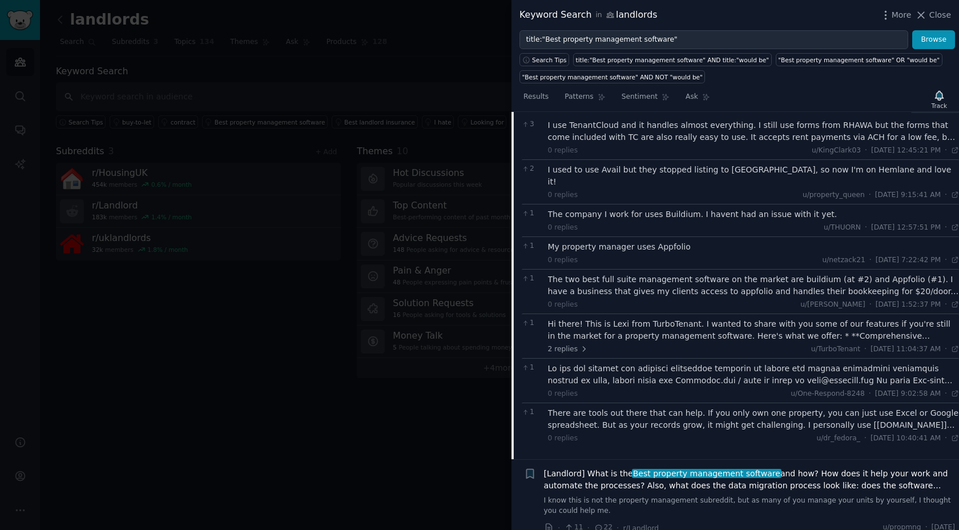
click at [480, 412] on div at bounding box center [479, 265] width 959 height 530
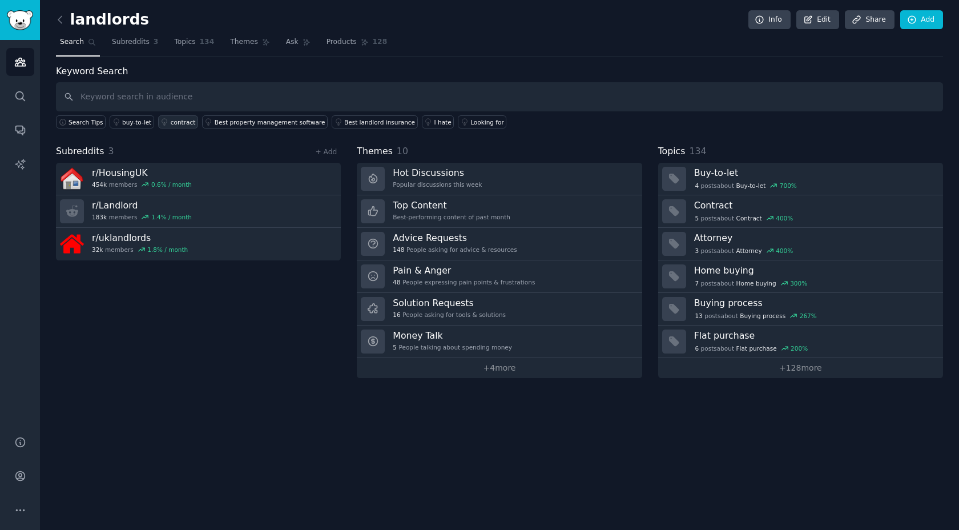
click at [179, 123] on div "contract" at bounding box center [183, 122] width 25 height 8
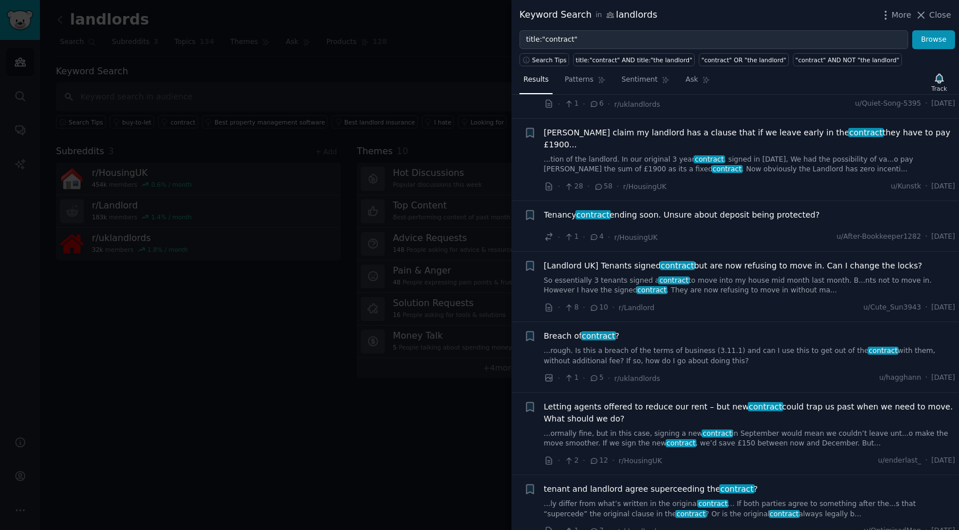
scroll to position [434, 0]
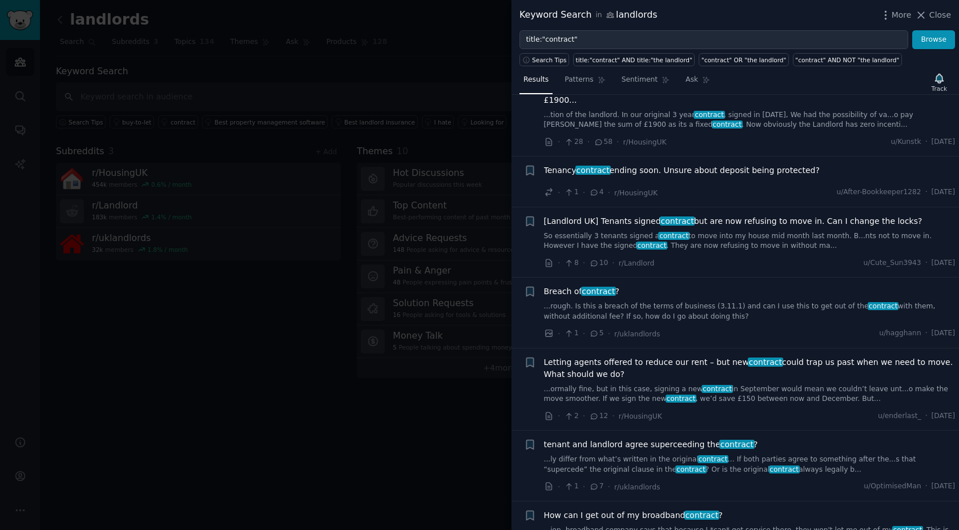
click at [359, 317] on div at bounding box center [479, 265] width 959 height 530
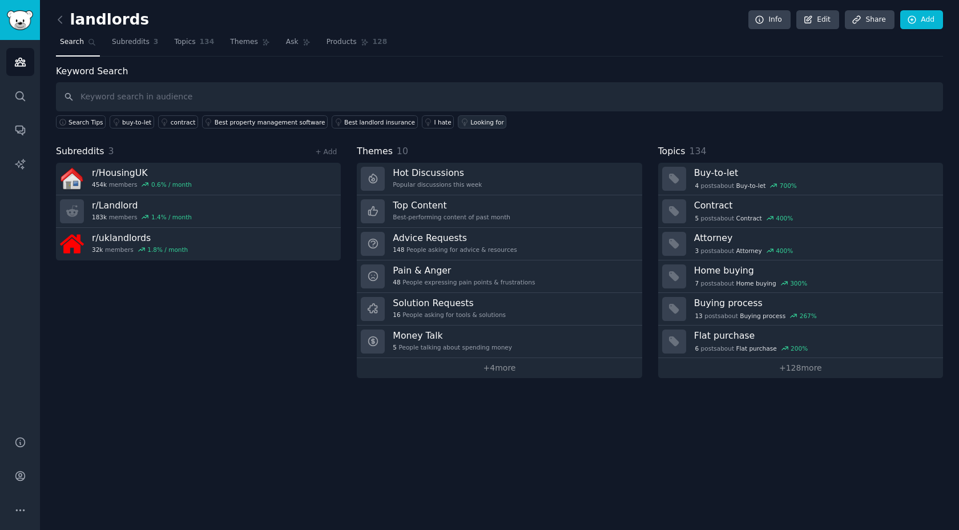
click at [471, 120] on div "Looking for" at bounding box center [488, 122] width 34 height 8
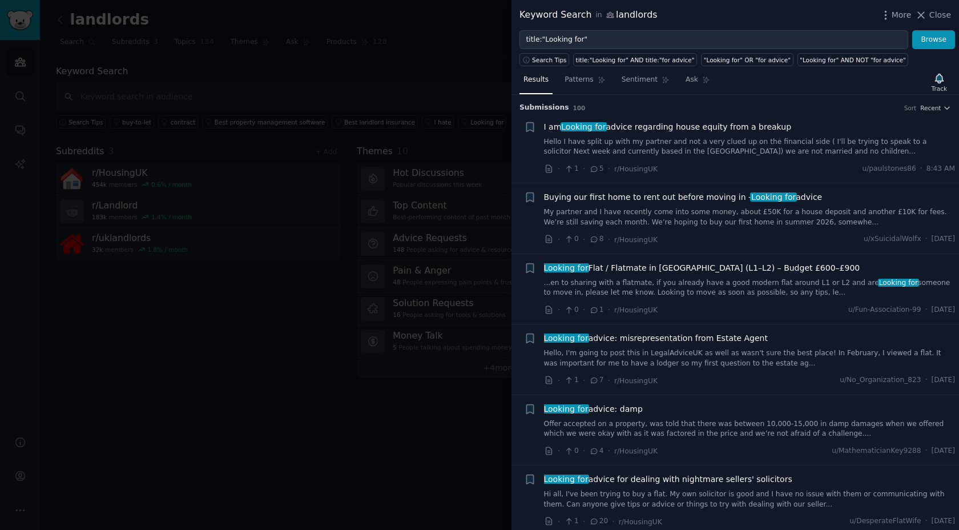
click at [255, 440] on div at bounding box center [479, 265] width 959 height 530
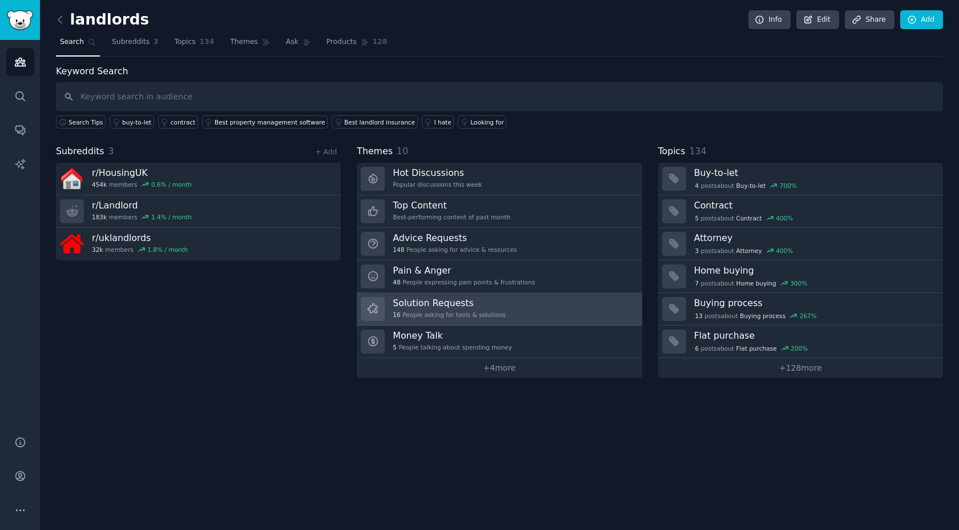
click at [458, 318] on div "16 People asking for tools & solutions" at bounding box center [449, 315] width 113 height 8
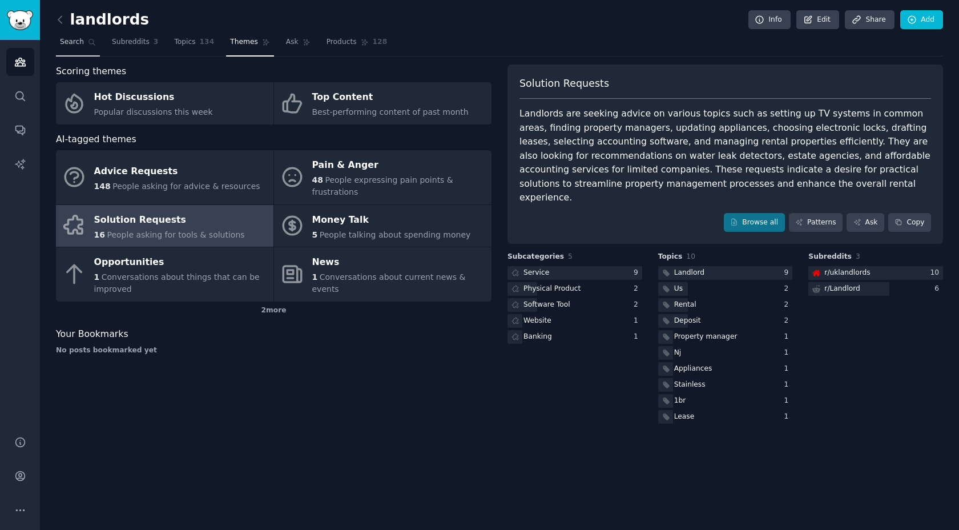
click at [78, 38] on span "Search" at bounding box center [72, 42] width 24 height 10
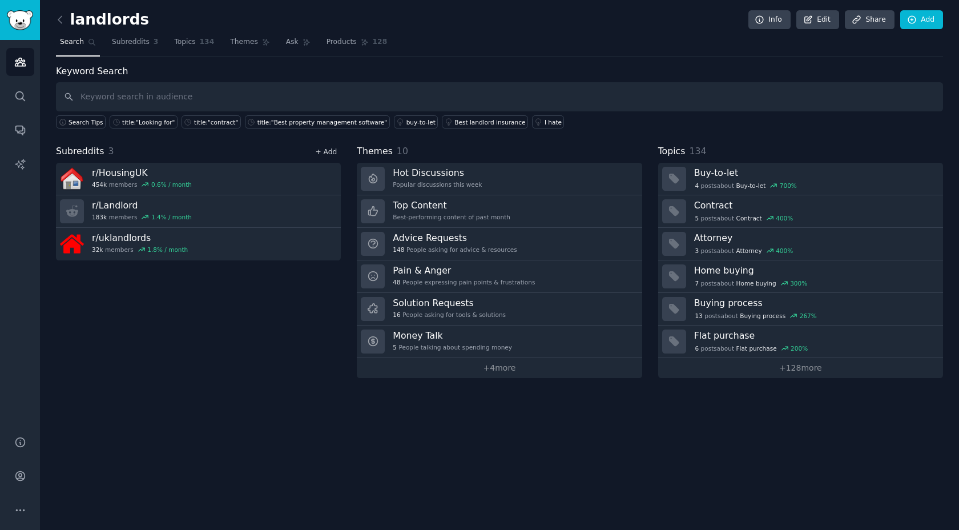
click at [325, 149] on link "+ Add" at bounding box center [326, 152] width 22 height 8
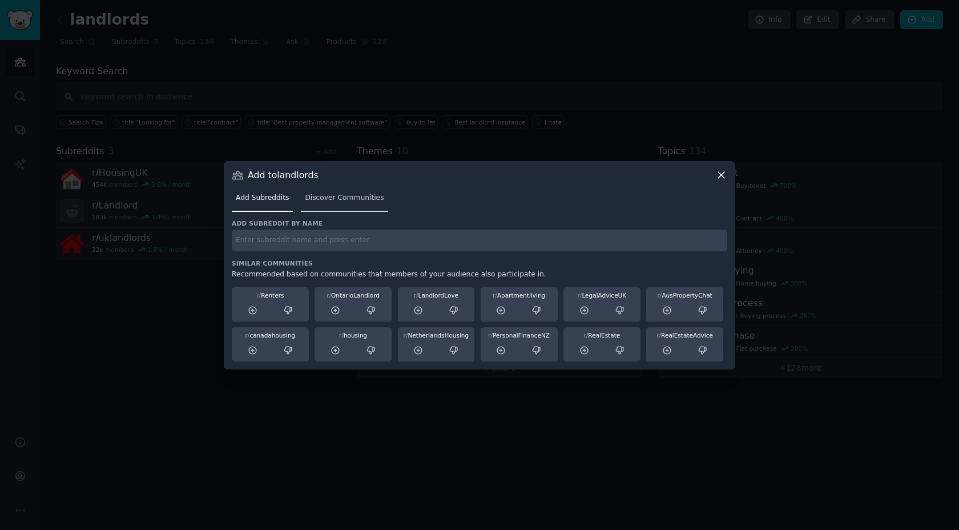
click at [361, 196] on span "Discover Communities" at bounding box center [344, 198] width 79 height 10
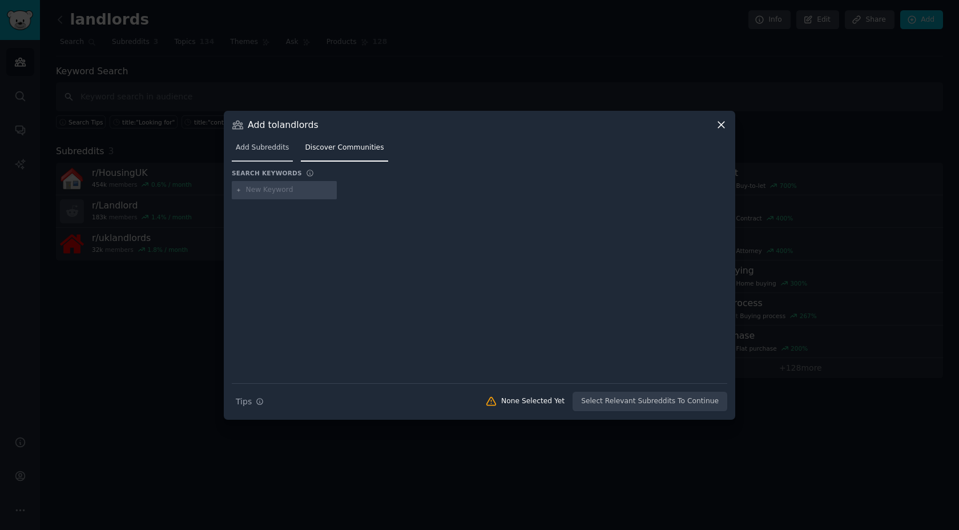
click at [274, 150] on span "Add Subreddits" at bounding box center [262, 148] width 53 height 10
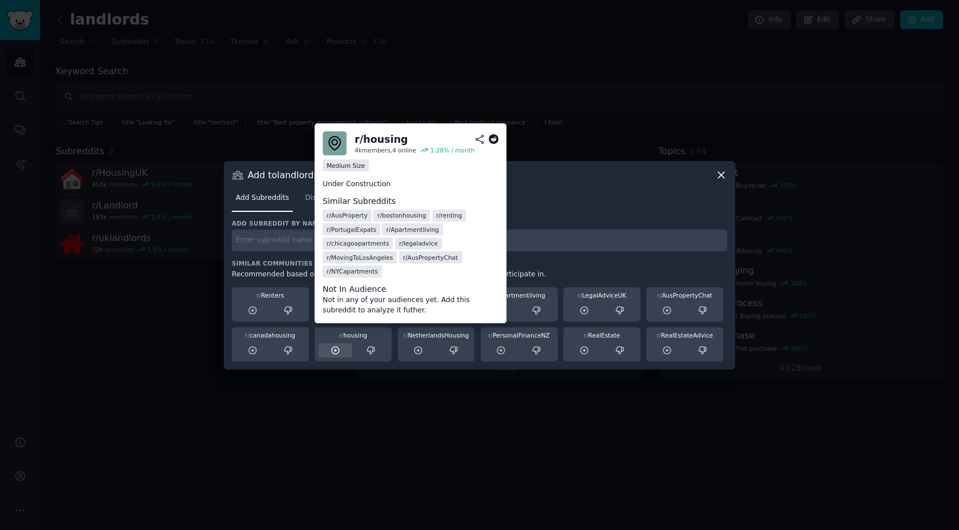
click at [339, 351] on icon at bounding box center [335, 350] width 7 height 7
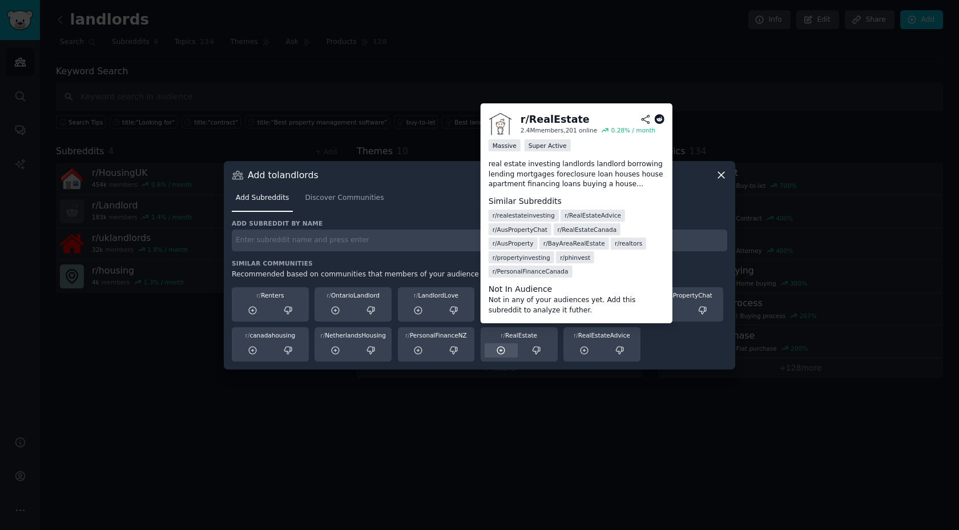
click at [506, 351] on icon at bounding box center [501, 350] width 10 height 10
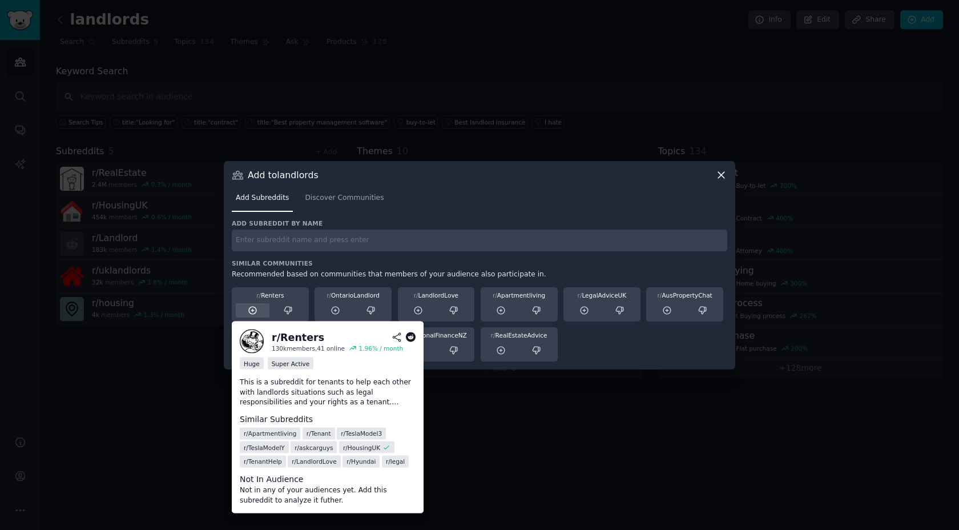
click at [255, 306] on icon at bounding box center [253, 311] width 10 height 10
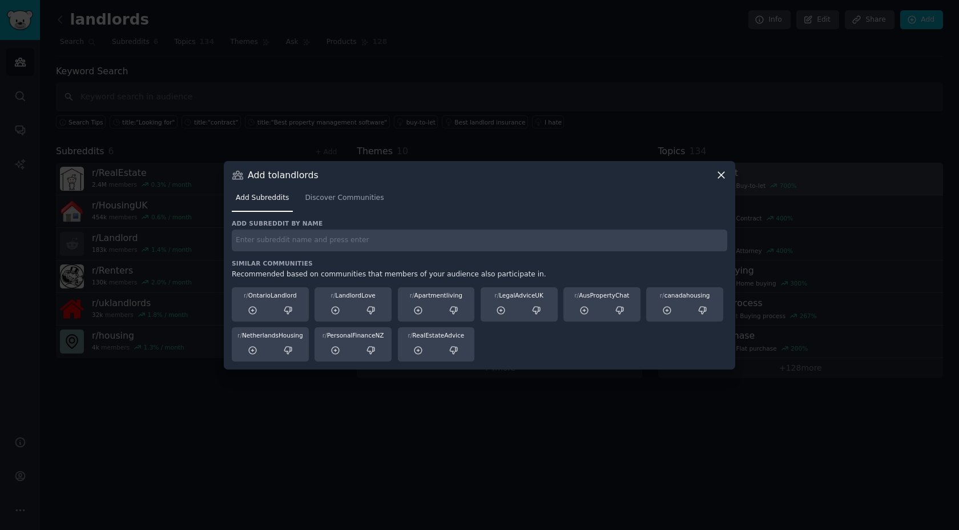
click at [724, 171] on icon at bounding box center [722, 175] width 12 height 12
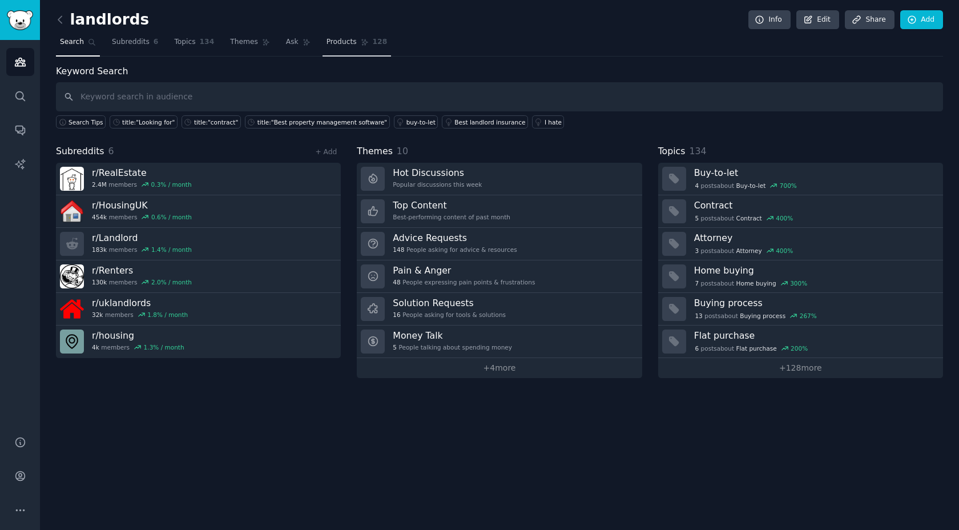
click at [350, 43] on span "Products" at bounding box center [342, 42] width 30 height 10
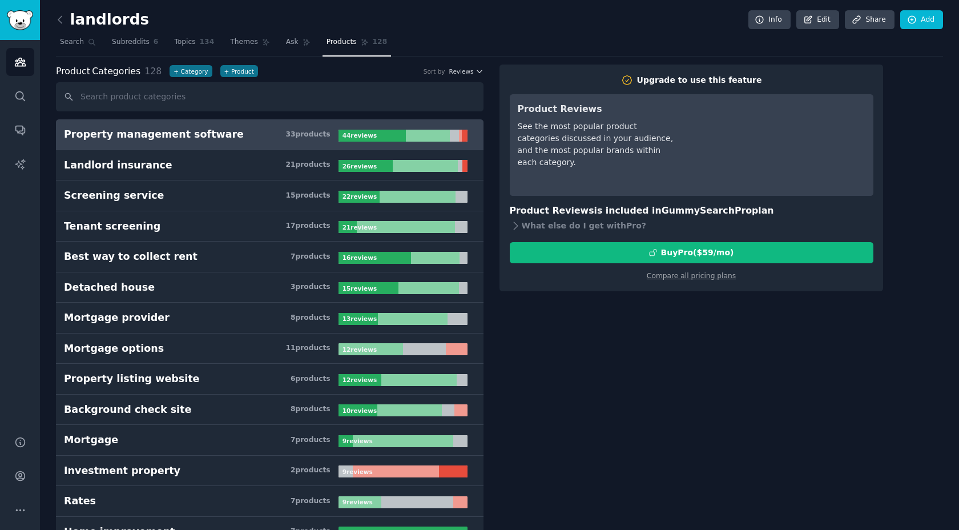
click at [348, 132] on b "44 review s" at bounding box center [360, 135] width 34 height 7
click at [286, 42] on span "Ask" at bounding box center [292, 42] width 13 height 10
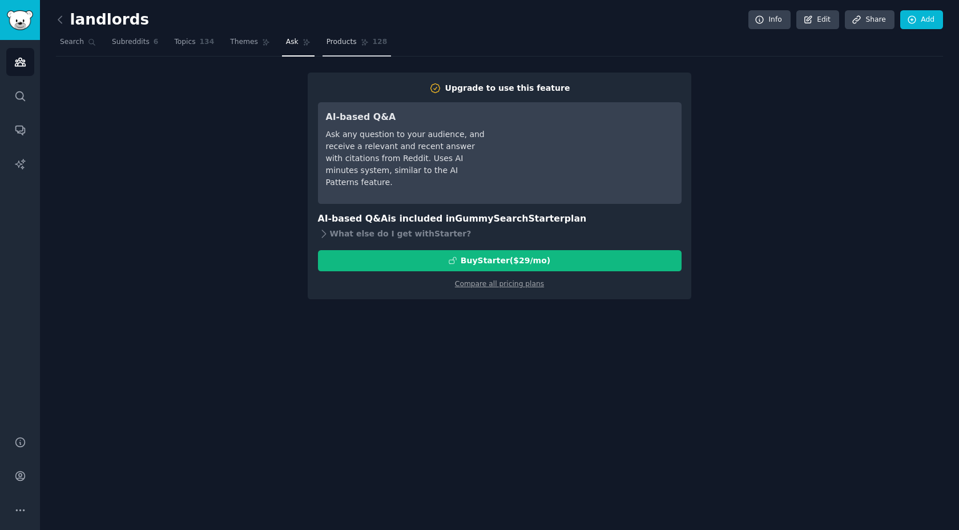
click at [345, 43] on span "Products" at bounding box center [342, 42] width 30 height 10
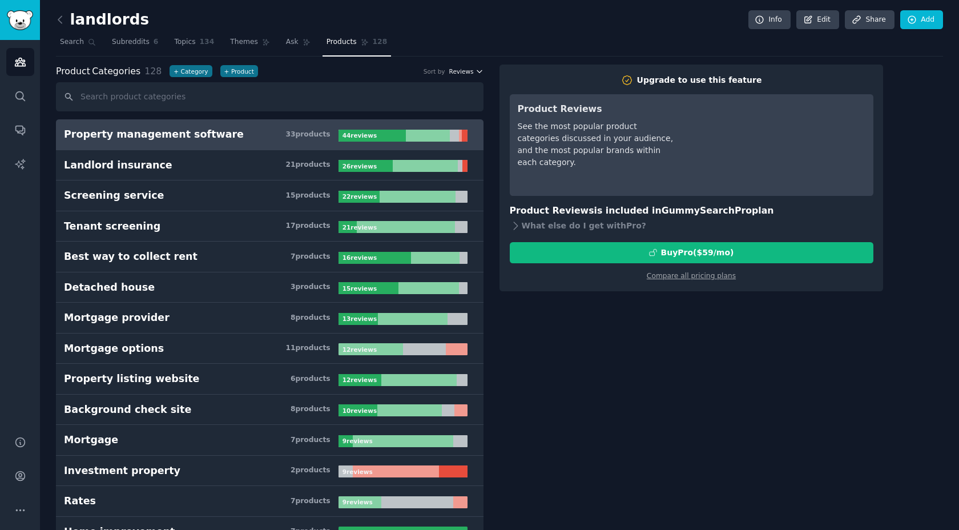
click at [471, 73] on span "Reviews" at bounding box center [461, 71] width 25 height 8
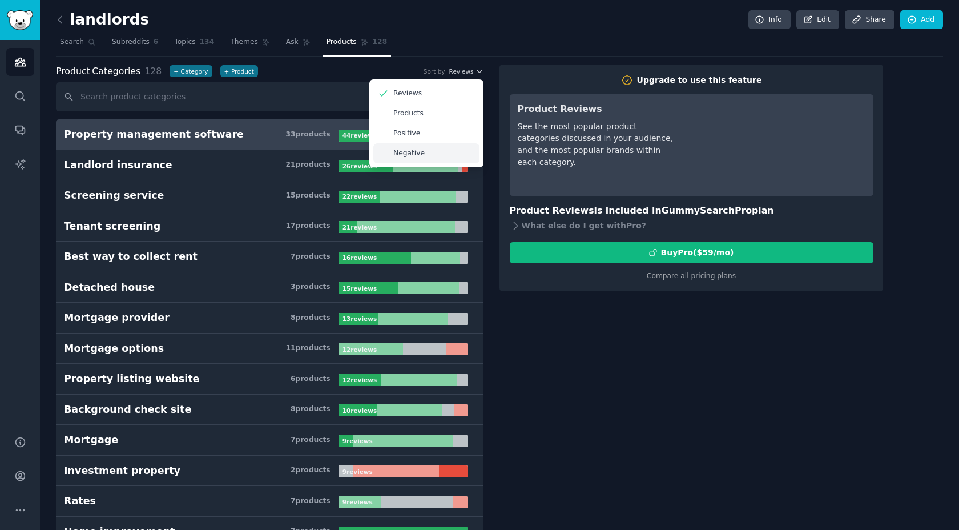
click at [411, 154] on p "Negative" at bounding box center [408, 153] width 31 height 10
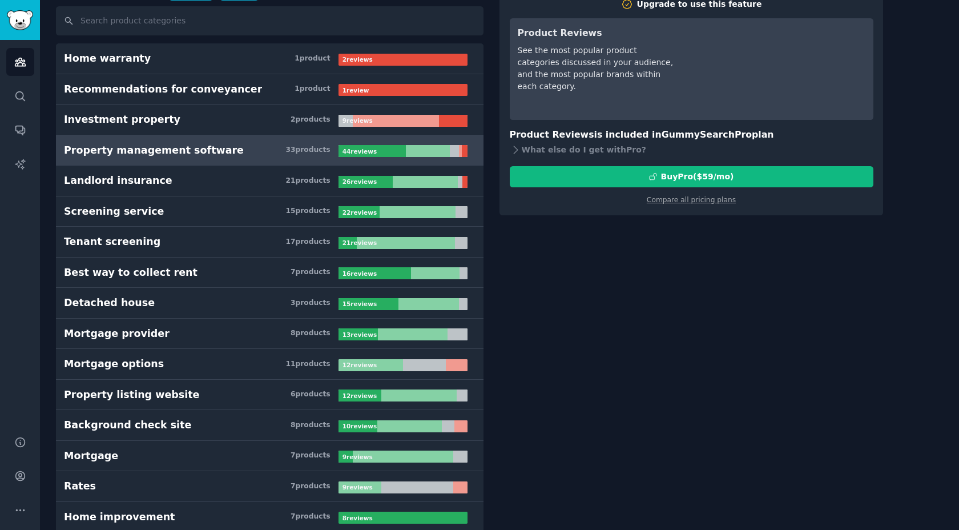
scroll to position [67, 0]
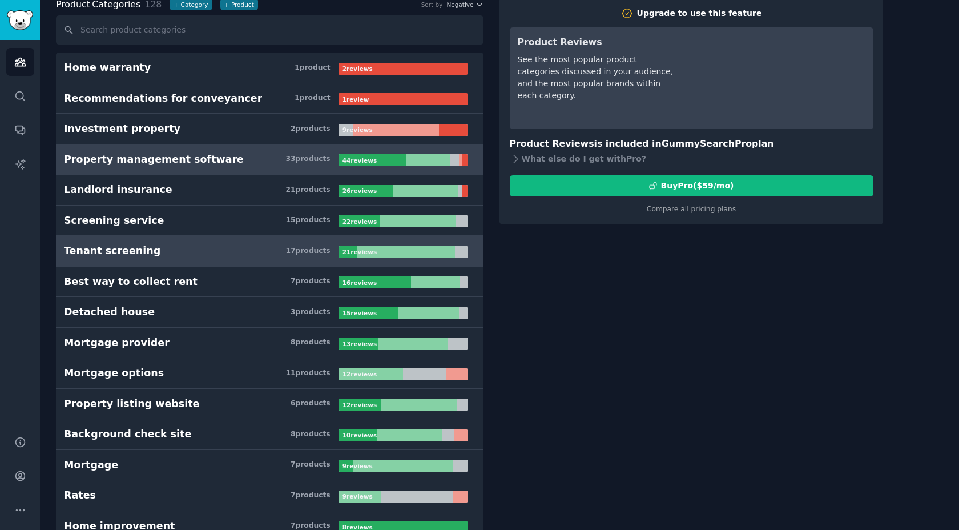
click at [328, 246] on div "17 product s" at bounding box center [308, 251] width 45 height 10
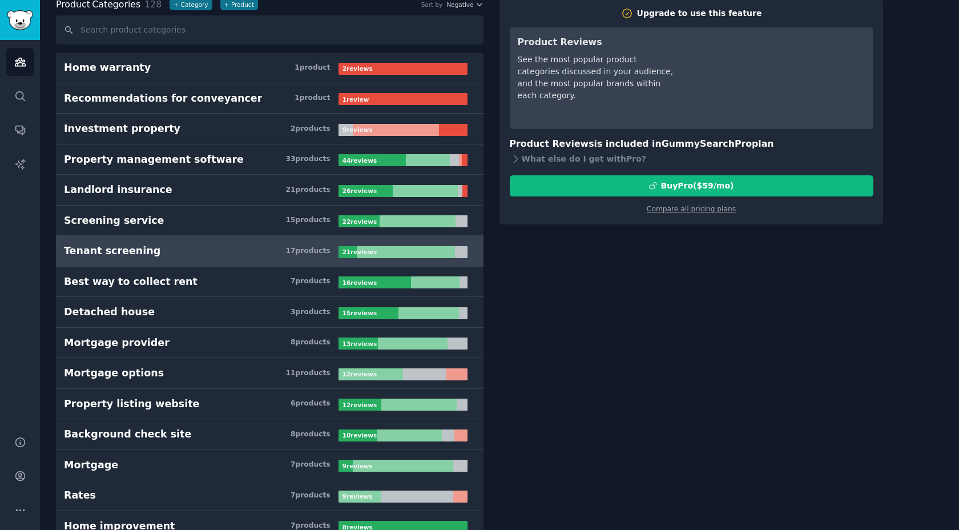
click at [323, 248] on div "17 product s" at bounding box center [308, 251] width 45 height 10
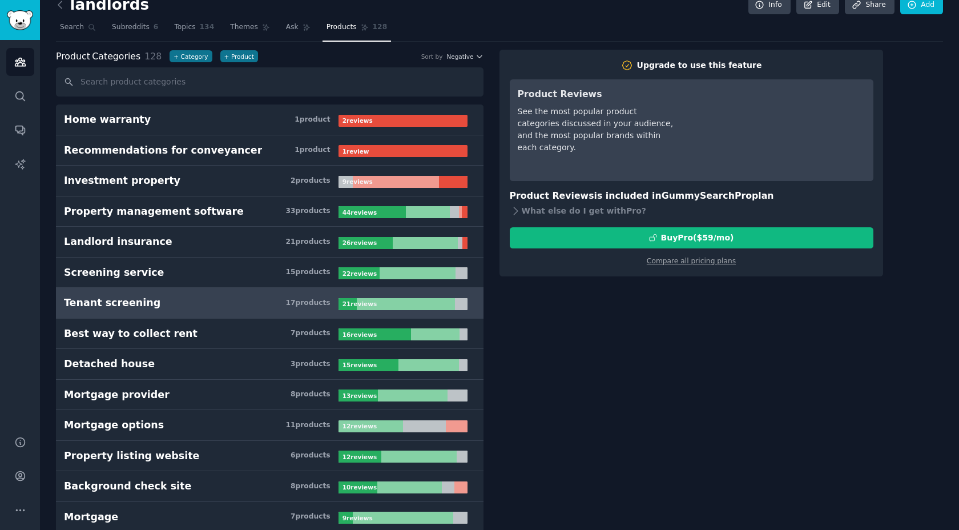
scroll to position [19, 0]
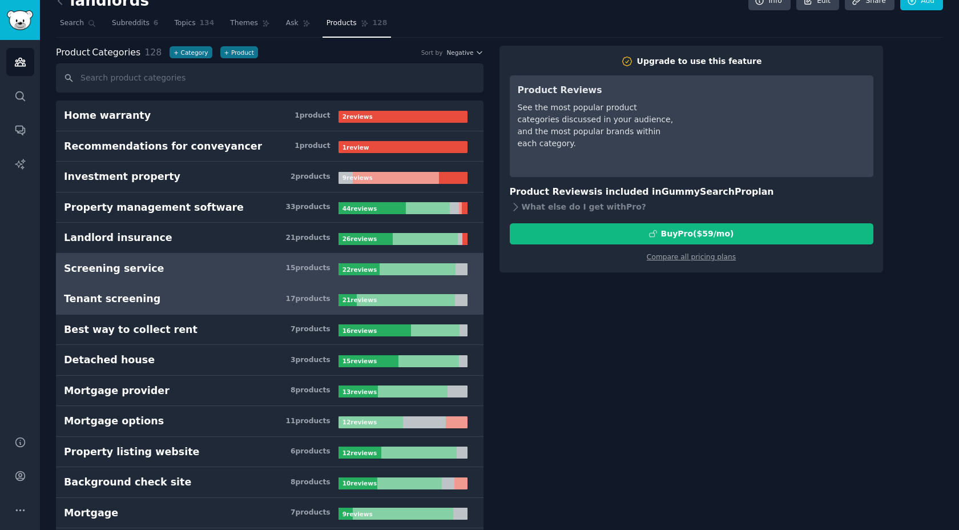
click at [324, 270] on div "15 product s" at bounding box center [308, 268] width 45 height 10
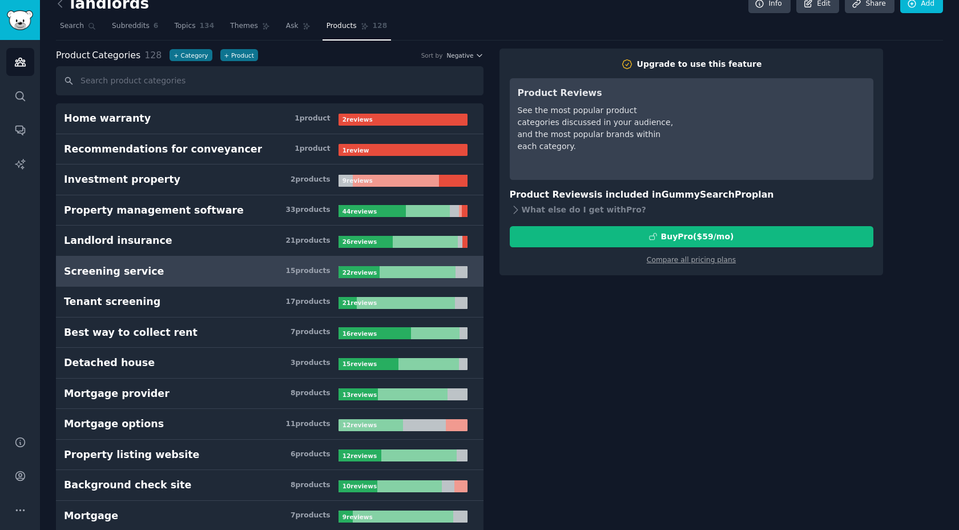
scroll to position [17, 0]
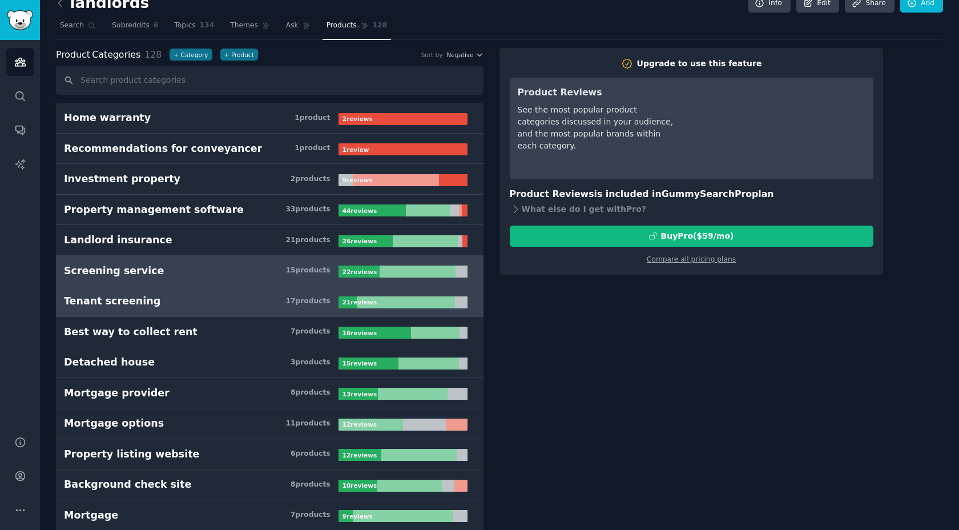
click at [245, 306] on h3 "Tenant screening 17 product s" at bounding box center [201, 301] width 275 height 14
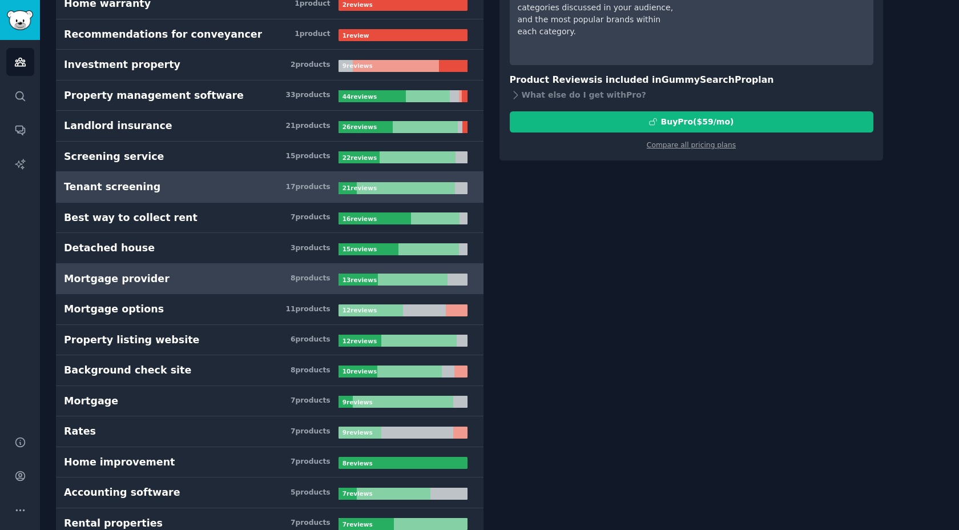
scroll to position [139, 0]
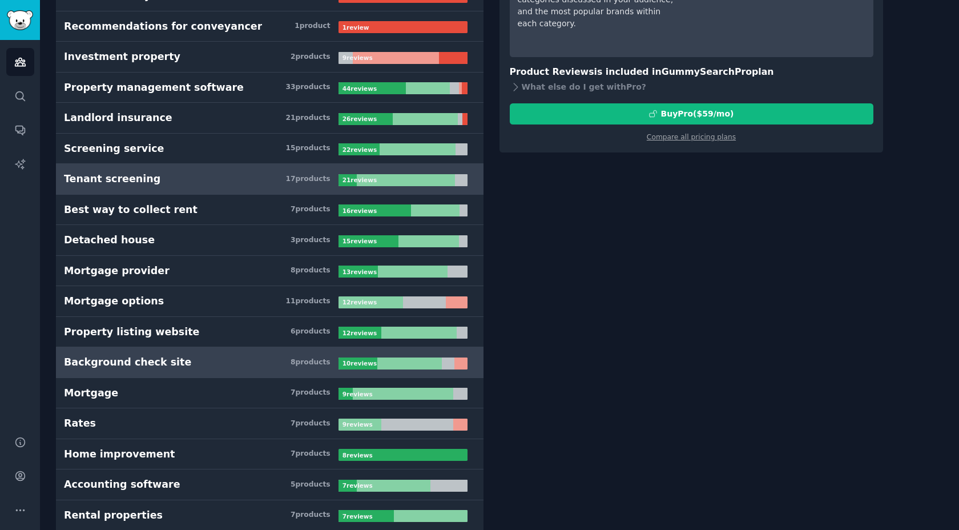
click at [271, 361] on h3 "Background check site 8 product s" at bounding box center [201, 362] width 275 height 14
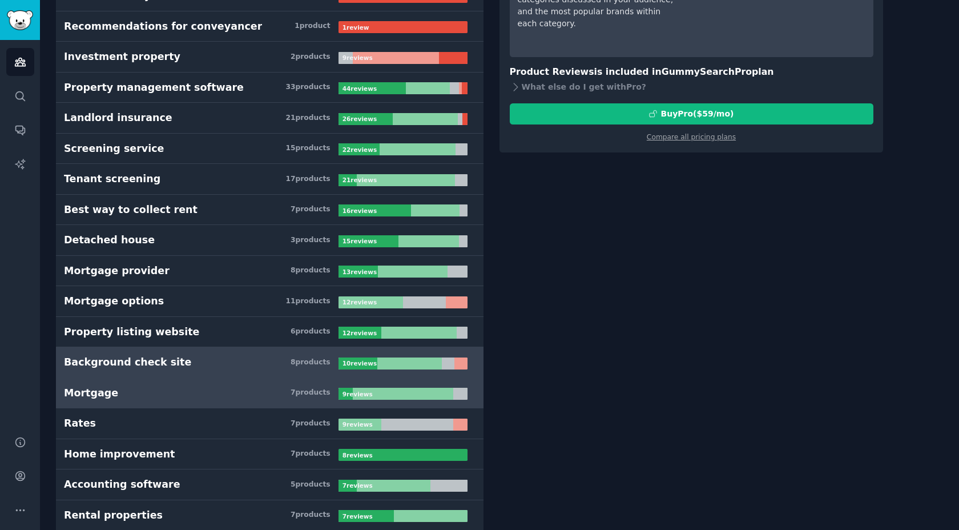
click at [229, 390] on h3 "Mortgage 7 product s" at bounding box center [201, 393] width 275 height 14
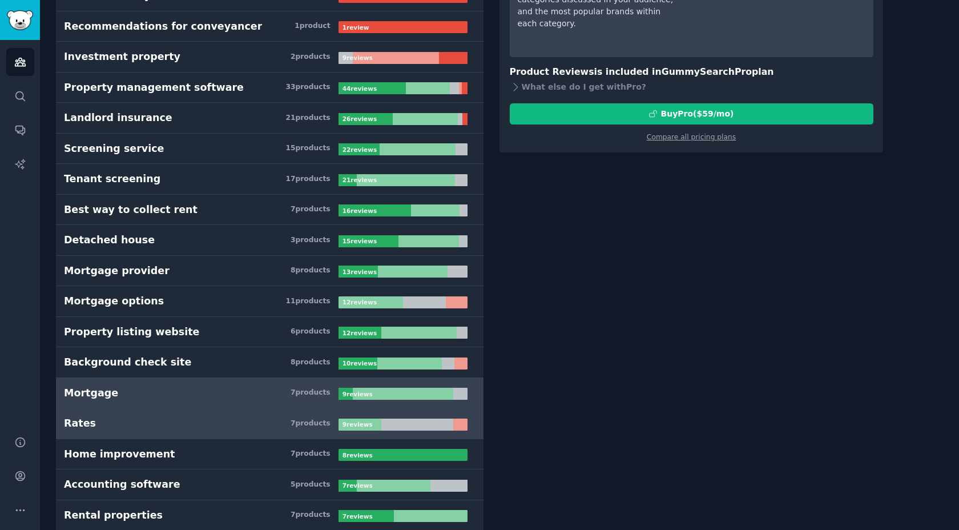
click at [210, 419] on h3 "Rates 7 product s" at bounding box center [201, 423] width 275 height 14
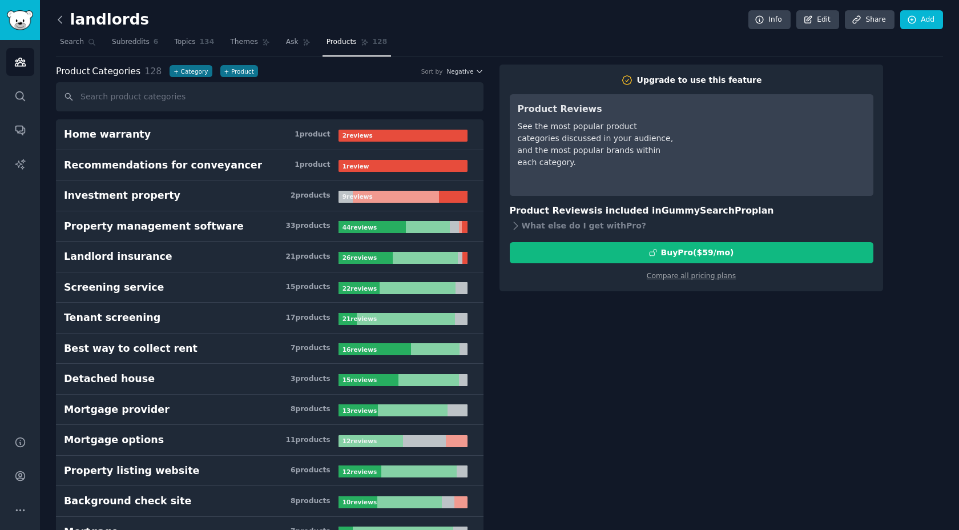
click at [58, 17] on icon at bounding box center [60, 20] width 12 height 12
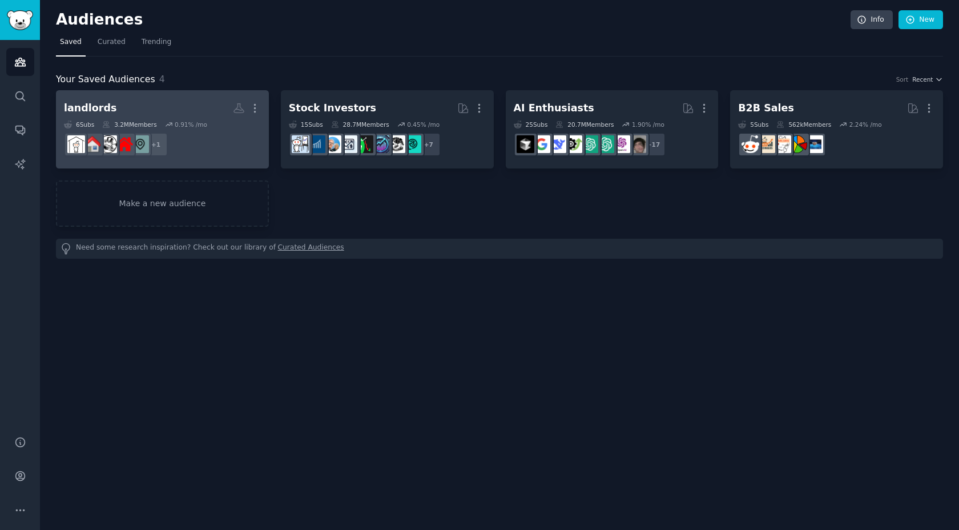
click at [192, 130] on dd "+ 1" at bounding box center [162, 144] width 197 height 32
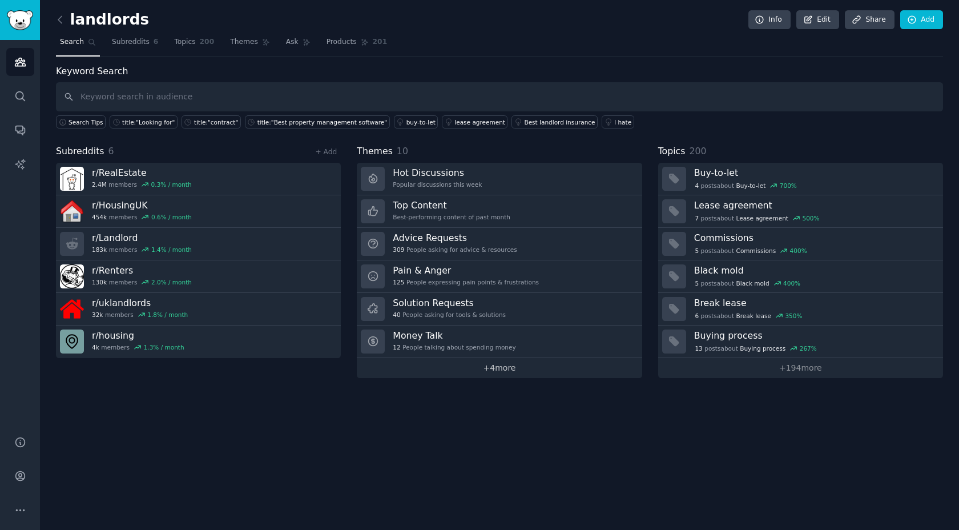
click at [491, 366] on link "+ 4 more" at bounding box center [499, 368] width 285 height 20
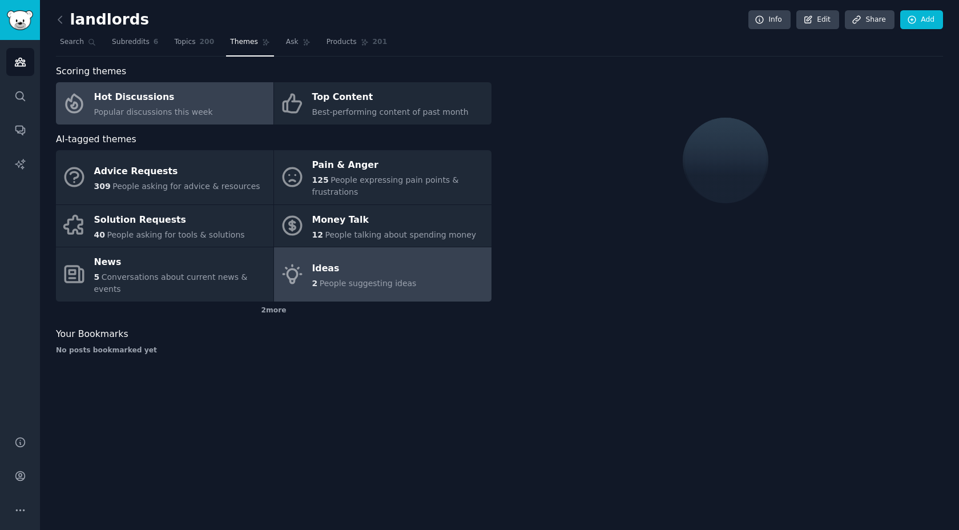
click at [368, 279] on span "People suggesting ideas" at bounding box center [368, 283] width 97 height 9
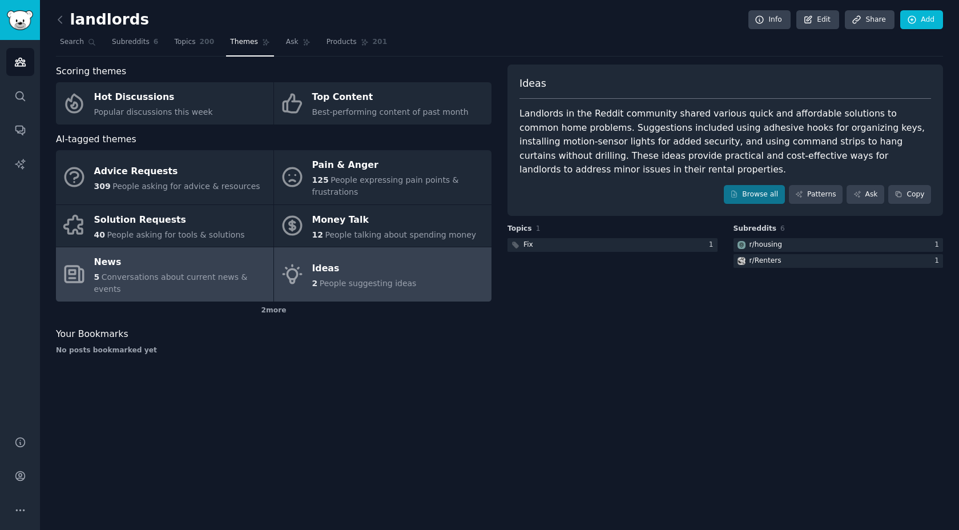
click at [218, 266] on div "News" at bounding box center [181, 263] width 174 height 18
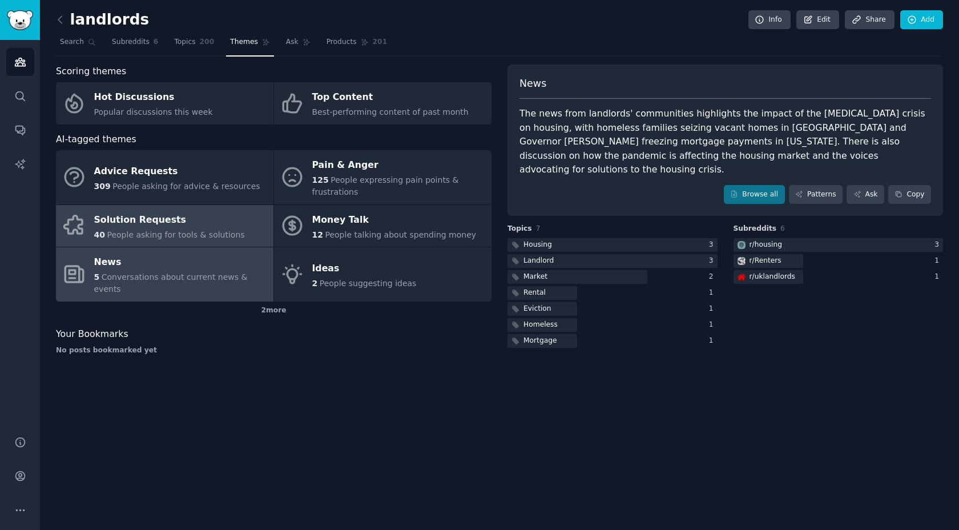
click at [210, 226] on div "Solution Requests" at bounding box center [169, 220] width 151 height 18
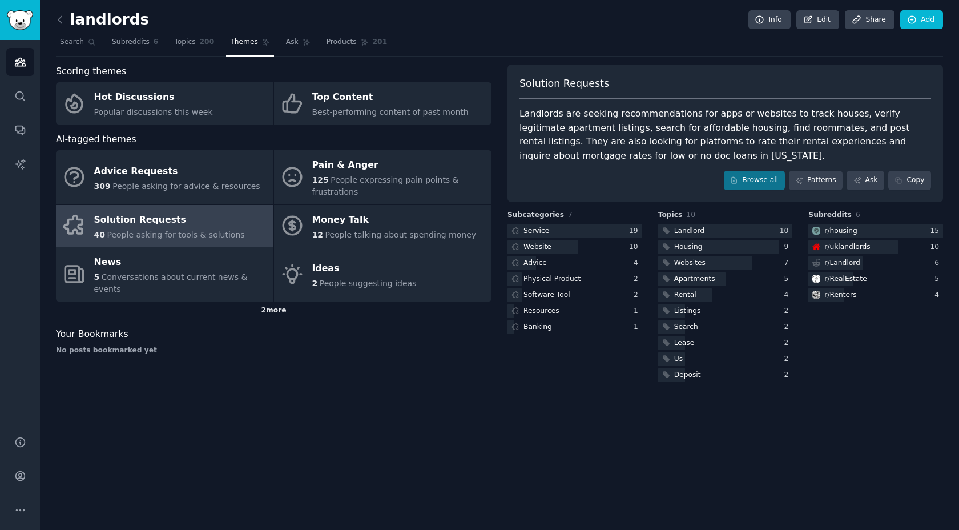
click at [268, 302] on div "2 more" at bounding box center [274, 311] width 436 height 18
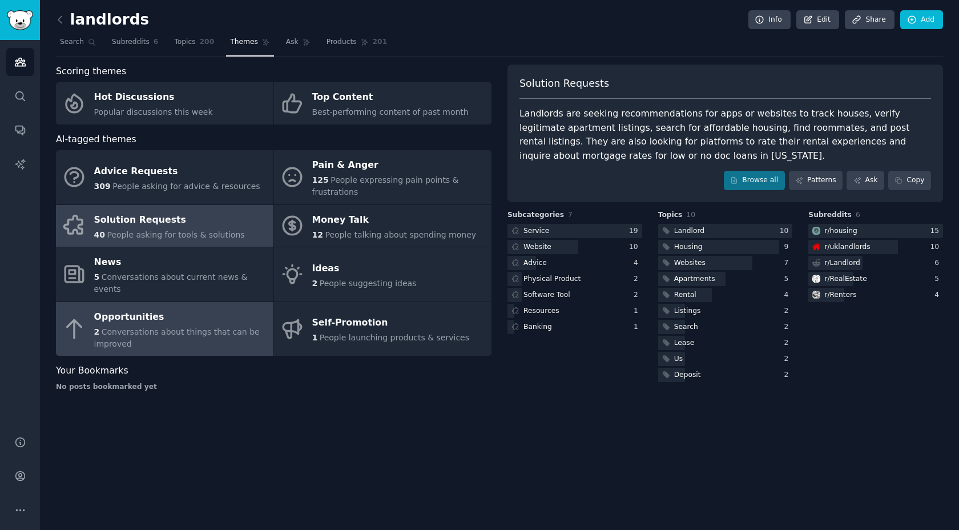
click at [213, 328] on div "2 Conversations about things that can be improved" at bounding box center [181, 338] width 174 height 24
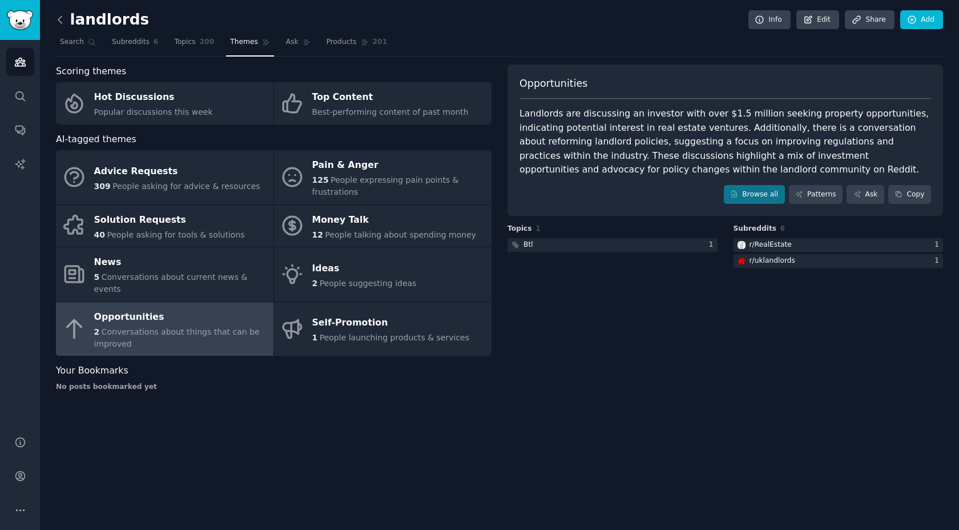
click at [60, 17] on icon at bounding box center [60, 20] width 12 height 12
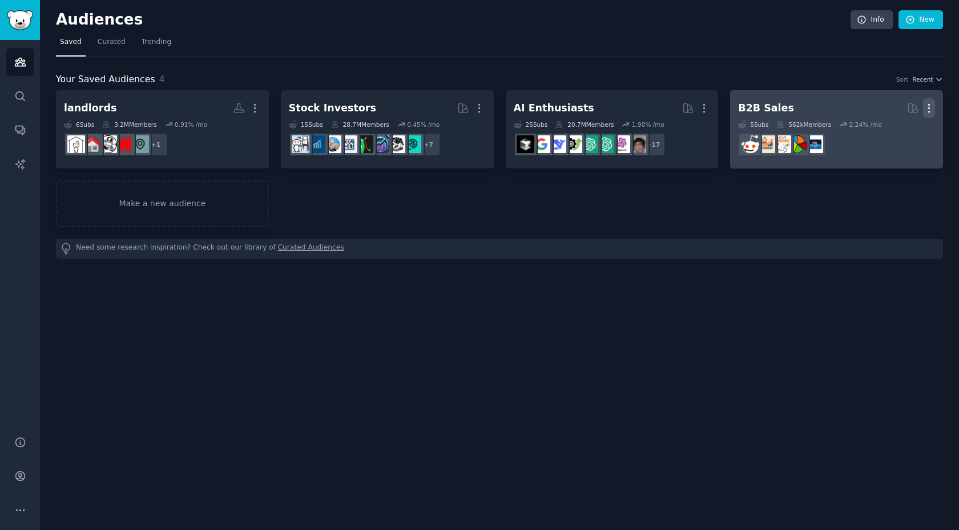
click at [929, 109] on icon "button" at bounding box center [929, 108] width 12 height 12
click at [891, 134] on p "Delete" at bounding box center [898, 132] width 26 height 12
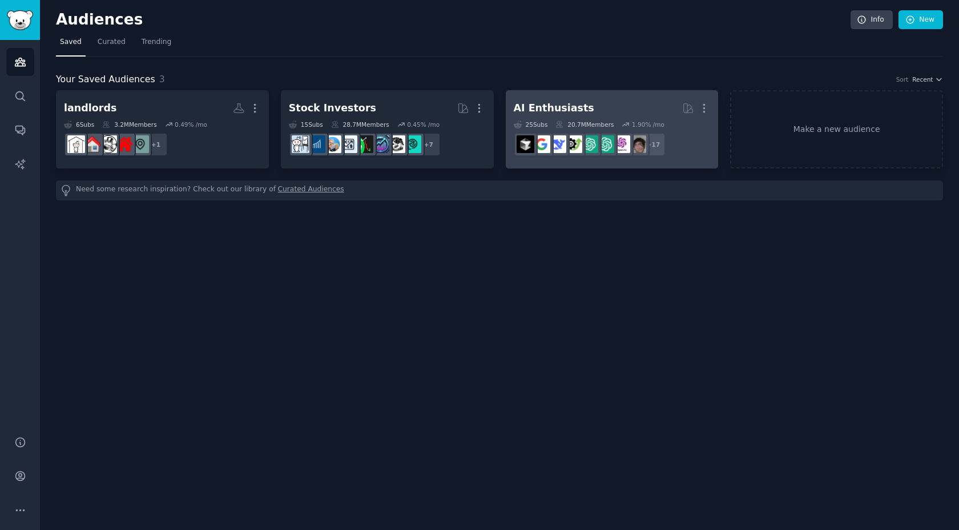
click at [711, 107] on link "AI Enthusiasts More 25 Sub s 20.7M Members 1.90 % /mo r/chatgpt_promptDesign + …" at bounding box center [612, 129] width 213 height 78
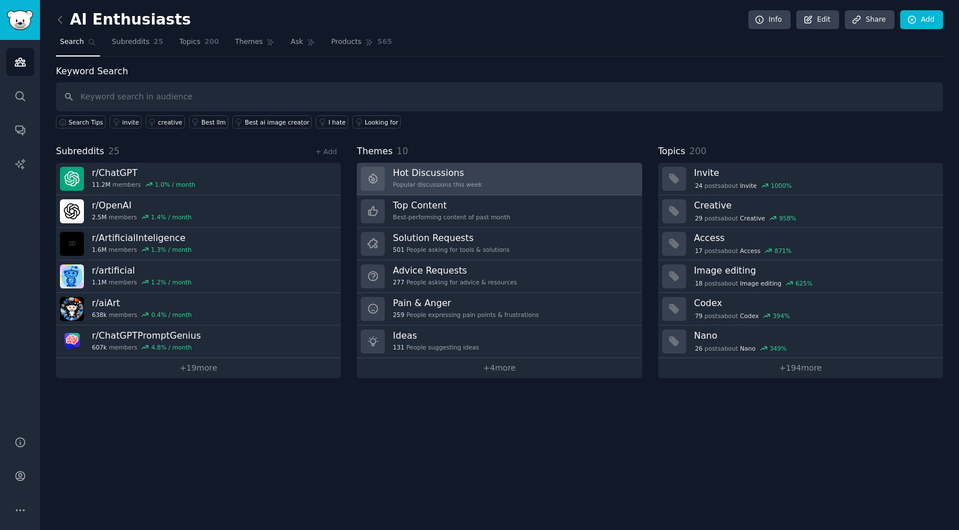
click at [485, 175] on link "Hot Discussions Popular discussions this week" at bounding box center [499, 179] width 285 height 33
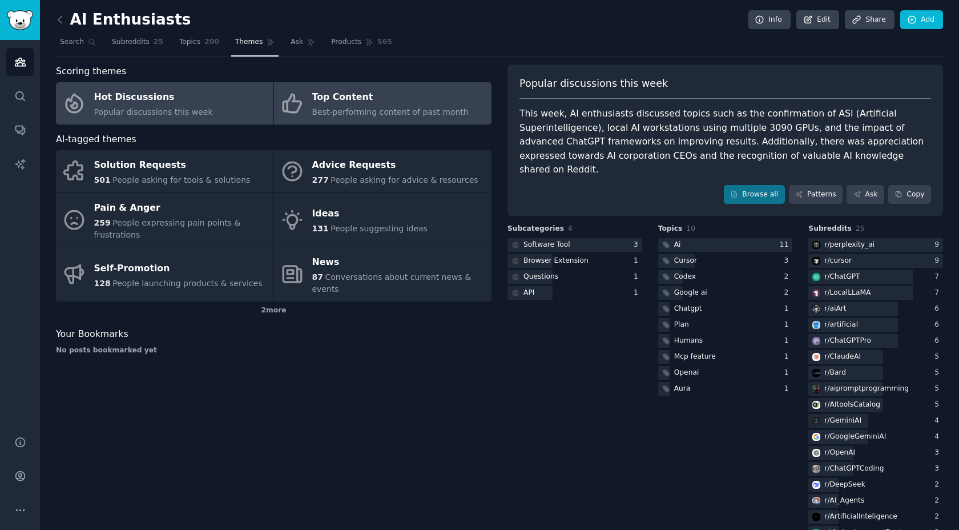
click at [395, 98] on div "Top Content" at bounding box center [390, 98] width 156 height 18
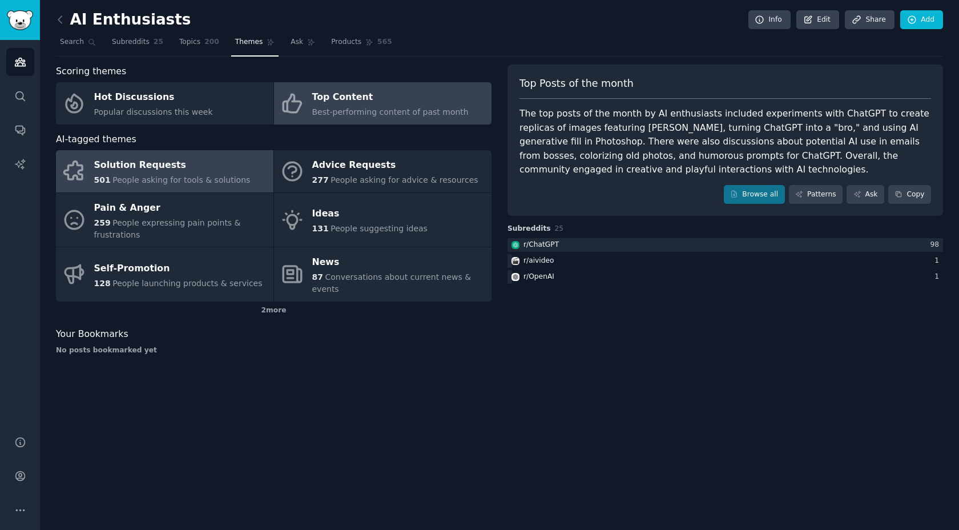
click at [211, 180] on span "People asking for tools & solutions" at bounding box center [182, 179] width 138 height 9
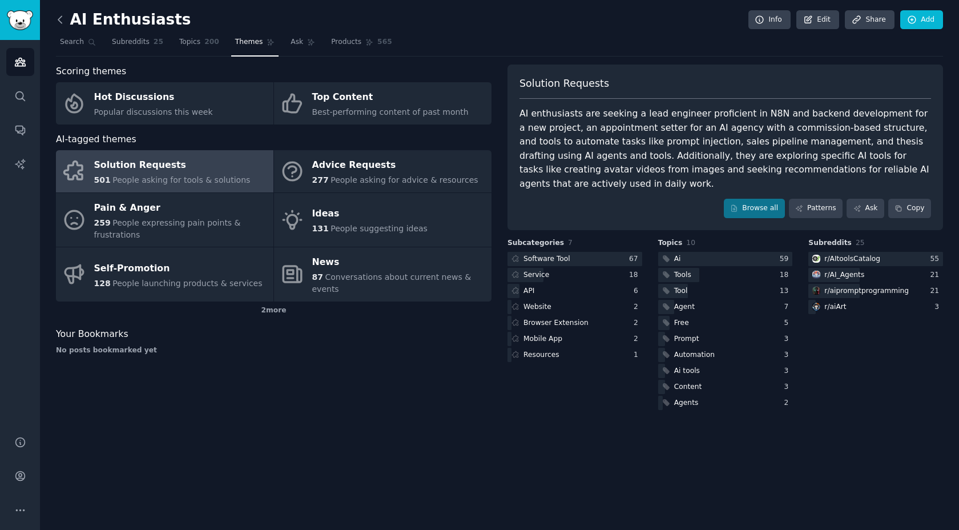
click at [64, 18] on icon at bounding box center [60, 20] width 12 height 12
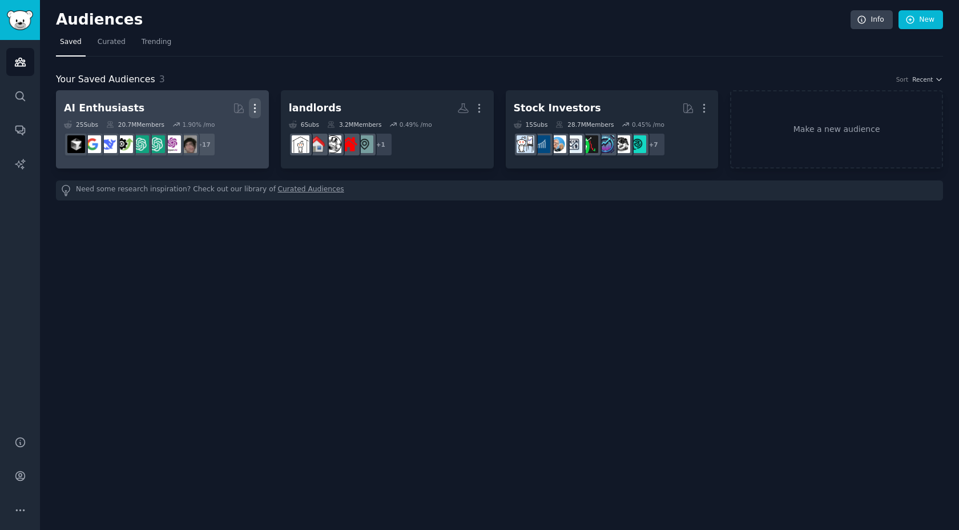
click at [256, 105] on icon "button" at bounding box center [255, 108] width 12 height 12
click at [221, 127] on p "Delete" at bounding box center [224, 132] width 26 height 12
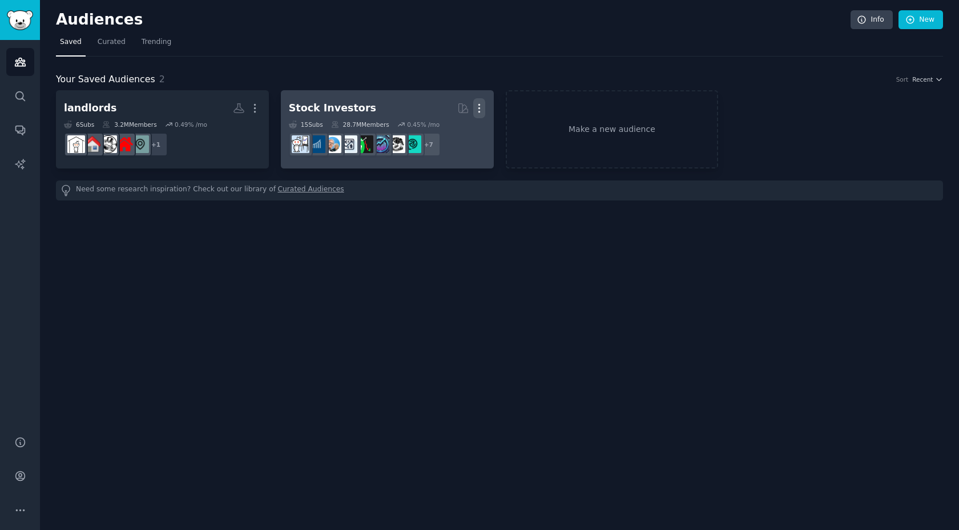
click at [477, 106] on icon "button" at bounding box center [479, 108] width 12 height 12
click at [445, 134] on p "Delete" at bounding box center [448, 132] width 26 height 12
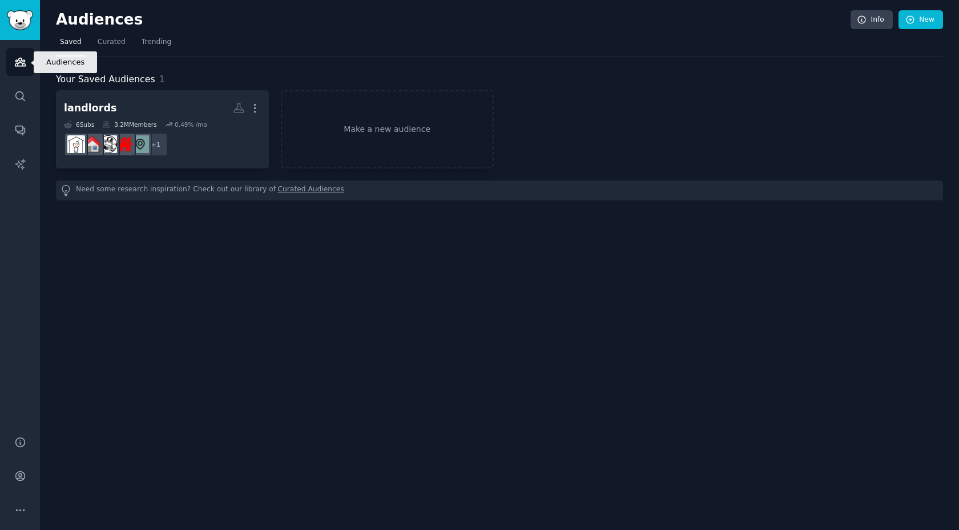
click at [22, 57] on icon "Sidebar" at bounding box center [20, 62] width 12 height 12
click at [21, 57] on icon "Sidebar" at bounding box center [20, 62] width 12 height 12
click at [361, 150] on link "Make a new audience" at bounding box center [387, 129] width 213 height 78
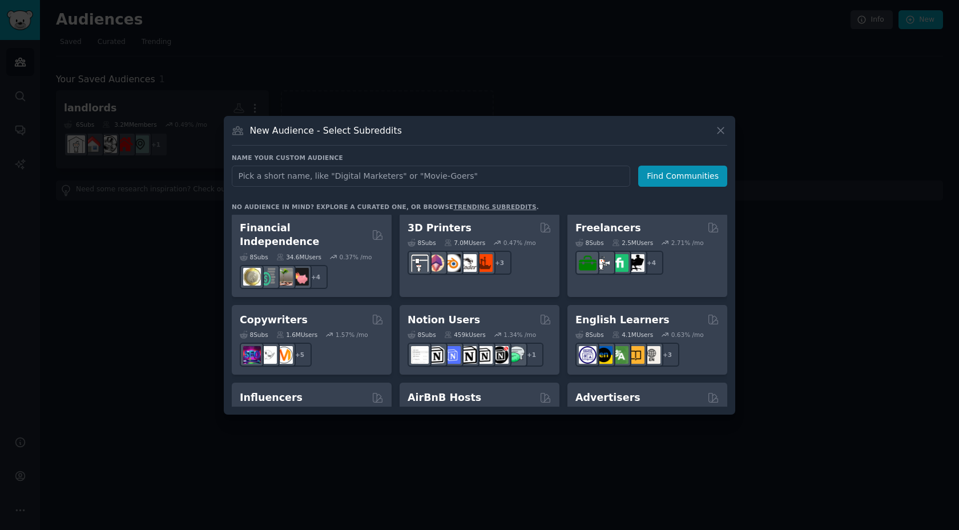
scroll to position [627, 0]
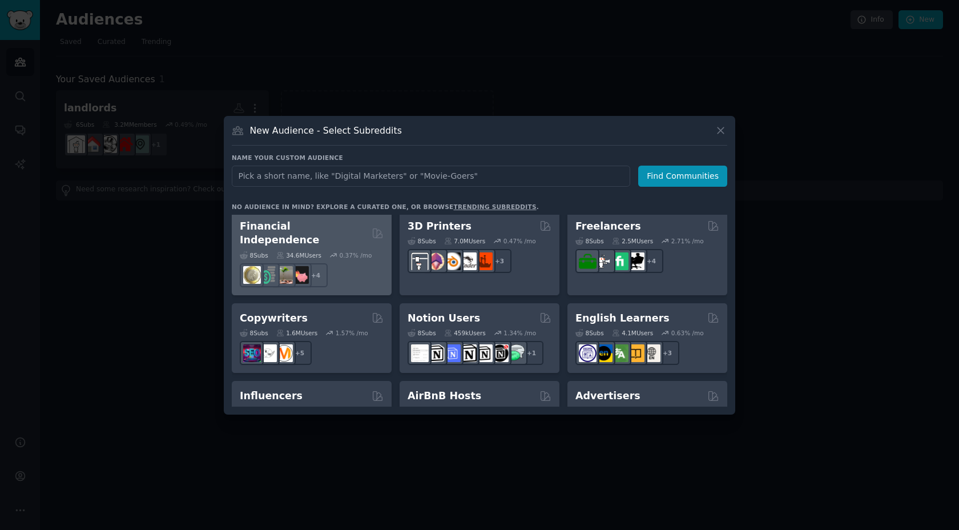
click at [350, 251] on div "0.37 % /mo" at bounding box center [356, 255] width 33 height 8
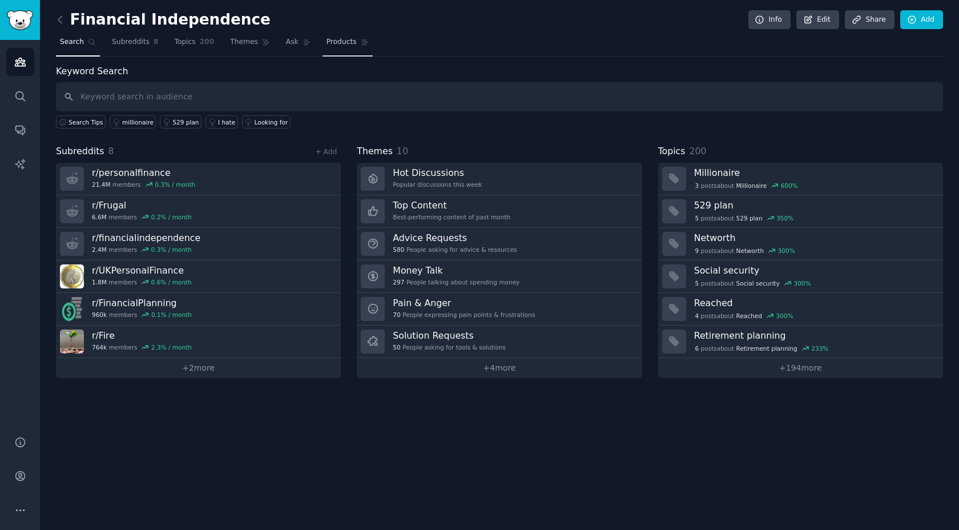
click at [327, 43] on span "Products" at bounding box center [342, 42] width 30 height 10
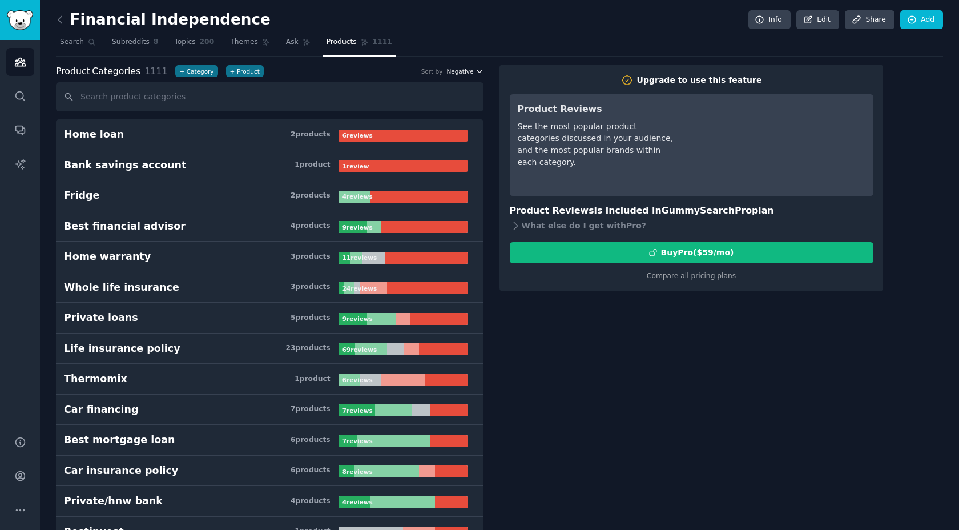
click at [476, 74] on icon "button" at bounding box center [480, 71] width 8 height 8
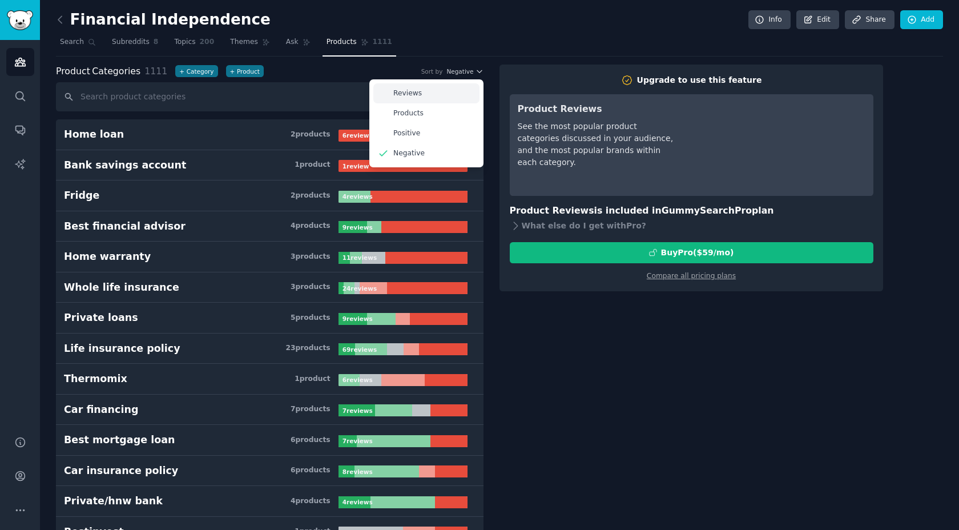
click at [452, 90] on div "Reviews" at bounding box center [426, 93] width 106 height 20
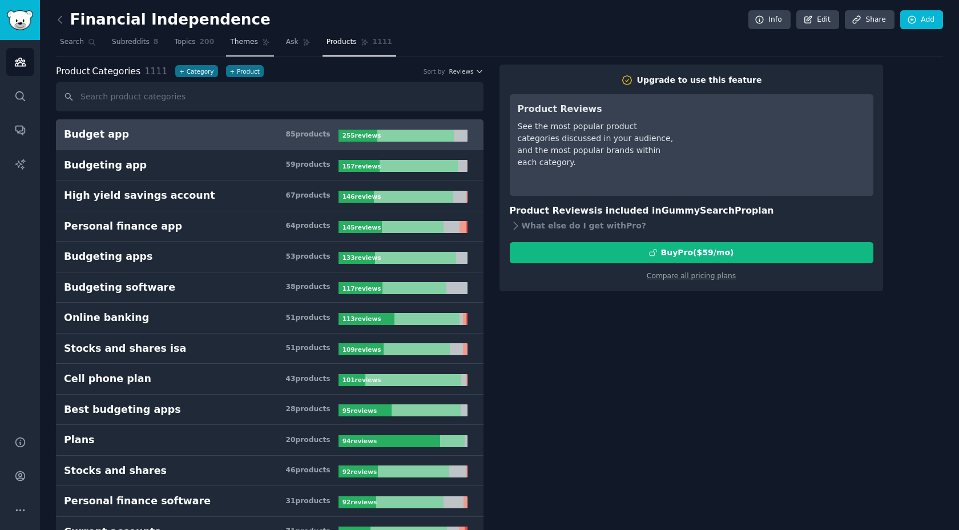
click at [235, 48] on link "Themes" at bounding box center [250, 44] width 48 height 23
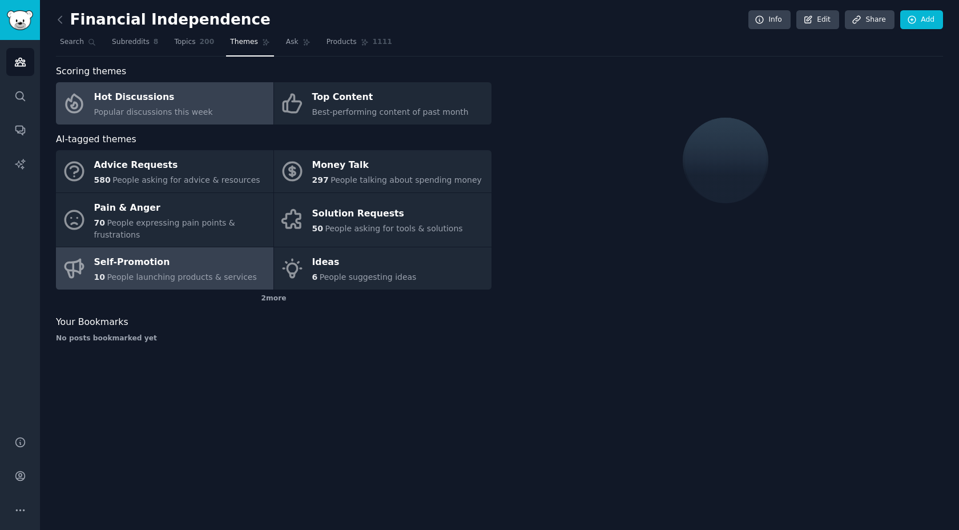
click at [148, 270] on div "Self-Promotion" at bounding box center [175, 263] width 163 height 18
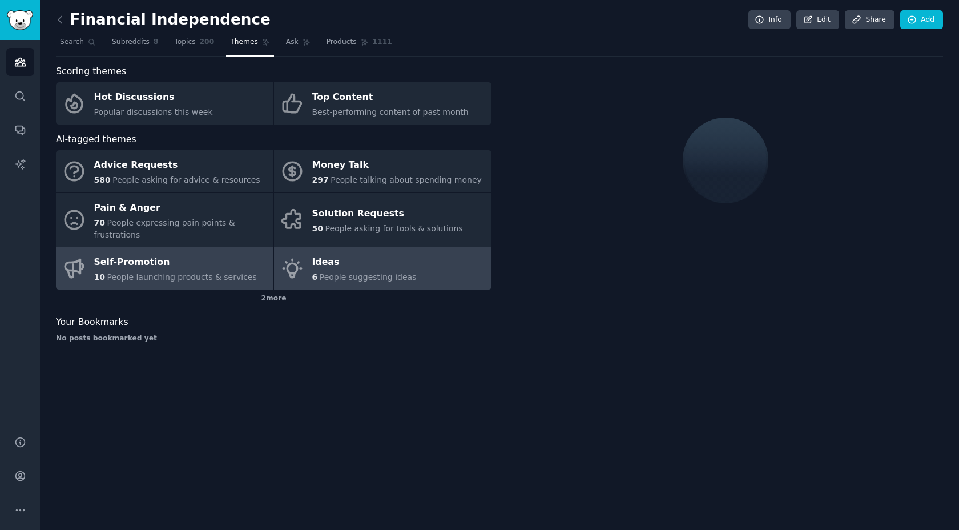
click at [318, 262] on div "Ideas" at bounding box center [364, 263] width 105 height 18
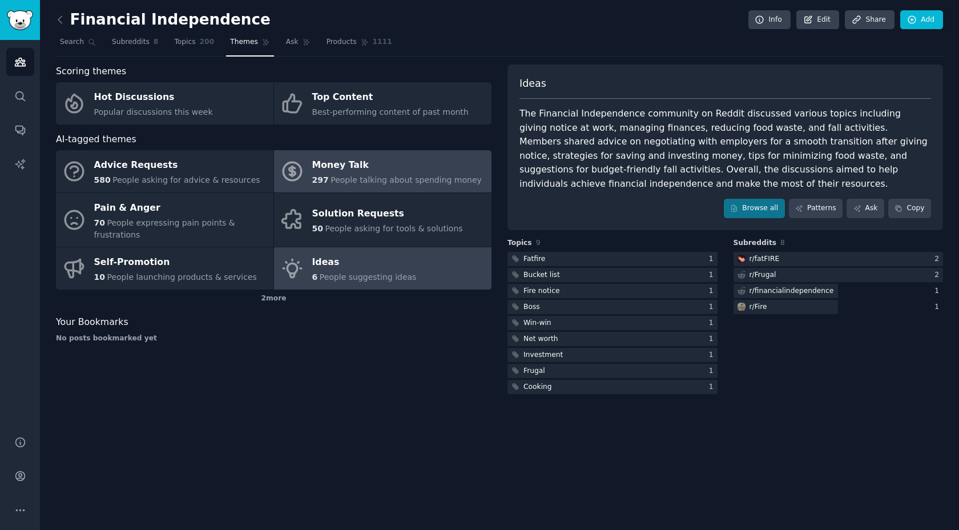
click at [333, 178] on span "People talking about spending money" at bounding box center [406, 179] width 151 height 9
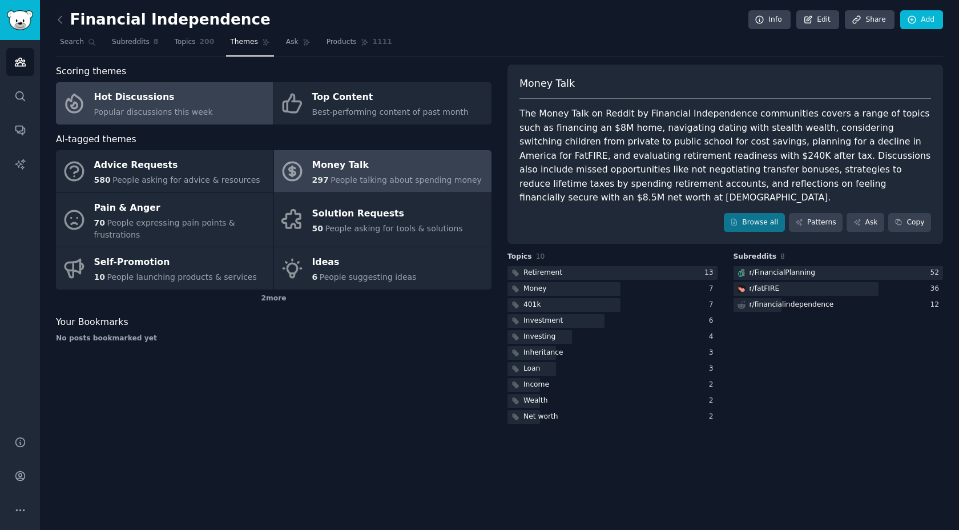
click at [131, 109] on span "Popular discussions this week" at bounding box center [153, 111] width 119 height 9
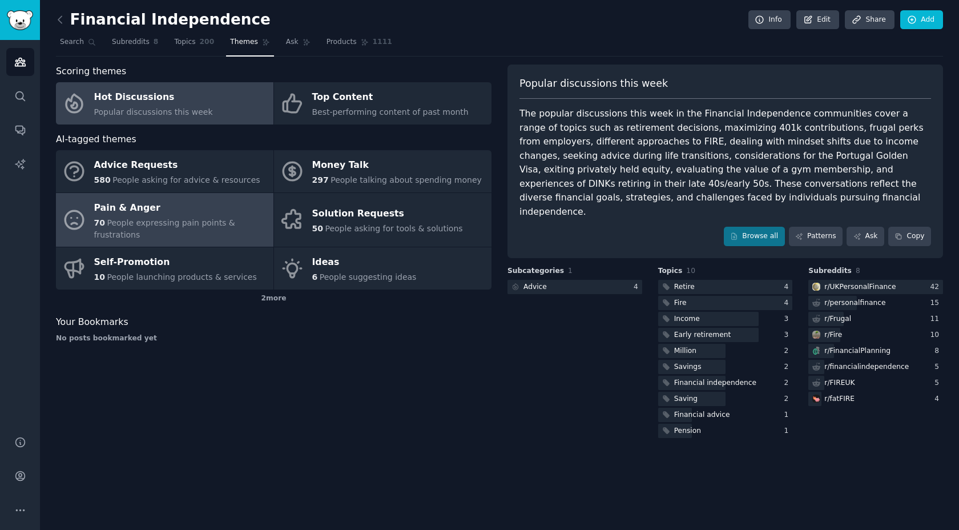
click at [118, 222] on span "People expressing pain points & frustrations" at bounding box center [164, 228] width 141 height 21
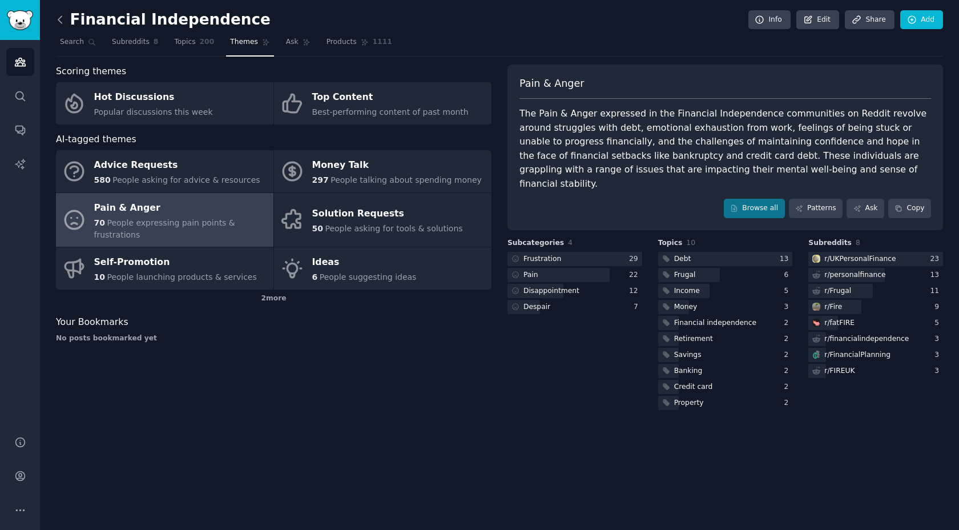
click at [57, 22] on icon at bounding box center [60, 20] width 12 height 12
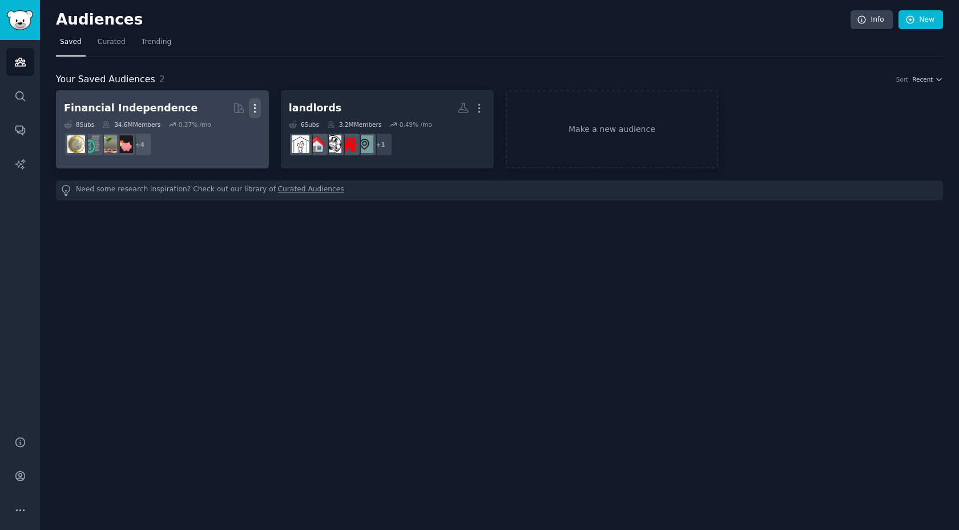
click at [260, 107] on icon "button" at bounding box center [255, 108] width 12 height 12
click at [234, 131] on p "Delete" at bounding box center [224, 132] width 26 height 12
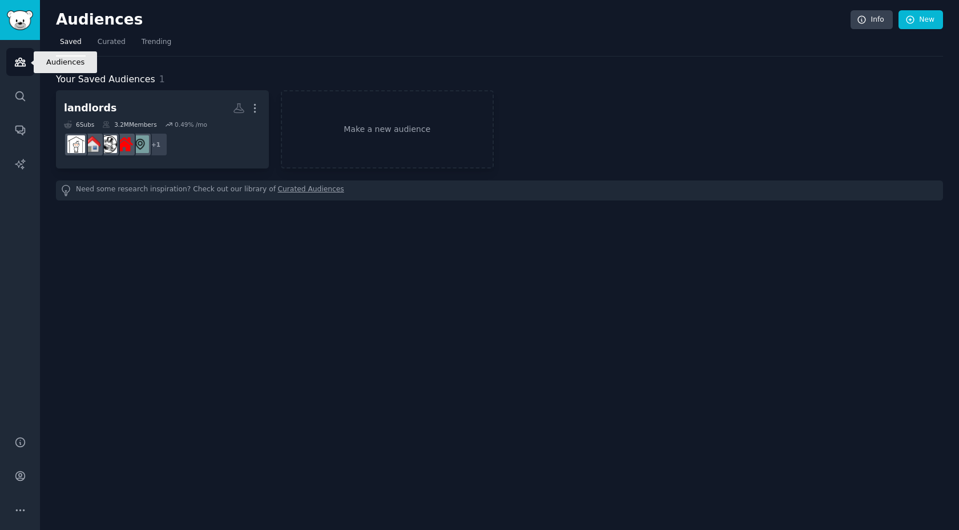
click at [21, 54] on link "Audiences" at bounding box center [20, 62] width 28 height 28
click at [401, 122] on link "Make a new audience" at bounding box center [387, 129] width 213 height 78
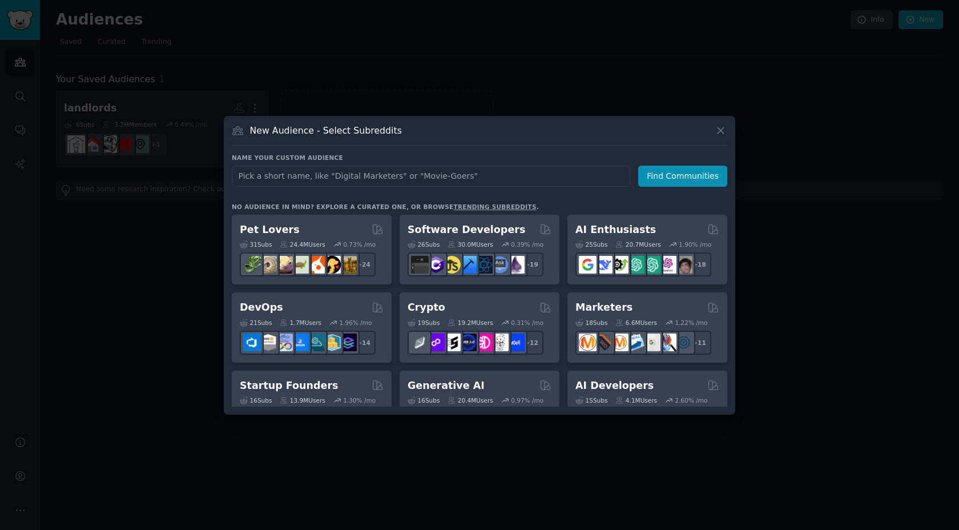
click at [361, 172] on input "text" at bounding box center [431, 176] width 399 height 21
type input "debt"
click at [671, 178] on button "Find Communities" at bounding box center [682, 176] width 89 height 21
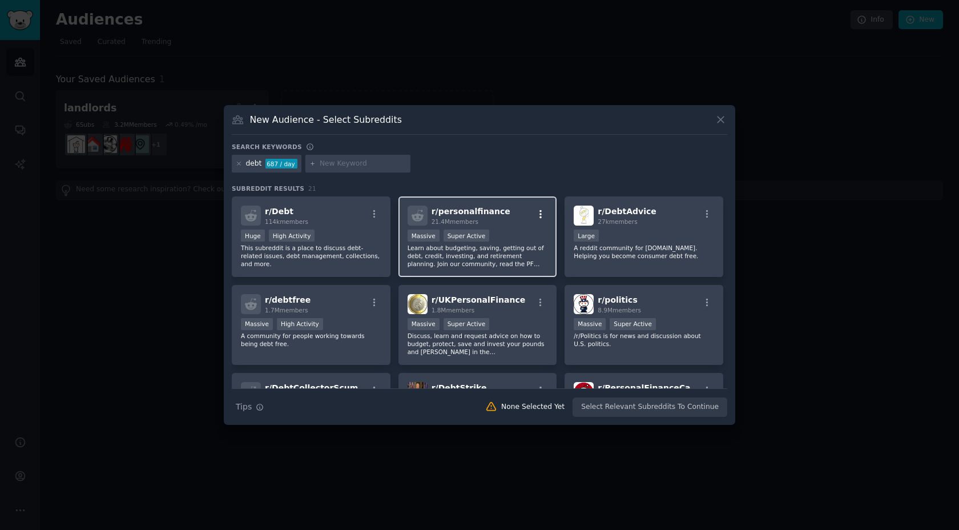
click at [536, 216] on icon "button" at bounding box center [541, 214] width 10 height 10
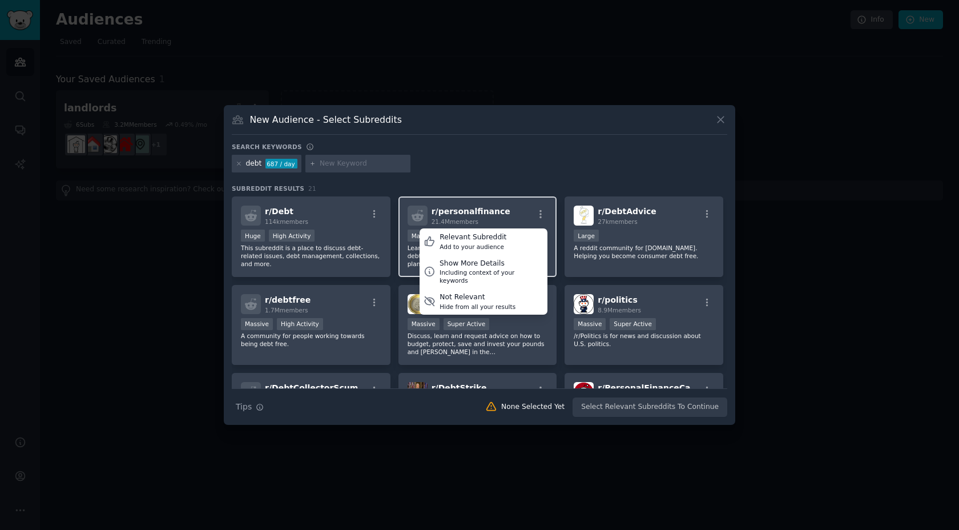
click at [526, 210] on div "r/ personalfinance 21.4M members Relevant Subreddit Add to your audience Show M…" at bounding box center [478, 216] width 140 height 20
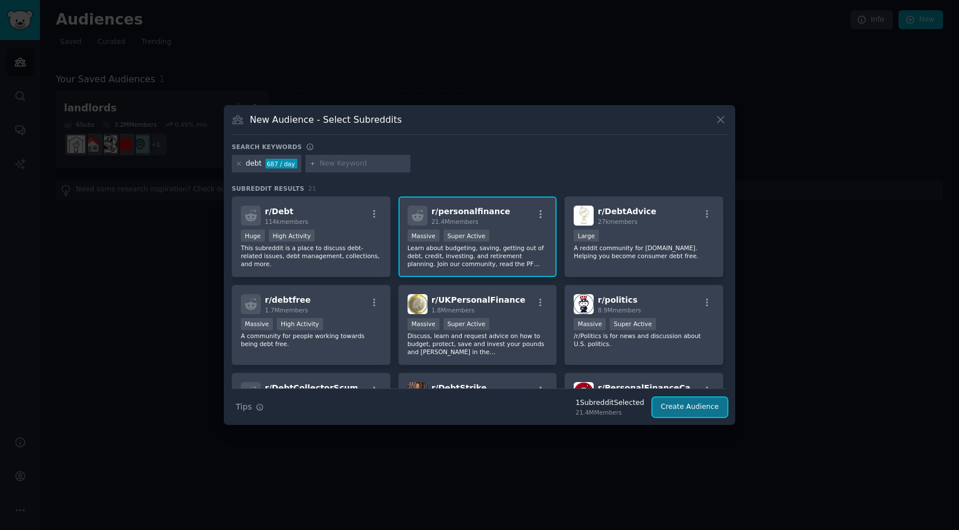
click at [695, 408] on button "Create Audience" at bounding box center [690, 406] width 75 height 19
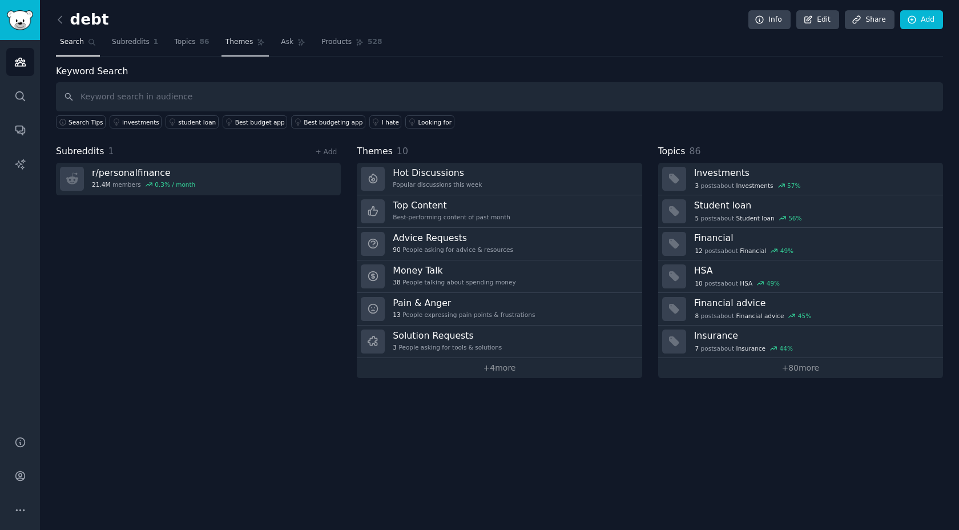
click at [231, 47] on span "Themes" at bounding box center [240, 42] width 28 height 10
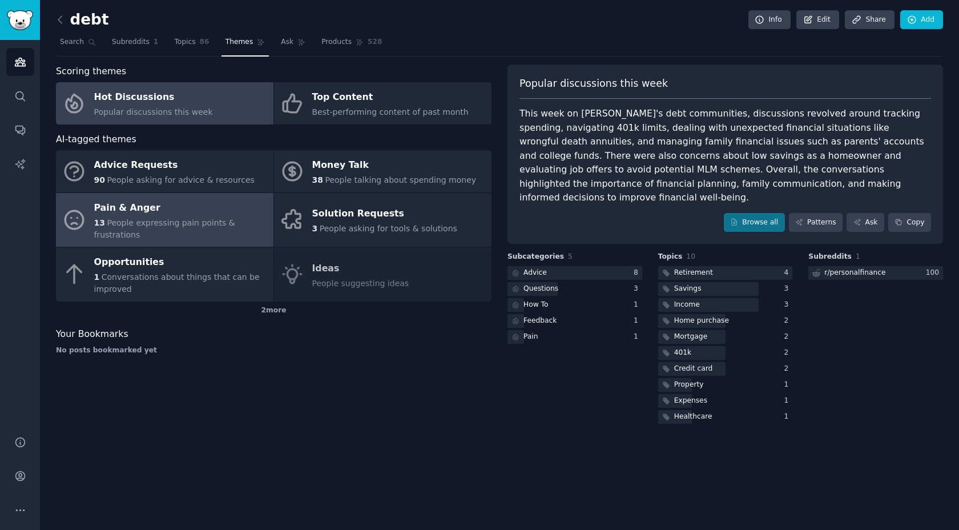
click at [180, 233] on div "13 People expressing pain points & frustrations" at bounding box center [181, 229] width 174 height 24
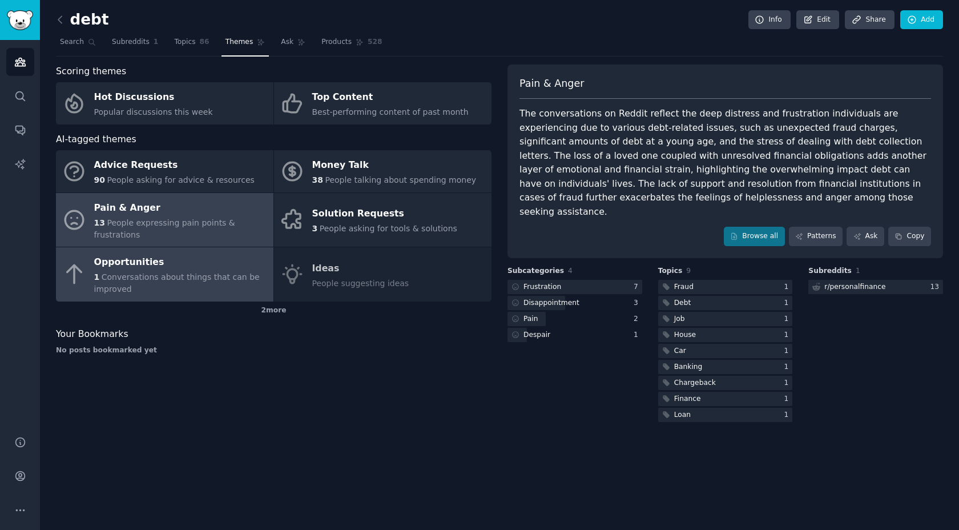
click at [160, 271] on div "Opportunities" at bounding box center [181, 263] width 174 height 18
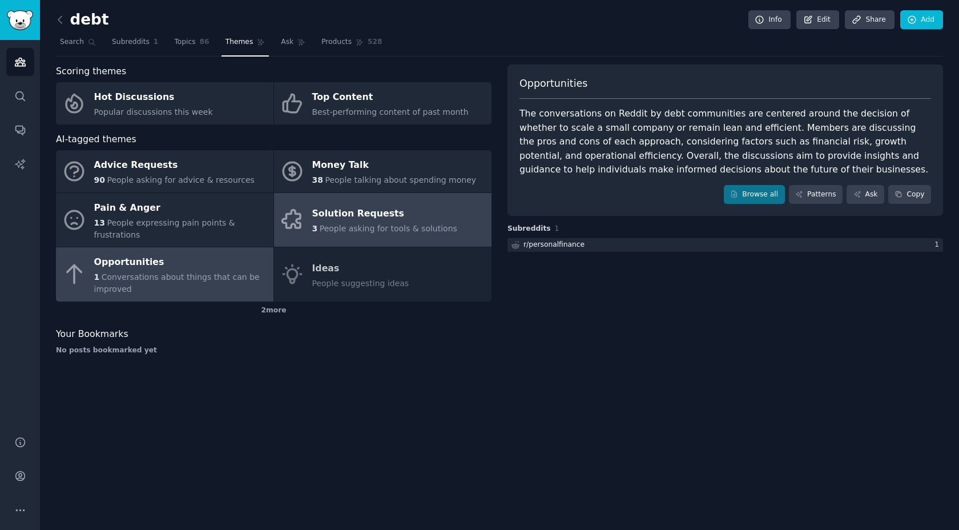
click at [376, 211] on div "Solution Requests" at bounding box center [384, 214] width 145 height 18
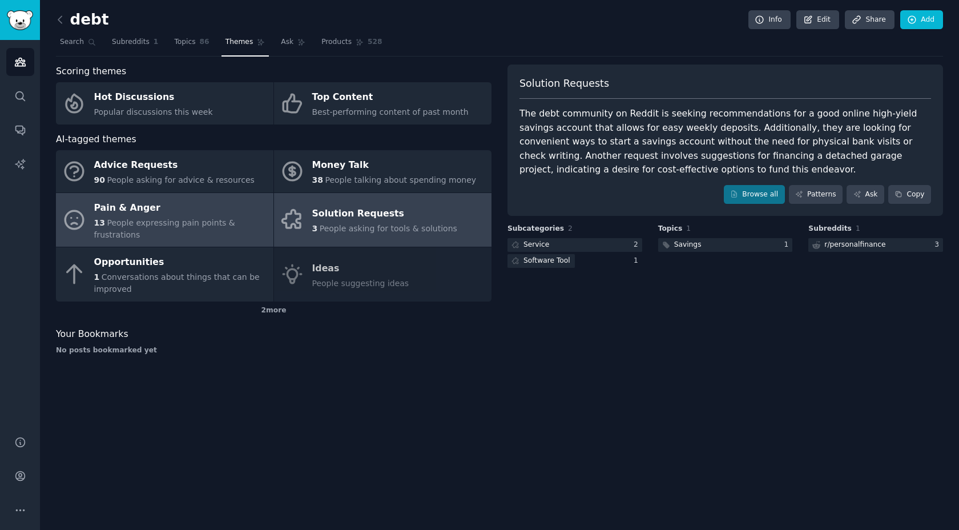
click at [195, 225] on span "People expressing pain points & frustrations" at bounding box center [164, 228] width 141 height 21
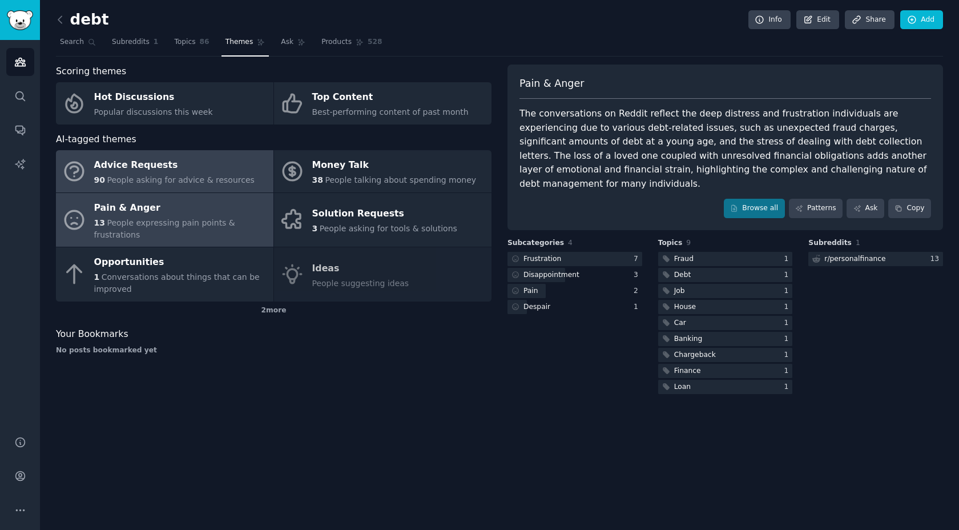
click at [190, 159] on div "Advice Requests" at bounding box center [174, 165] width 160 height 18
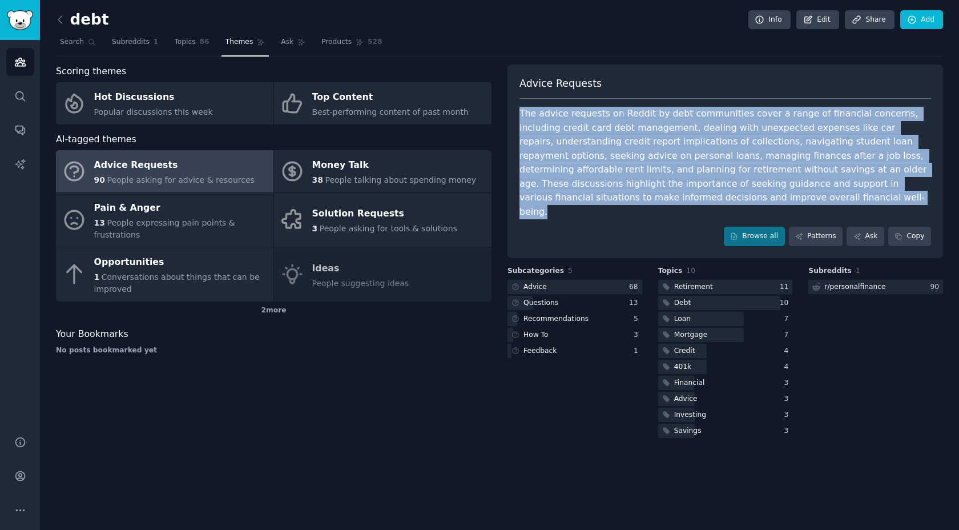
drag, startPoint x: 675, startPoint y: 200, endPoint x: 519, endPoint y: 114, distance: 178.4
click at [519, 114] on div "Advice Requests The advice requests on Reddit by debt communities cover a range…" at bounding box center [726, 162] width 436 height 194
copy div "The advice requests on Reddit by debt communities cover a range of financial co…"
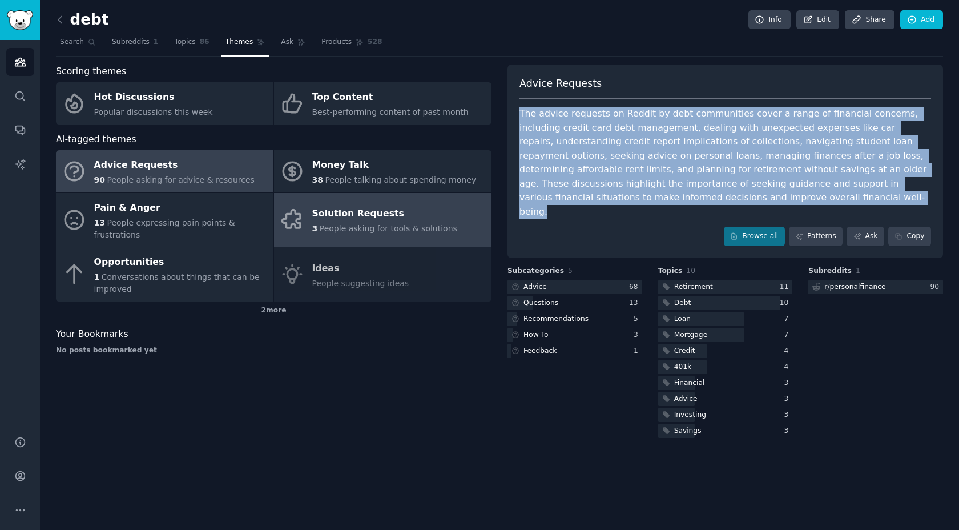
click at [331, 212] on div "Solution Requests" at bounding box center [384, 214] width 145 height 18
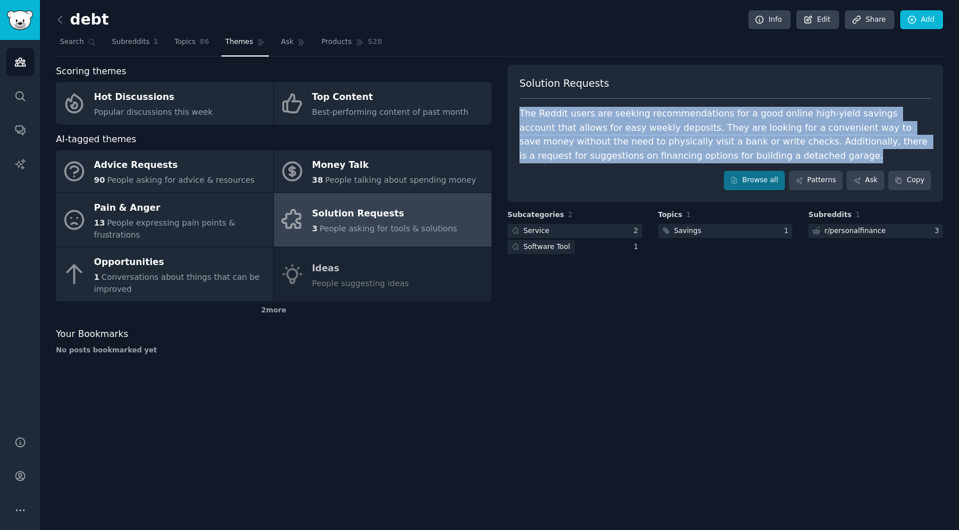
drag, startPoint x: 726, startPoint y: 157, endPoint x: 513, endPoint y: 109, distance: 218.3
click at [513, 109] on div "Solution Requests The Reddit users are seeking recommendations for a good onlin…" at bounding box center [726, 134] width 436 height 138
copy div "The Reddit users are seeking recommendations for a good online high-yield savin…"
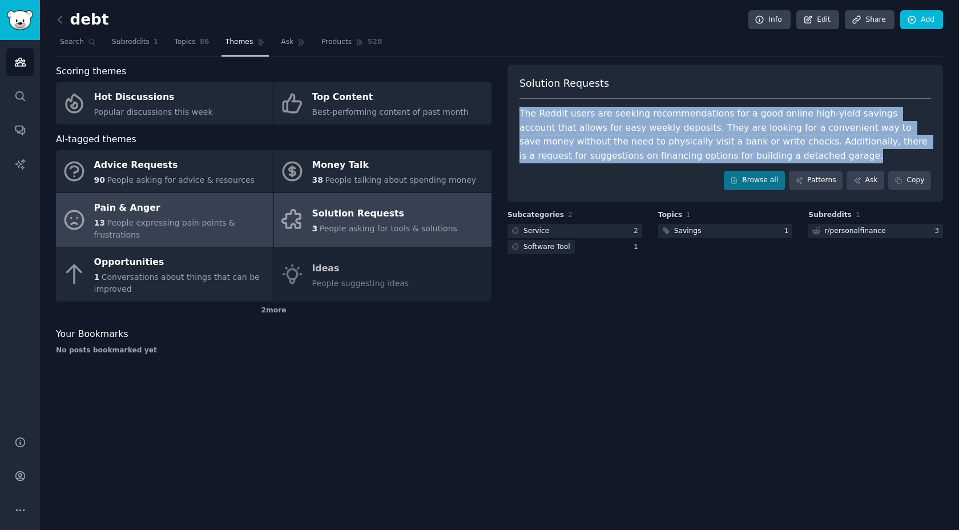
click at [119, 214] on div "Pain & Anger" at bounding box center [181, 208] width 174 height 18
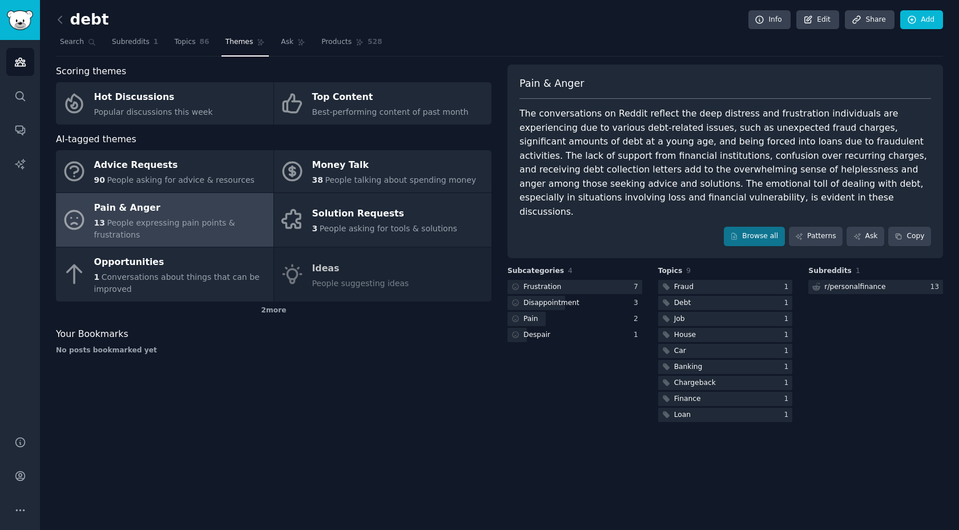
click at [132, 219] on span "People expressing pain points & frustrations" at bounding box center [164, 228] width 141 height 21
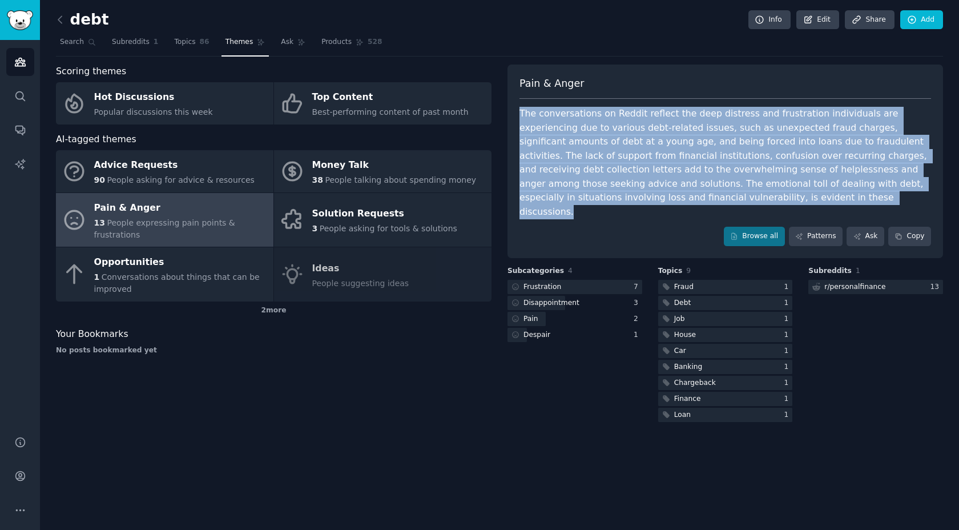
drag, startPoint x: 655, startPoint y: 202, endPoint x: 519, endPoint y: 113, distance: 162.5
click at [519, 113] on div "Pain & [PERSON_NAME] The conversations on Reddit reflect the deep distress and …" at bounding box center [726, 162] width 436 height 194
click at [565, 127] on div "The conversations on Reddit reflect the deep distress and frustration individua…" at bounding box center [726, 163] width 412 height 112
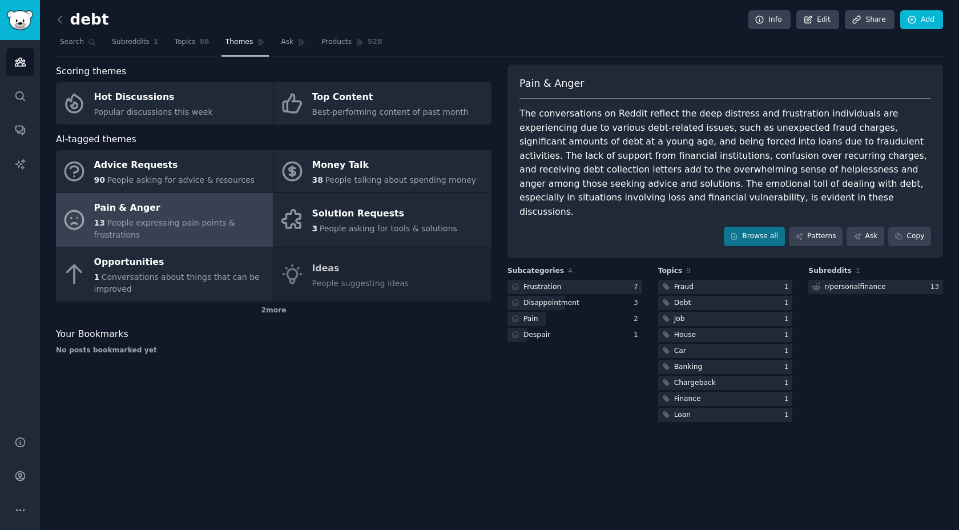
click at [555, 112] on div "The conversations on Reddit reflect the deep distress and frustration individua…" at bounding box center [726, 163] width 412 height 112
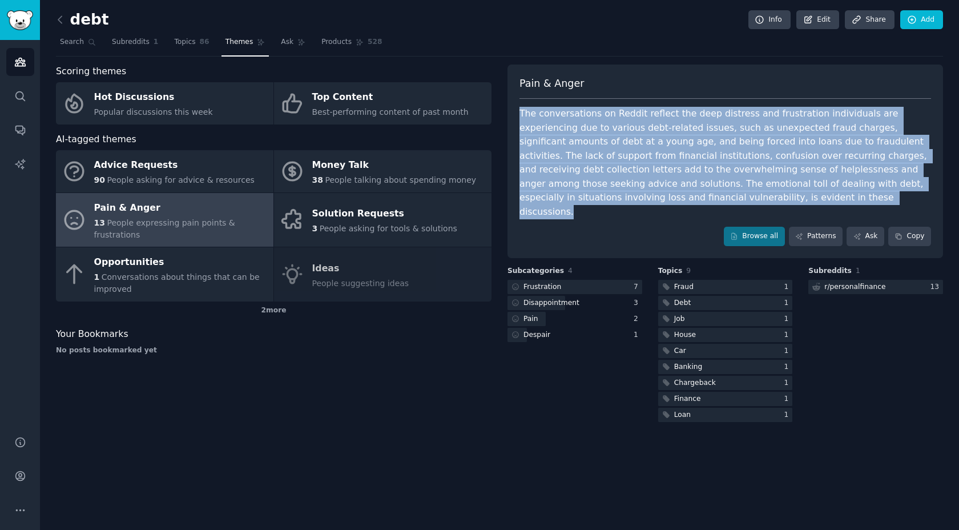
click at [555, 112] on div "The conversations on Reddit reflect the deep distress and frustration individua…" at bounding box center [726, 163] width 412 height 112
copy div "The conversations on Reddit reflect the deep distress and frustration individua…"
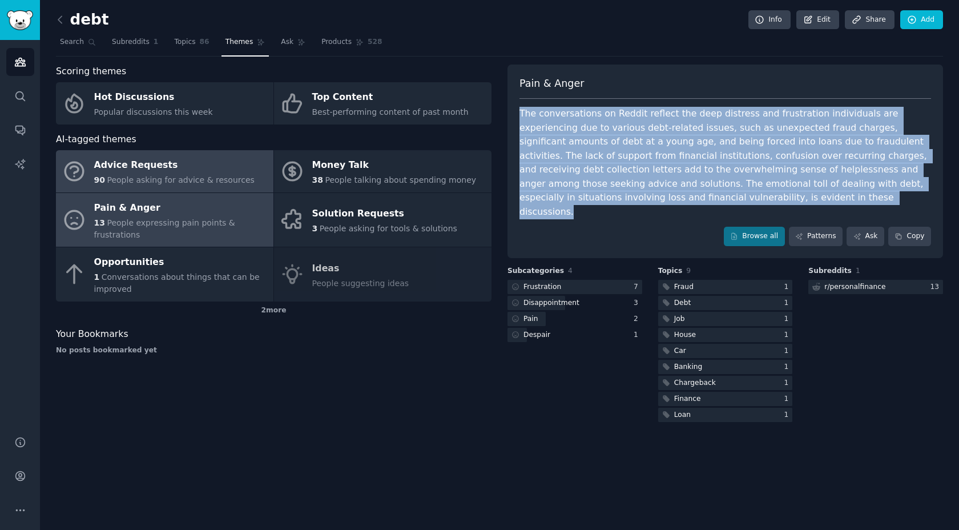
click at [128, 178] on span "People asking for advice & resources" at bounding box center [180, 179] width 147 height 9
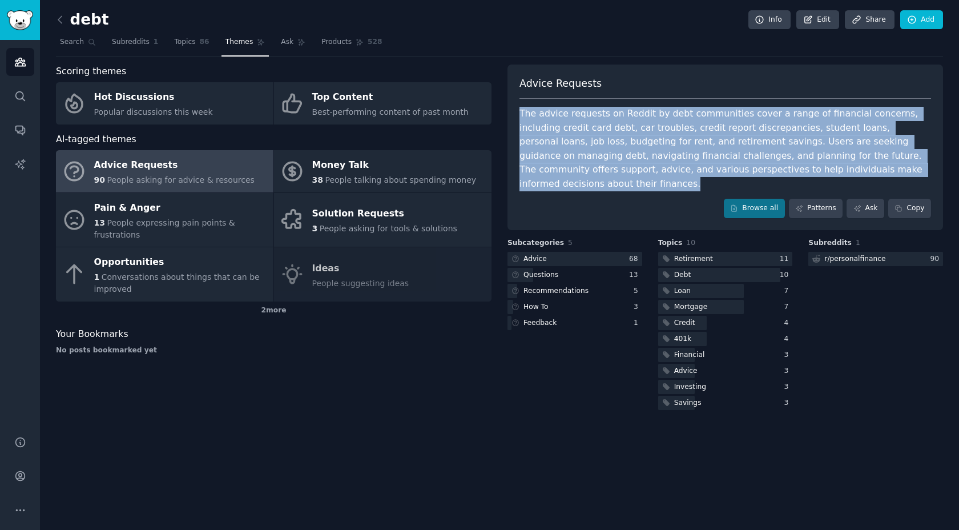
drag, startPoint x: 891, startPoint y: 168, endPoint x: 515, endPoint y: 116, distance: 380.4
click at [515, 116] on div "Advice Requests The advice requests on Reddit by debt communities cover a range…" at bounding box center [726, 148] width 436 height 166
copy div "The advice requests on Reddit by debt communities cover a range of financial co…"
click at [60, 19] on icon at bounding box center [60, 20] width 12 height 12
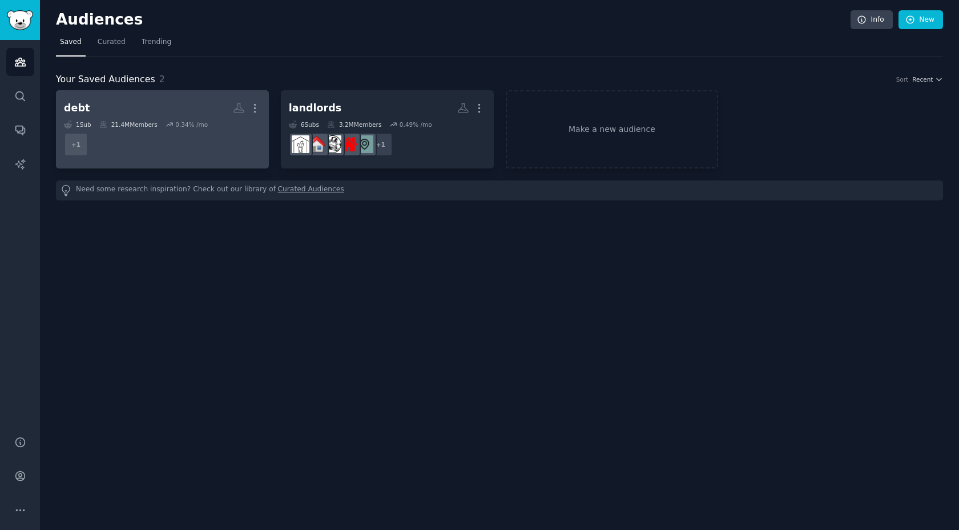
click at [179, 133] on dd "+ 1" at bounding box center [162, 144] width 197 height 32
